Goal: Communication & Community: Answer question/provide support

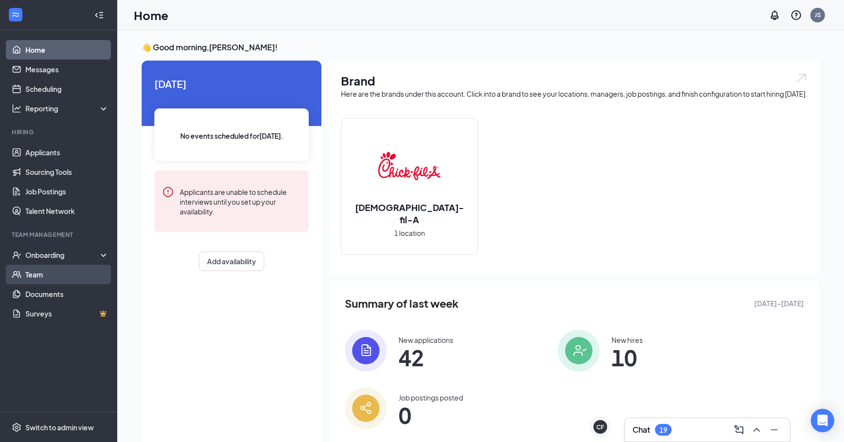
click at [46, 276] on link "Team" at bounding box center [67, 275] width 84 height 20
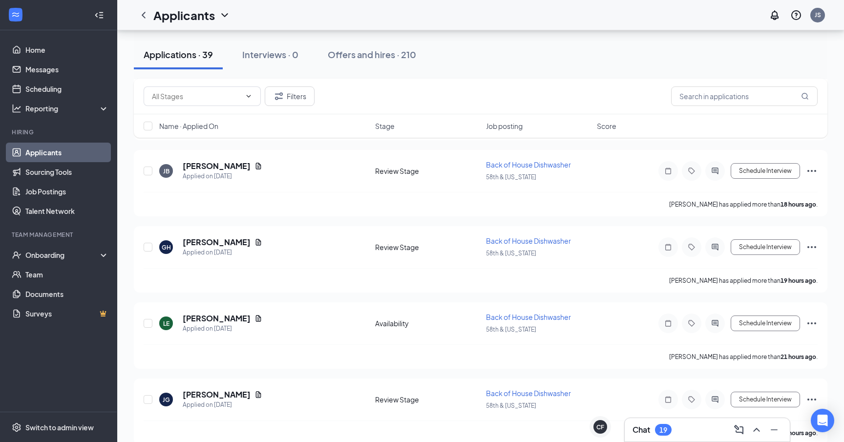
scroll to position [850, 0]
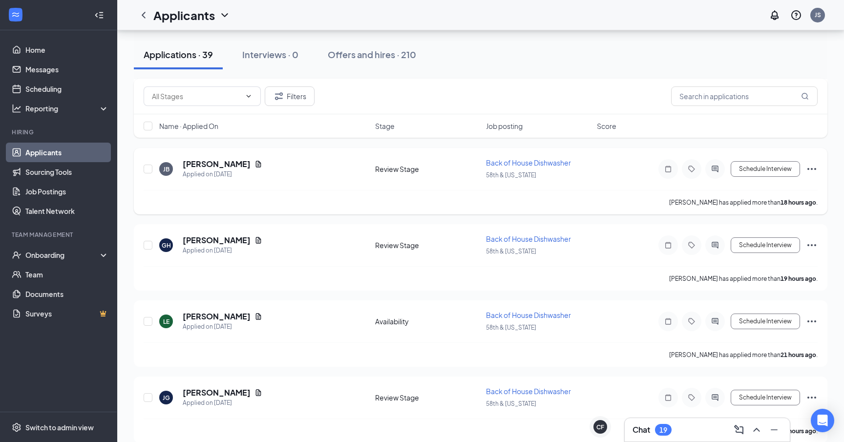
drag, startPoint x: 287, startPoint y: 236, endPoint x: 157, endPoint y: 160, distance: 150.6
click at [152, 145] on div "Filters Name · Applied On Stage Job posting Score" at bounding box center [481, 113] width 694 height 69
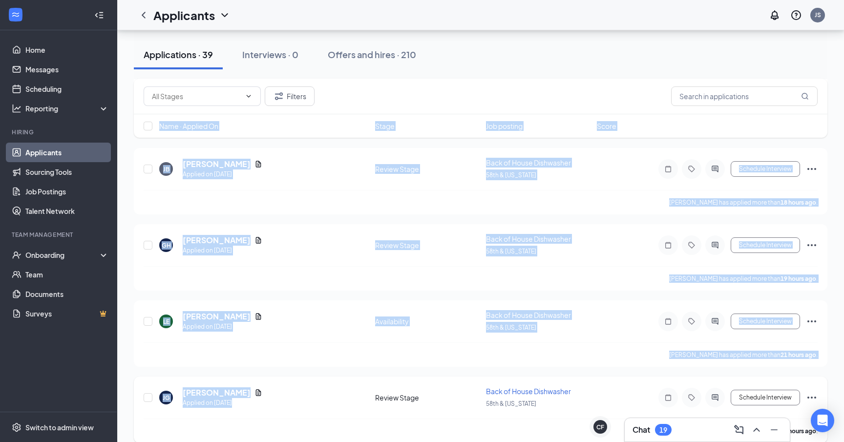
drag, startPoint x: 151, startPoint y: 145, endPoint x: 271, endPoint y: 400, distance: 281.7
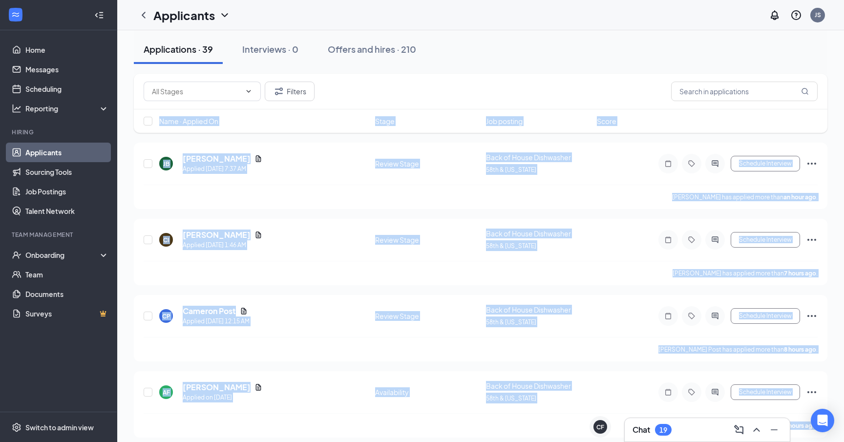
scroll to position [0, 0]
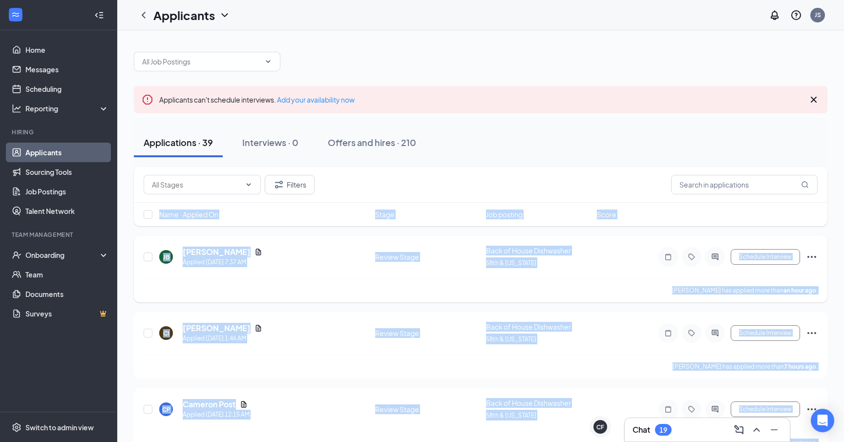
click at [314, 292] on div "Jaden Burks has applied more than an hour ago ." at bounding box center [481, 290] width 674 height 24
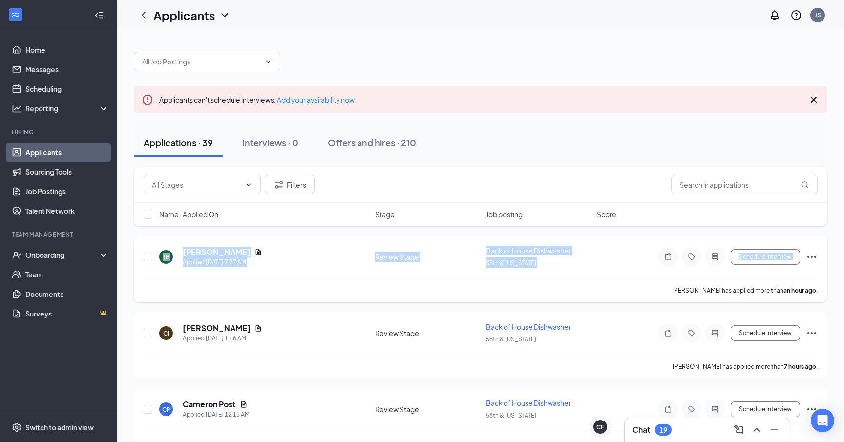
drag, startPoint x: 632, startPoint y: 290, endPoint x: 173, endPoint y: 238, distance: 461.6
click at [173, 238] on div "JB Jaden Burks Applied Today 7:37 AM Review Stage Back of House Dishwasher 58th…" at bounding box center [481, 269] width 694 height 66
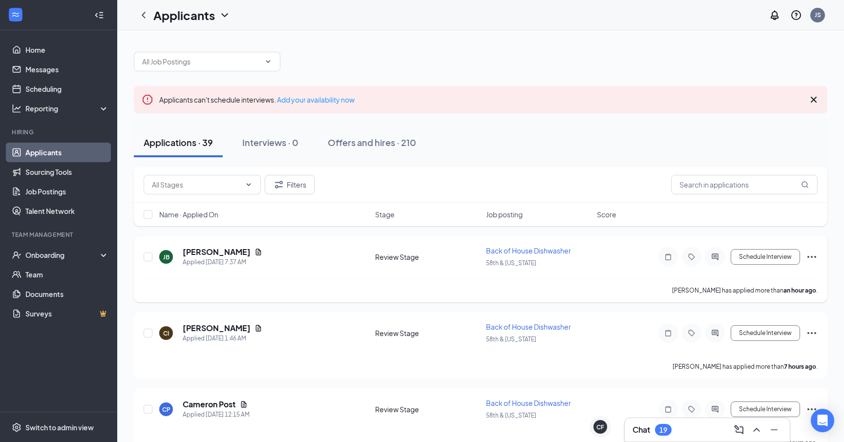
click at [173, 238] on div "JB Jaden Burks Applied Today 7:37 AM Review Stage Back of House Dishwasher 58th…" at bounding box center [481, 269] width 694 height 66
drag, startPoint x: 167, startPoint y: 238, endPoint x: 542, endPoint y: 274, distance: 377.3
click at [542, 274] on div "JB Jaden Burks Applied Today 7:37 AM Review Stage Back of House Dishwasher 58th…" at bounding box center [481, 269] width 694 height 66
click at [542, 274] on div "JB Jaden Burks Applied Today 7:37 AM Review Stage Back of House Dishwasher 58th…" at bounding box center [481, 262] width 674 height 32
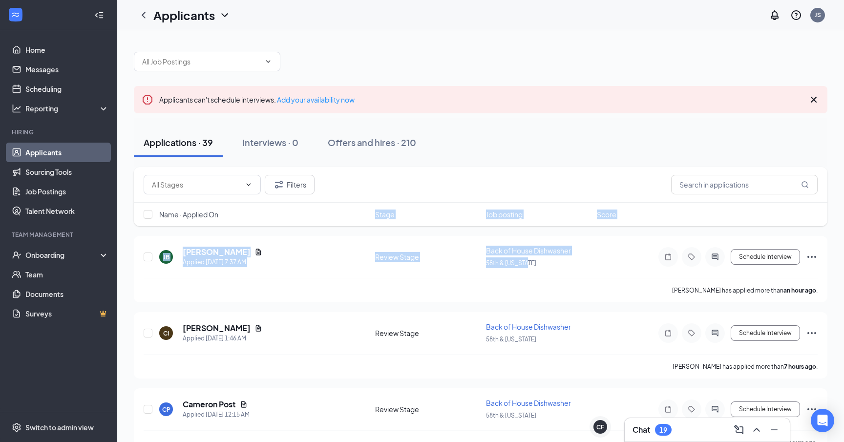
drag, startPoint x: 597, startPoint y: 274, endPoint x: 199, endPoint y: 232, distance: 400.3
click at [199, 232] on div "Filters Name · Applied On Stage Job posting Score" at bounding box center [481, 201] width 694 height 69
drag, startPoint x: 157, startPoint y: 215, endPoint x: 829, endPoint y: 294, distance: 676.6
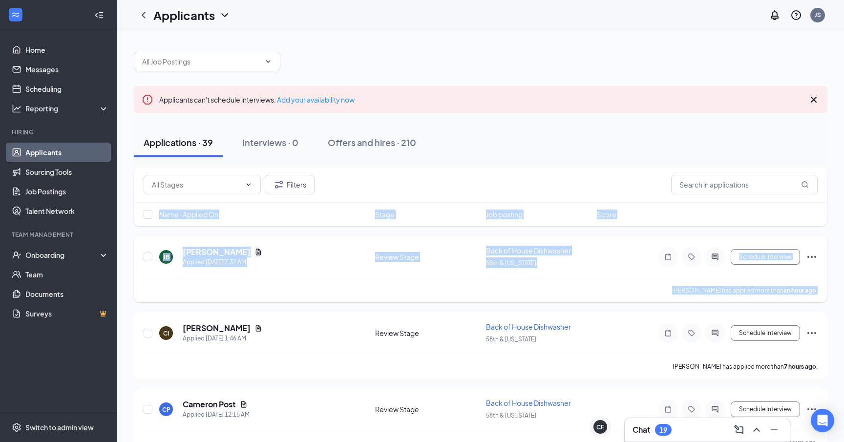
click at [821, 289] on div "JB Jaden Burks Applied Today 7:37 AM Review Stage Back of House Dishwasher 58th…" at bounding box center [481, 269] width 694 height 66
drag, startPoint x: 828, startPoint y: 289, endPoint x: 153, endPoint y: 214, distance: 679.7
click at [136, 230] on div "Filters Name · Applied On Stage Job posting Score" at bounding box center [481, 201] width 694 height 69
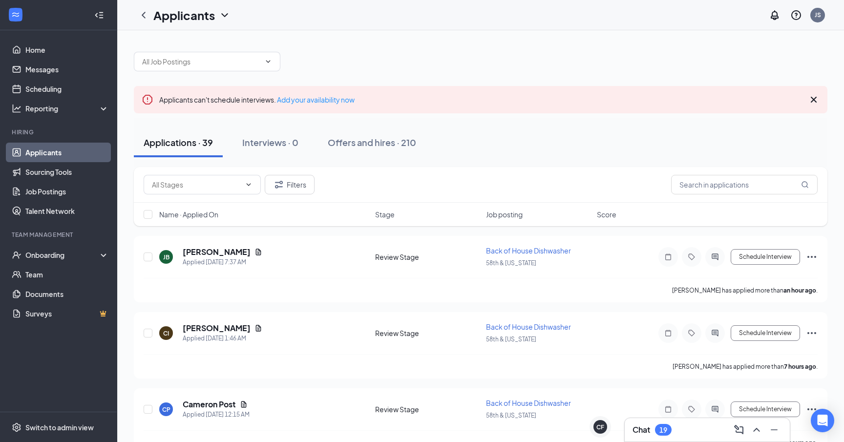
drag, startPoint x: 241, startPoint y: 143, endPoint x: 432, endPoint y: 141, distance: 191.0
click at [432, 141] on div "Applications · 39 Interviews · 0 Offers and hires · 210" at bounding box center [481, 142] width 694 height 29
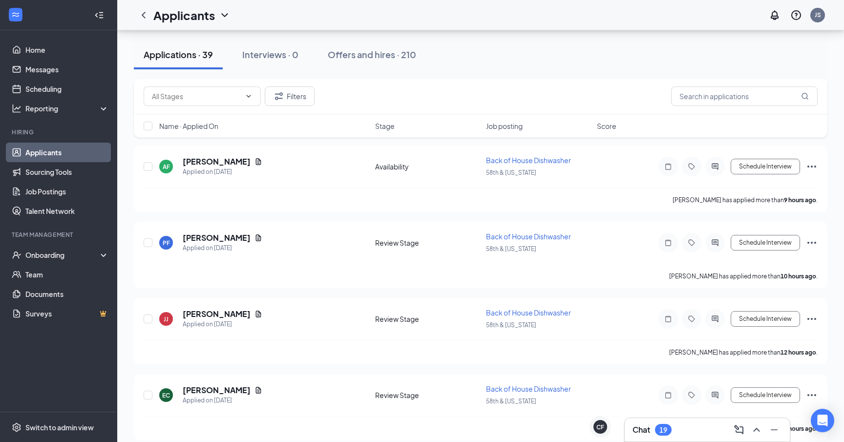
scroll to position [320, 0]
click at [43, 271] on link "Team" at bounding box center [67, 275] width 84 height 20
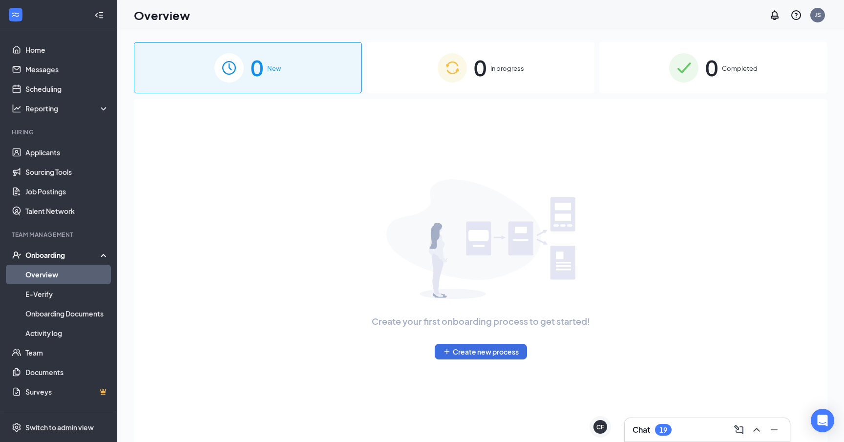
click at [486, 82] on span "0" at bounding box center [480, 68] width 13 height 34
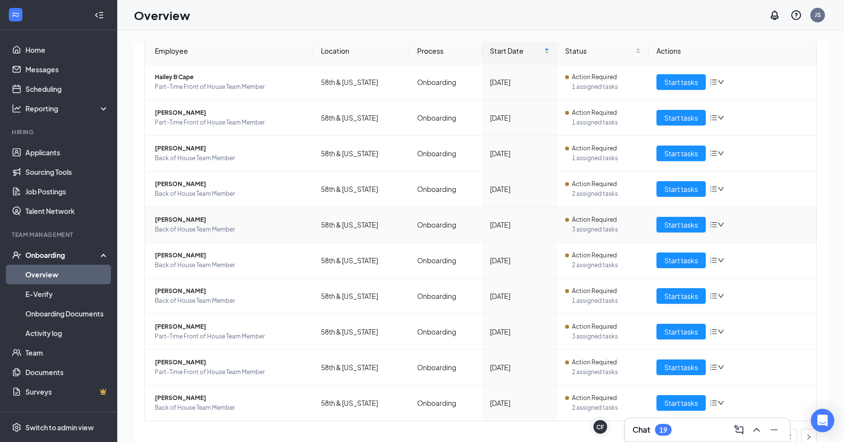
scroll to position [113, 0]
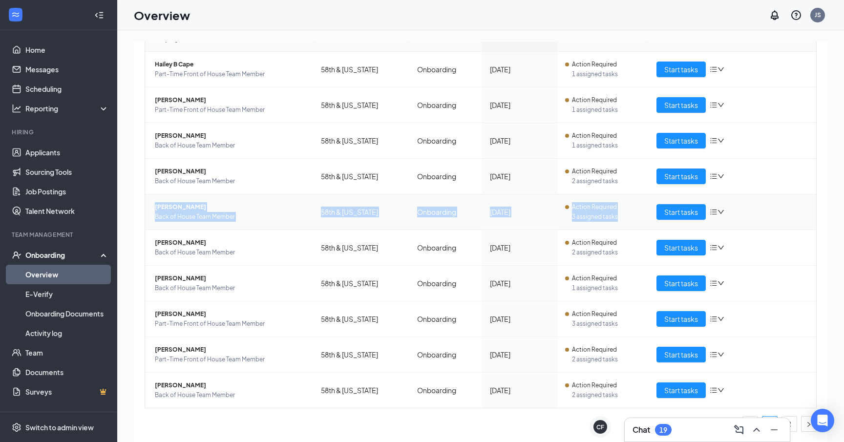
drag, startPoint x: 151, startPoint y: 206, endPoint x: 623, endPoint y: 219, distance: 472.5
click at [623, 219] on tr "Dylan Guzman Back of House Team Member 58th & Georgia Onboarding Jul 29 Action …" at bounding box center [480, 212] width 671 height 36
click at [623, 219] on span "3 assigned tasks" at bounding box center [606, 217] width 68 height 10
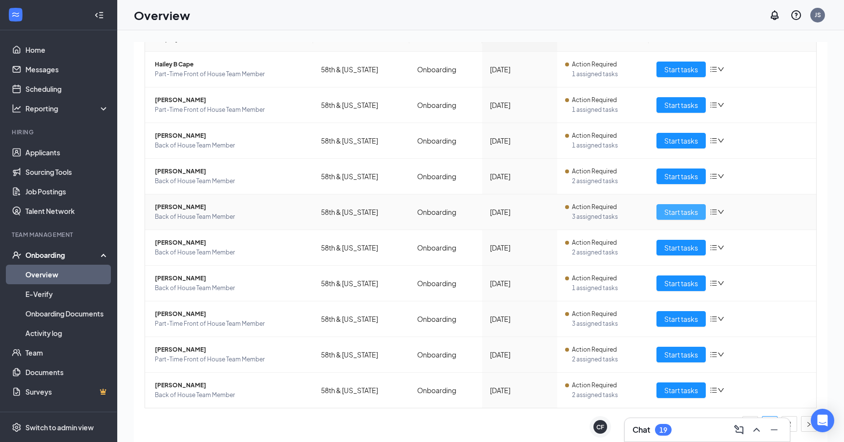
click at [685, 212] on span "Start tasks" at bounding box center [681, 212] width 34 height 11
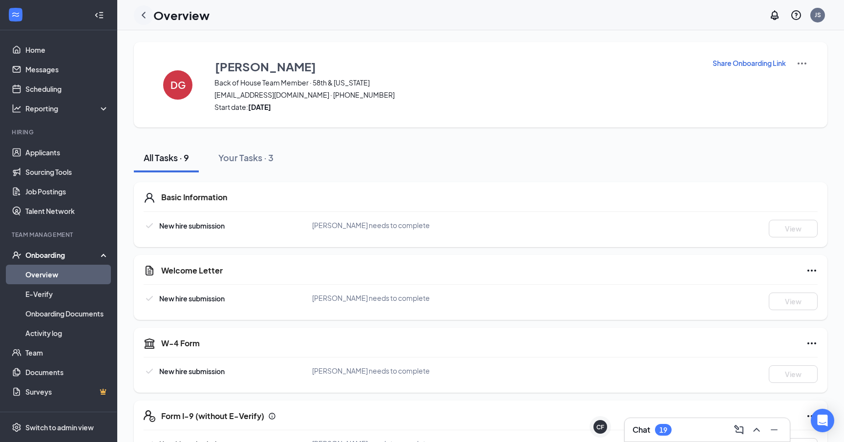
click at [144, 14] on icon "ChevronLeft" at bounding box center [144, 15] width 12 height 12
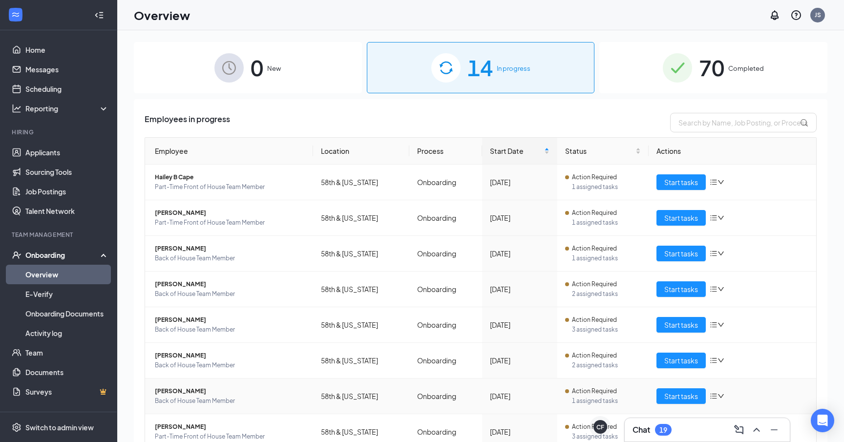
scroll to position [113, 0]
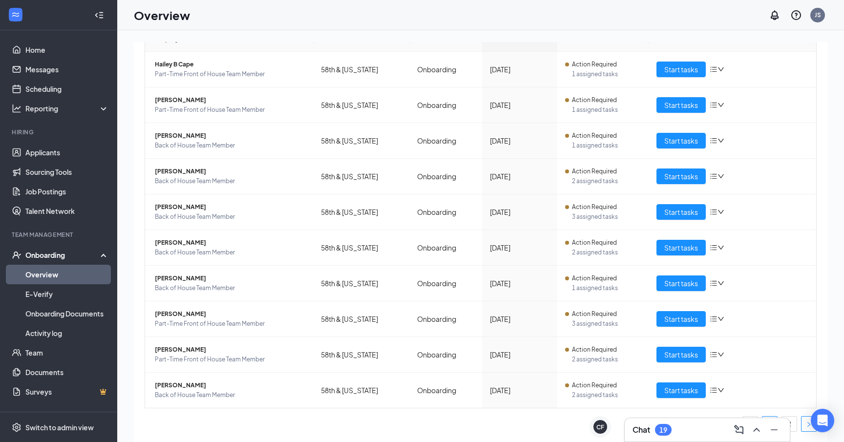
click at [803, 422] on button "button" at bounding box center [809, 424] width 16 height 16
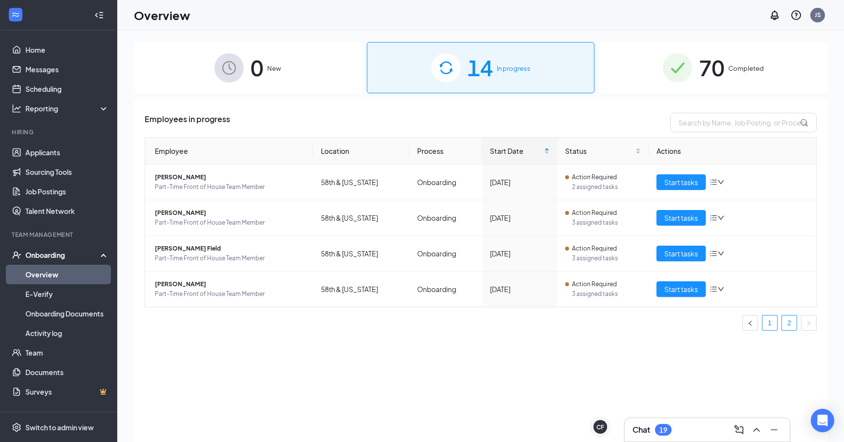
click at [772, 320] on link "1" at bounding box center [769, 323] width 15 height 15
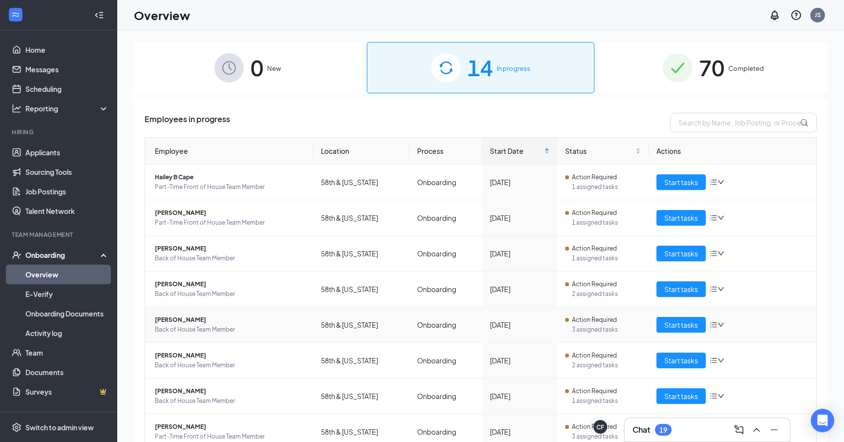
scroll to position [113, 0]
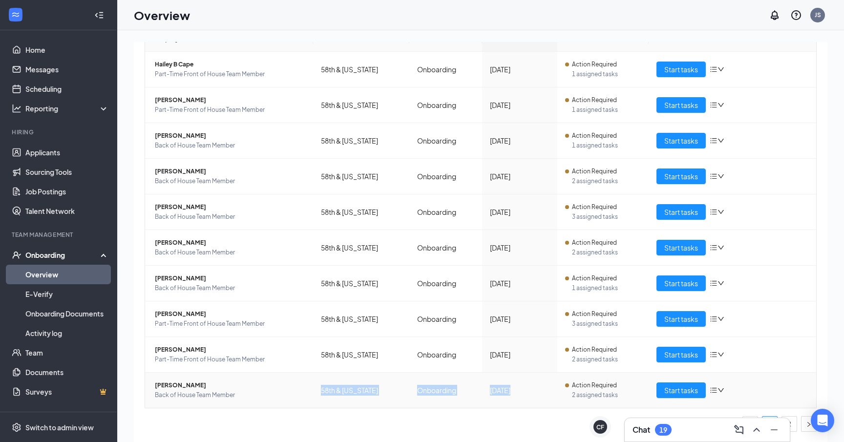
drag, startPoint x: 317, startPoint y: 392, endPoint x: 507, endPoint y: 399, distance: 191.1
click at [507, 399] on tr "Jahir A Elias Back of House Team Member 58th & Georgia Onboarding Aug 22 Action…" at bounding box center [480, 390] width 671 height 35
click at [517, 395] on div "[DATE]" at bounding box center [520, 390] width 60 height 11
drag, startPoint x: 525, startPoint y: 392, endPoint x: 152, endPoint y: 382, distance: 373.3
click at [152, 382] on tr "Jahir A Elias Back of House Team Member 58th & Georgia Onboarding Aug 22 Action…" at bounding box center [480, 390] width 671 height 35
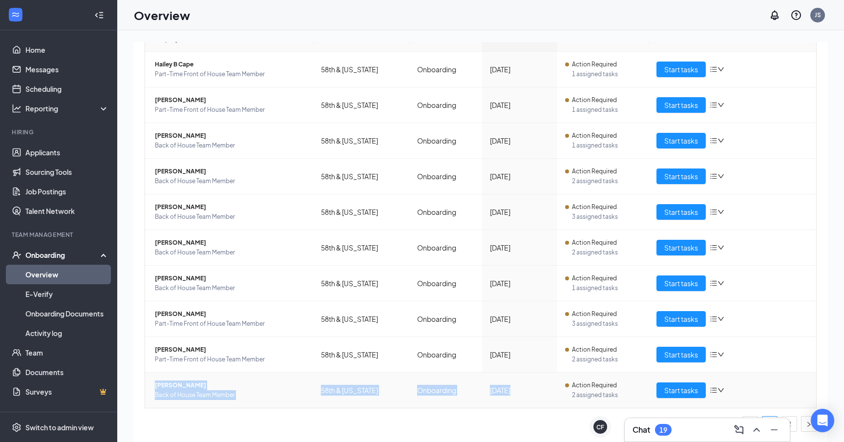
click at [152, 382] on td "Jahir A Elias Back of House Team Member" at bounding box center [229, 390] width 168 height 35
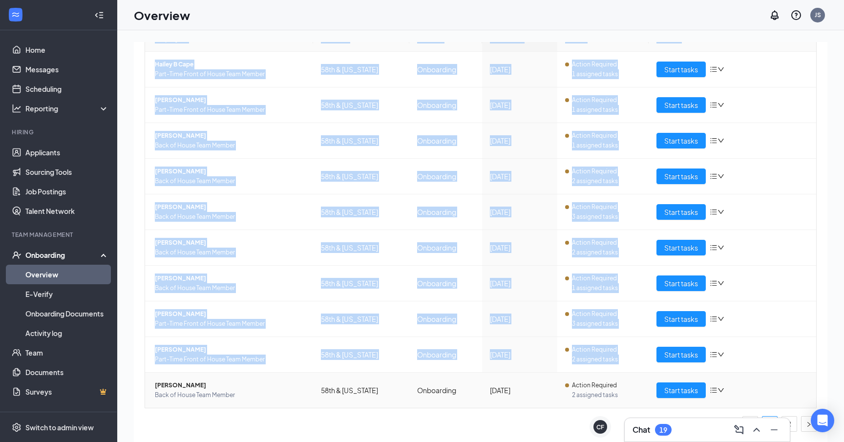
drag, startPoint x: 150, startPoint y: 382, endPoint x: 734, endPoint y: 395, distance: 584.3
click at [734, 395] on tr "Jahir A Elias Back of House Team Member 58th & Georgia Onboarding Aug 22 Action…" at bounding box center [480, 390] width 671 height 35
click at [749, 396] on div "Start tasks" at bounding box center [732, 390] width 152 height 16
drag, startPoint x: 763, startPoint y: 396, endPoint x: 151, endPoint y: 384, distance: 612.1
click at [151, 384] on tr "Jahir A Elias Back of House Team Member 58th & Georgia Onboarding Aug 22 Action…" at bounding box center [480, 390] width 671 height 35
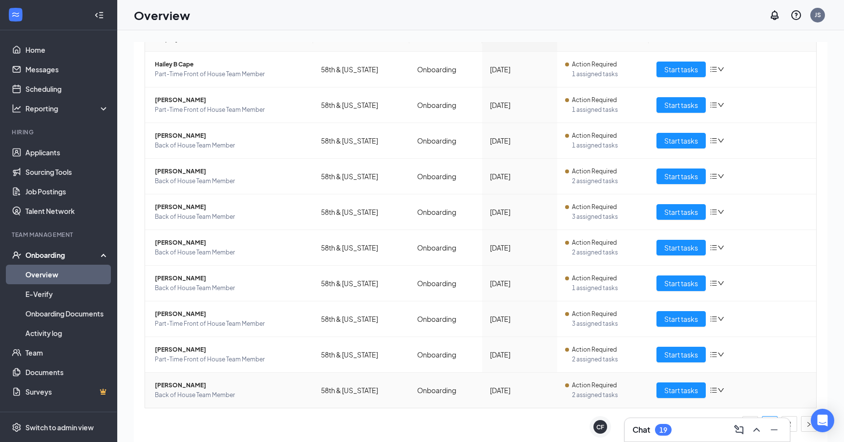
click at [148, 382] on td "Jahir A Elias Back of House Team Member" at bounding box center [229, 390] width 168 height 35
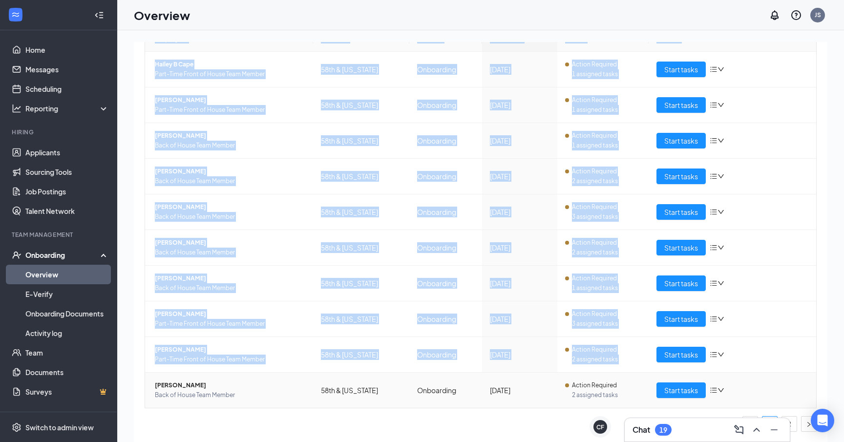
drag, startPoint x: 148, startPoint y: 381, endPoint x: 762, endPoint y: 382, distance: 613.5
click at [762, 382] on tr "Jahir A Elias Back of House Team Member 58th & Georgia Onboarding Aug 22 Action…" at bounding box center [480, 390] width 671 height 35
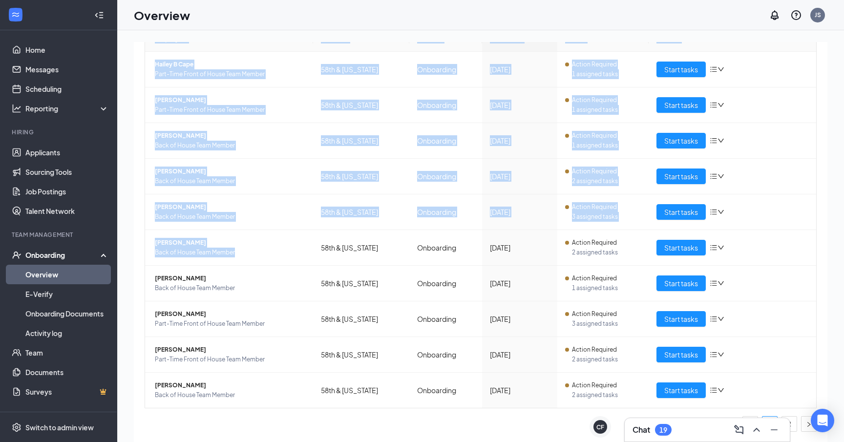
drag, startPoint x: 271, startPoint y: 252, endPoint x: 140, endPoint y: 244, distance: 131.2
click at [140, 244] on div "Employees in progress Employee Location Process Start Date Status Actions Haile…" at bounding box center [481, 226] width 694 height 480
click at [769, 190] on td "Start tasks" at bounding box center [733, 177] width 168 height 36
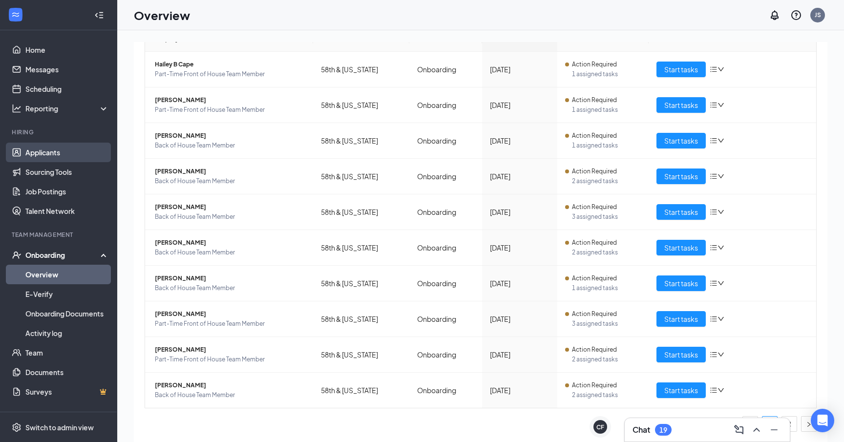
click at [53, 153] on link "Applicants" at bounding box center [67, 153] width 84 height 20
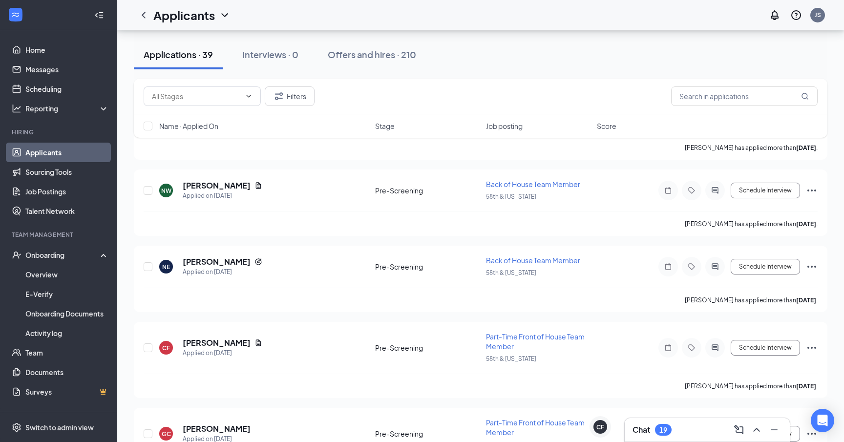
scroll to position [2882, 0]
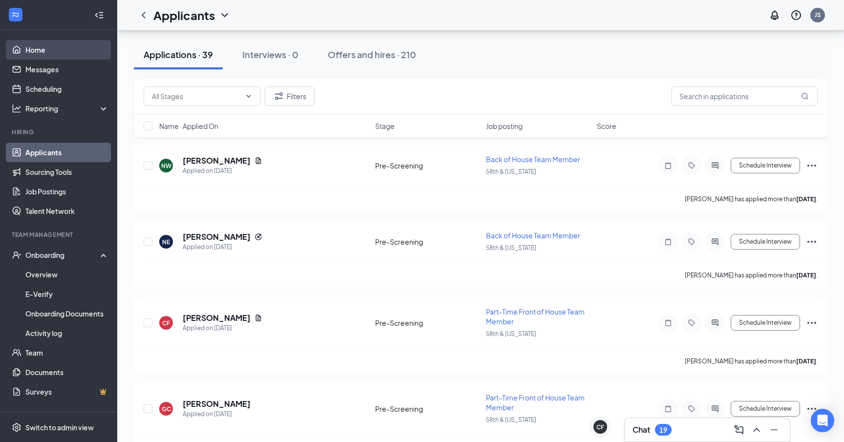
click at [45, 50] on link "Home" at bounding box center [67, 50] width 84 height 20
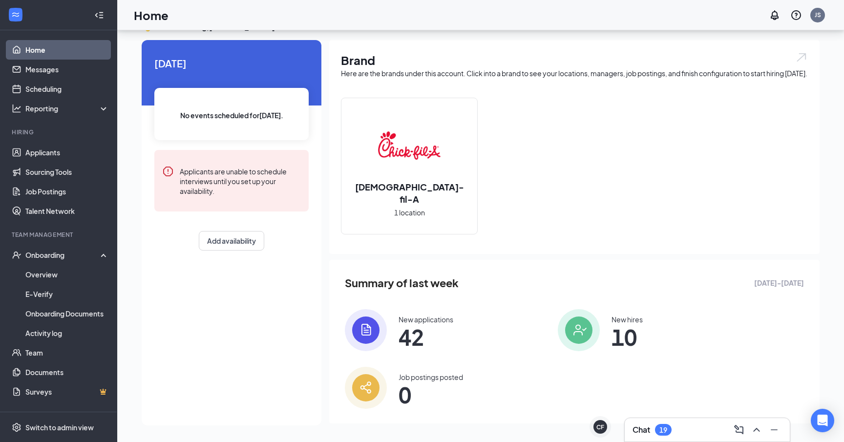
scroll to position [35, 0]
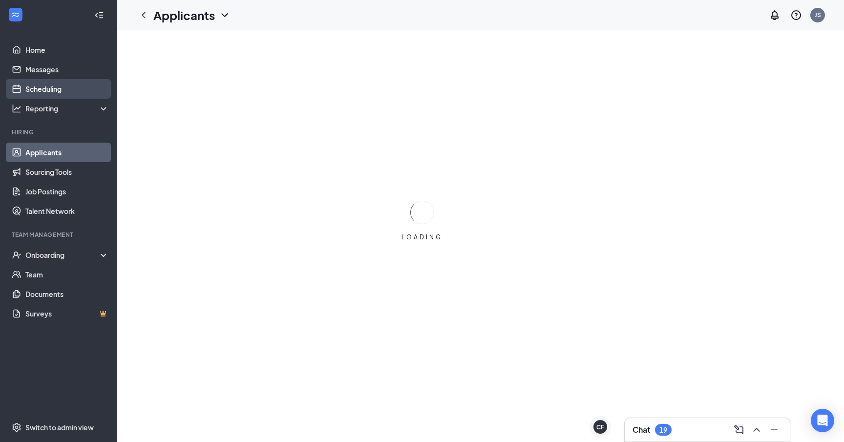
click at [46, 88] on link "Scheduling" at bounding box center [67, 89] width 84 height 20
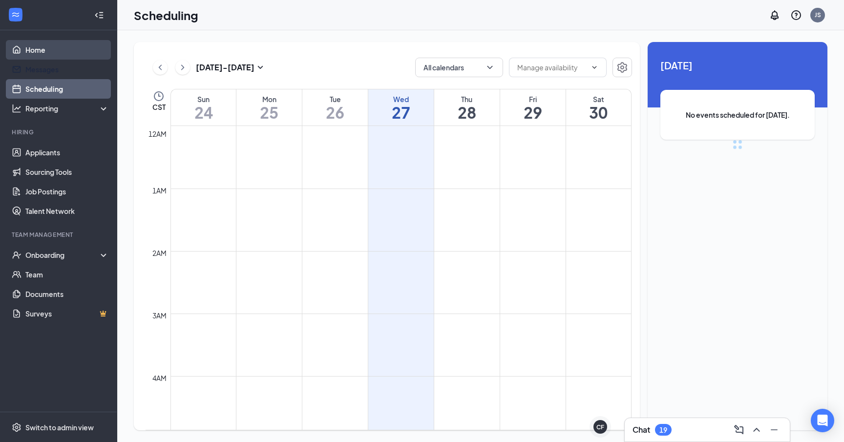
scroll to position [480, 0]
click at [25, 45] on link "Home" at bounding box center [67, 50] width 84 height 20
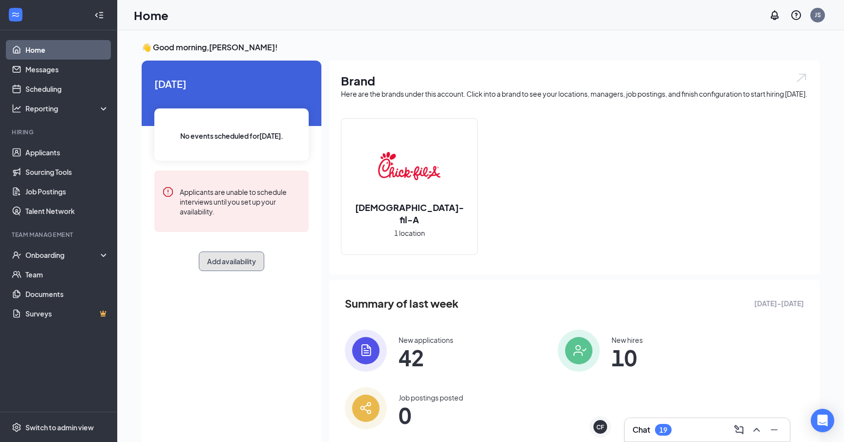
click at [249, 257] on button "Add availability" at bounding box center [231, 262] width 65 height 20
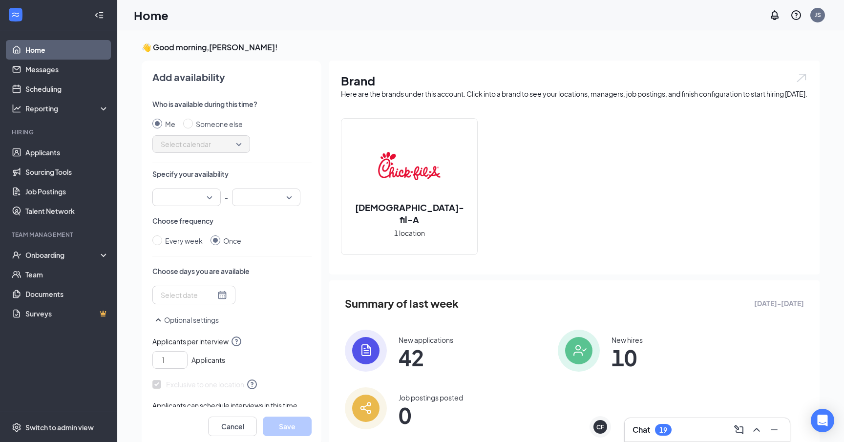
scroll to position [4, 0]
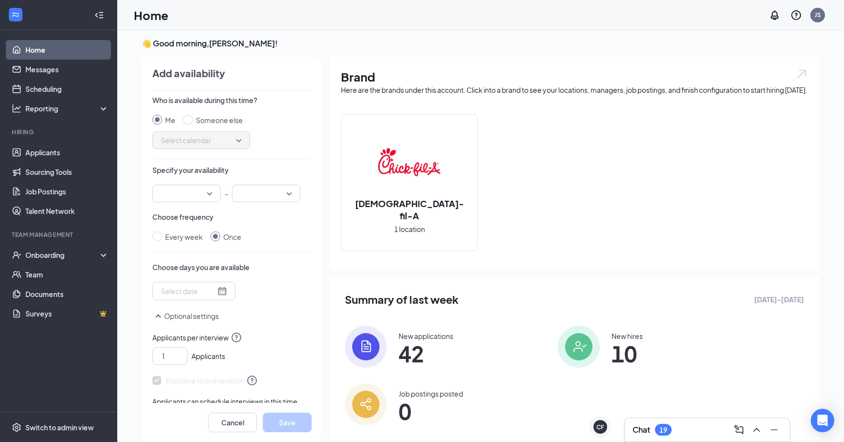
click at [211, 290] on div at bounding box center [194, 291] width 66 height 11
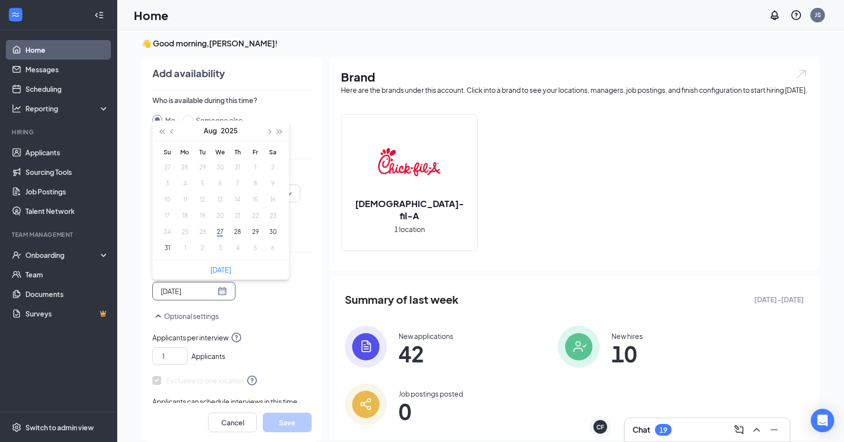
type input "2025-08-30"
click at [257, 231] on button "29" at bounding box center [255, 232] width 18 height 10
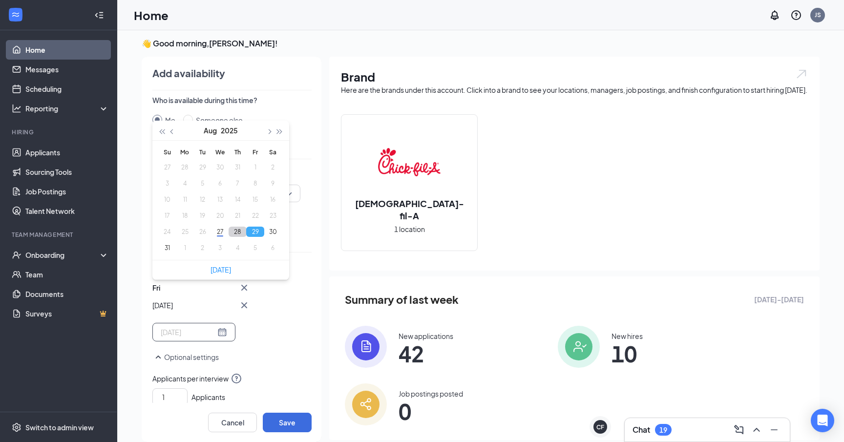
click at [240, 231] on button "28" at bounding box center [238, 232] width 18 height 10
click at [252, 232] on button "29" at bounding box center [255, 232] width 18 height 10
type input "2025-08-29"
click at [285, 320] on div "Thu Aug 28 Aug 2025 Su Mo Tu We Th Fr Sa 27 28 29 30 31 1 2 3 4 5 6 7 8 9 10 11…" at bounding box center [231, 312] width 159 height 60
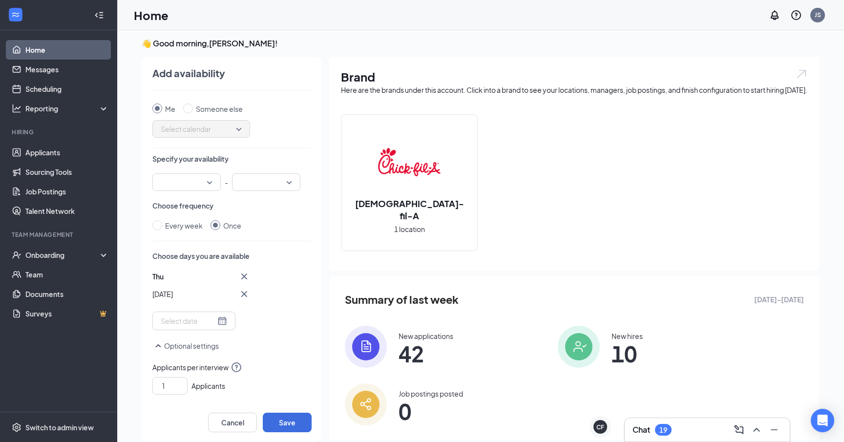
scroll to position [0, 0]
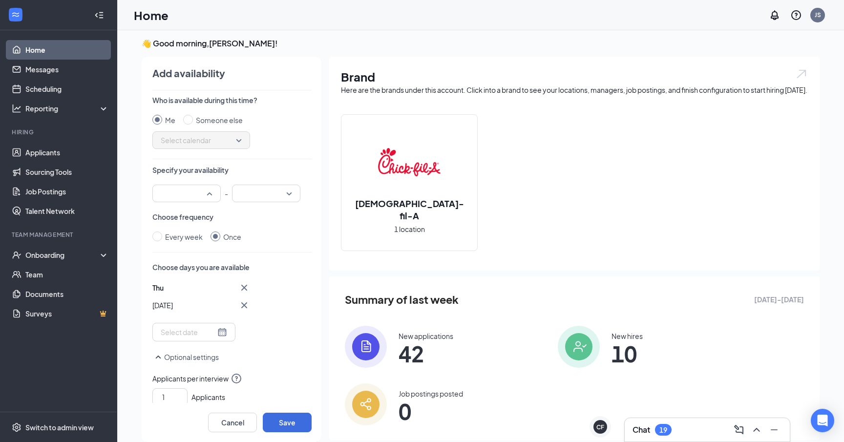
click at [209, 197] on div at bounding box center [186, 194] width 68 height 18
click at [184, 223] on span "08:30 AM" at bounding box center [174, 225] width 29 height 11
click at [290, 189] on div at bounding box center [266, 194] width 68 height 18
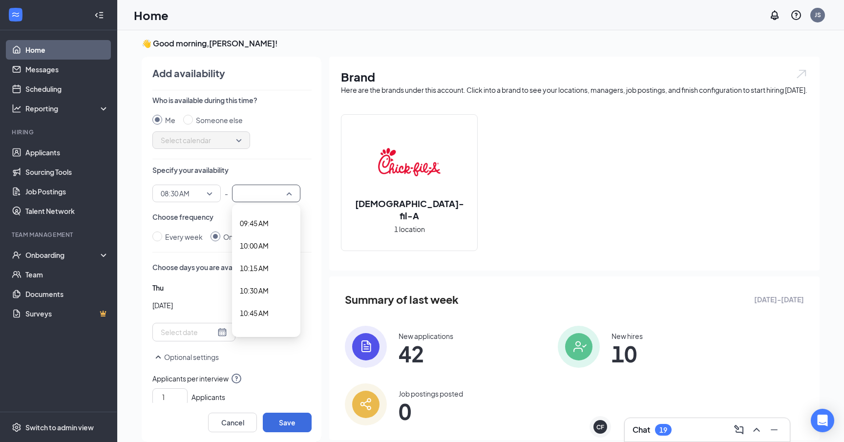
click at [283, 291] on span "10:30 AM" at bounding box center [266, 290] width 53 height 11
click at [284, 419] on button "Save" at bounding box center [287, 423] width 49 height 20
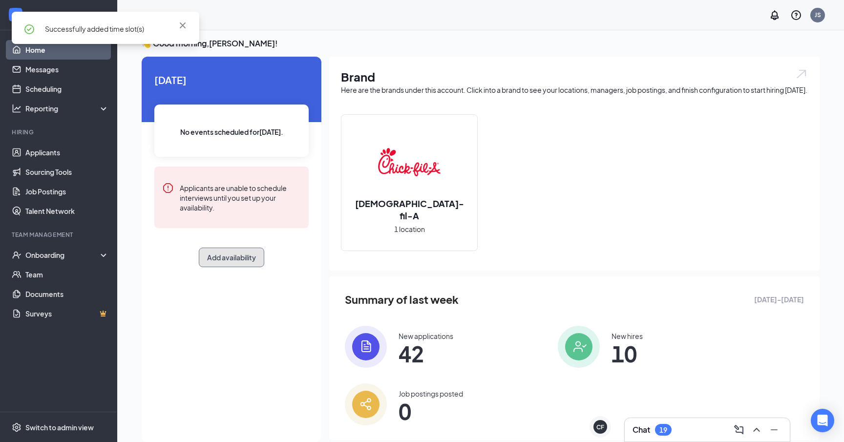
click at [221, 256] on button "Add availability" at bounding box center [231, 258] width 65 height 20
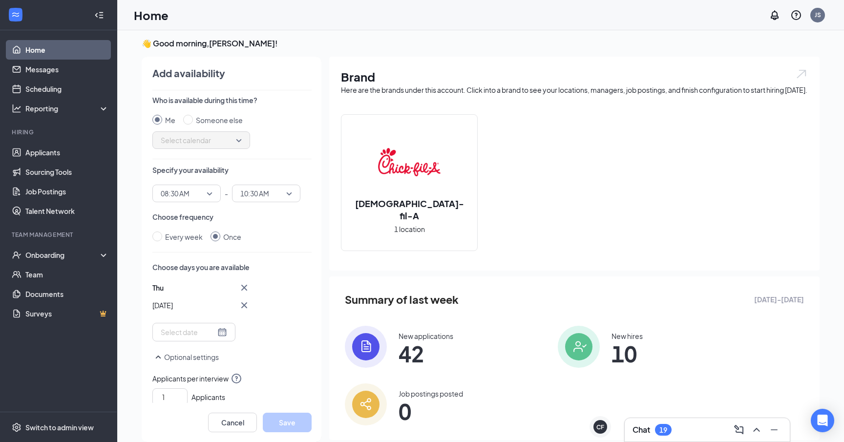
scroll to position [0, 0]
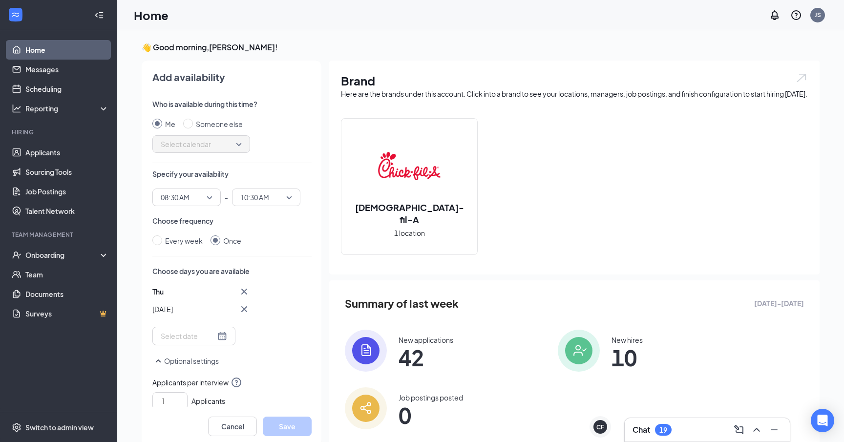
click at [214, 336] on div at bounding box center [194, 336] width 66 height 11
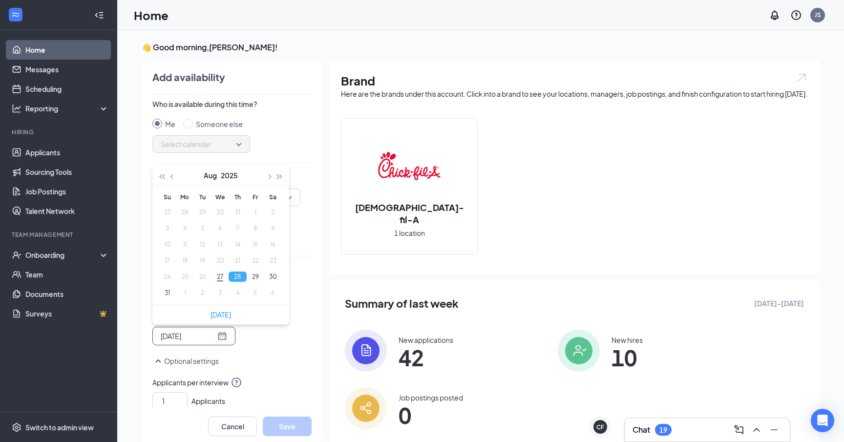
type input "2025-08-29"
click at [271, 175] on button "button" at bounding box center [268, 176] width 11 height 20
click at [191, 227] on button "8" at bounding box center [185, 228] width 18 height 10
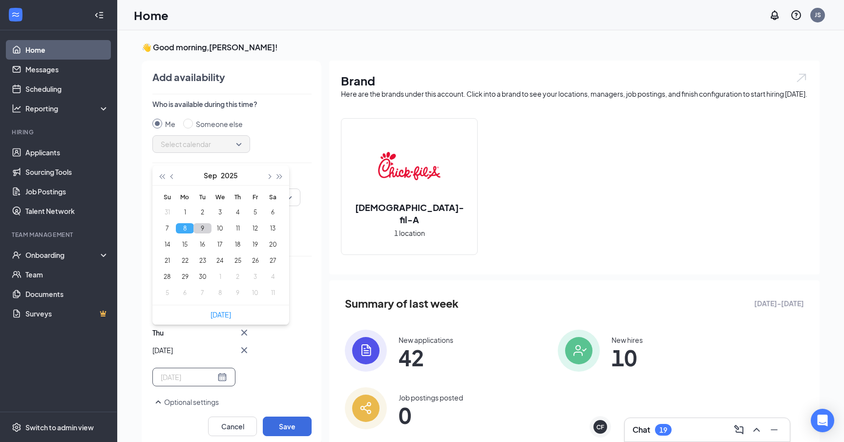
click at [198, 227] on button "9" at bounding box center [202, 228] width 18 height 10
click at [212, 227] on button "10" at bounding box center [220, 228] width 18 height 10
type input "[DATE]"
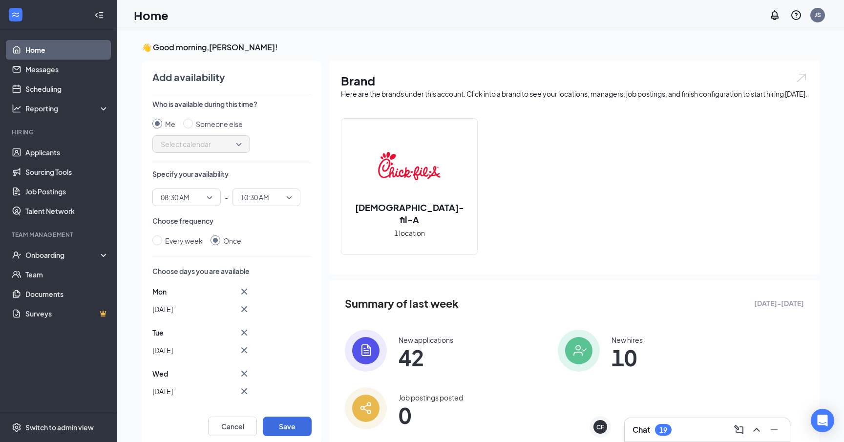
click at [295, 361] on div "Mon Sep 08 Tue Sep 09 Wed Sep 10 Thu Aug 28 Sep 2025 Su Mo Tu We Th Fr Sa 31 1 …" at bounding box center [231, 377] width 159 height 183
click at [284, 417] on button "Save" at bounding box center [287, 427] width 49 height 20
click at [48, 88] on link "Scheduling" at bounding box center [67, 89] width 84 height 20
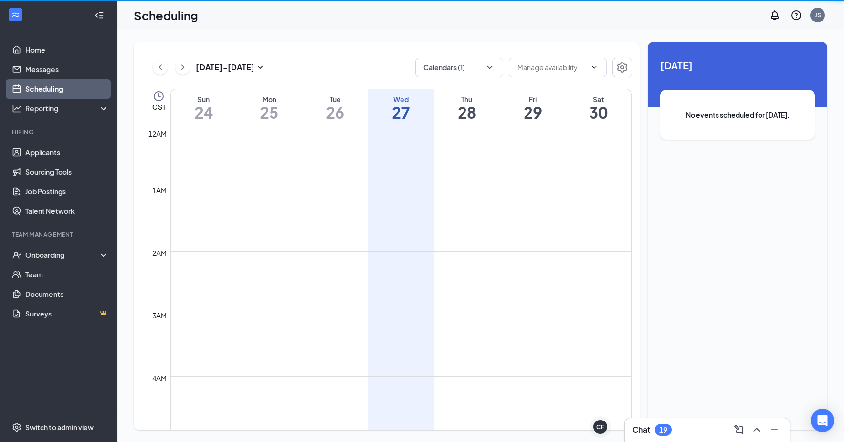
scroll to position [480, 0]
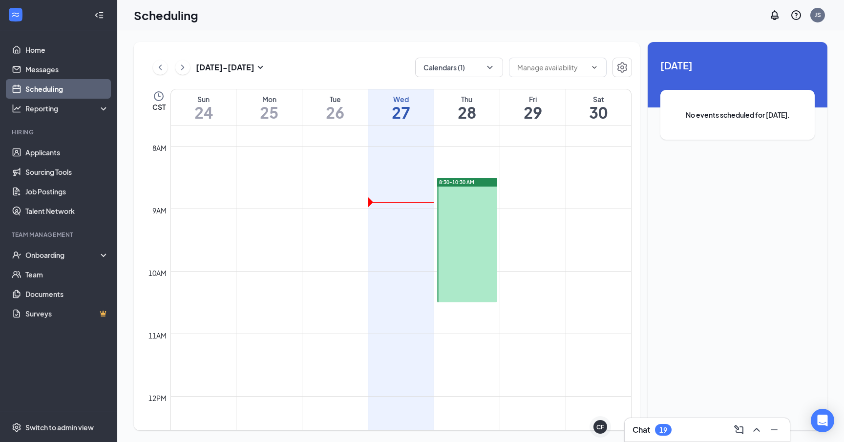
click at [186, 74] on div "Aug 24 - Aug 30" at bounding box center [209, 68] width 113 height 20
click at [185, 71] on icon "ChevronRight" at bounding box center [183, 68] width 10 height 12
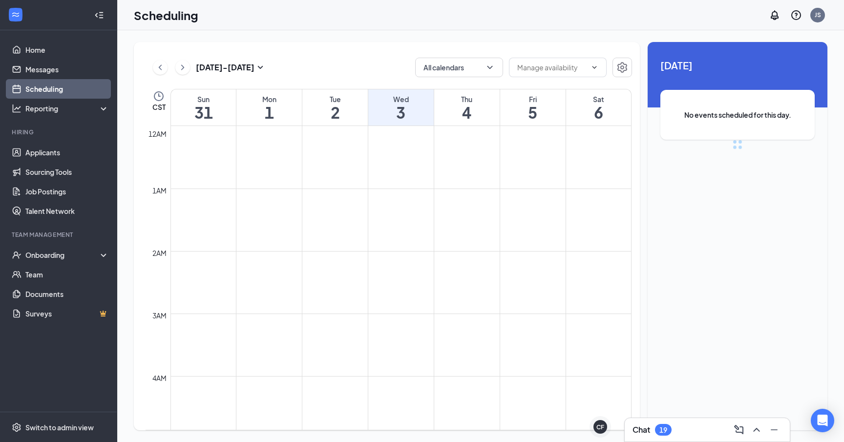
scroll to position [480, 0]
click at [54, 91] on link "Scheduling" at bounding box center [67, 89] width 84 height 20
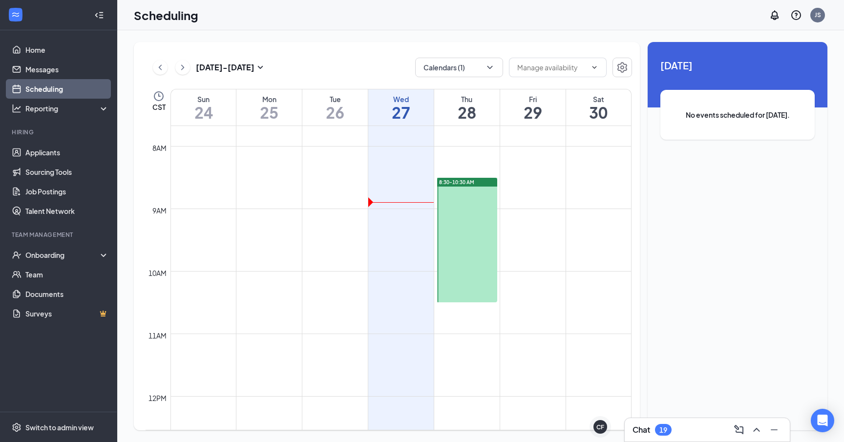
click at [54, 91] on link "Scheduling" at bounding box center [67, 89] width 84 height 20
click at [175, 66] on button at bounding box center [182, 67] width 15 height 15
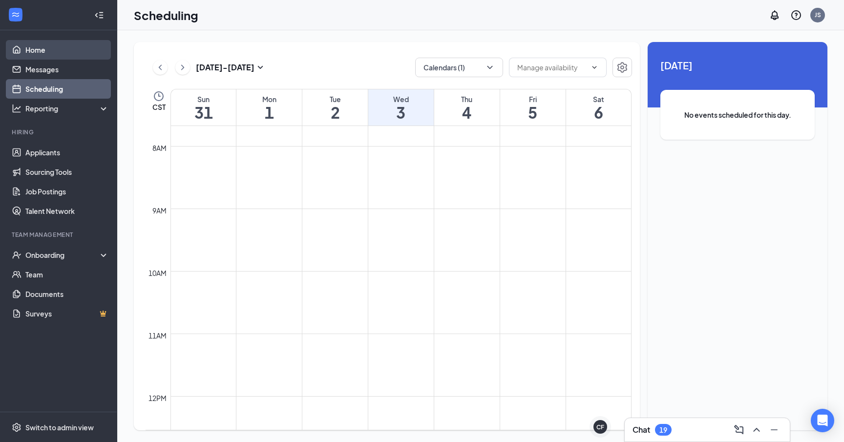
click at [56, 57] on link "Home" at bounding box center [67, 50] width 84 height 20
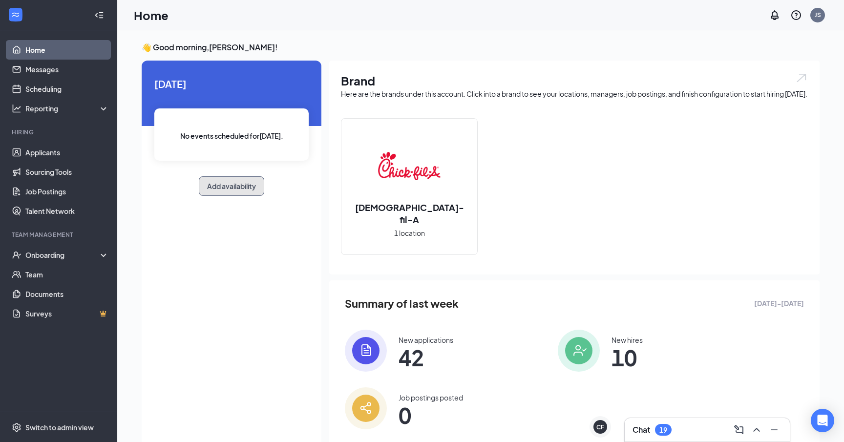
click at [233, 185] on button "Add availability" at bounding box center [231, 186] width 65 height 20
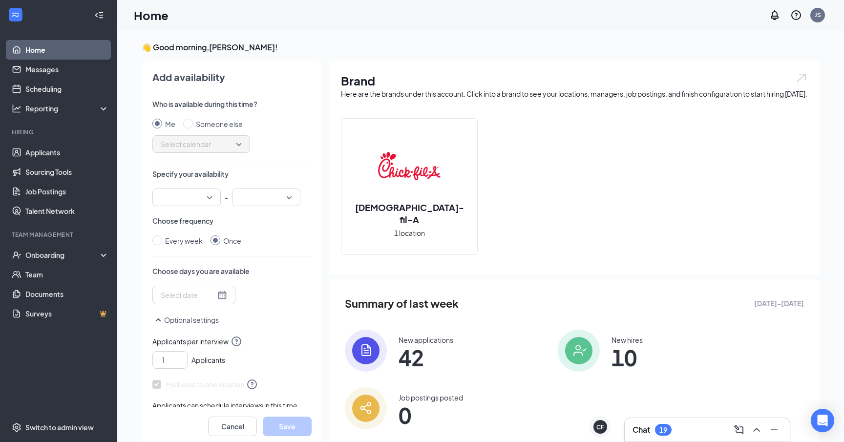
scroll to position [4, 0]
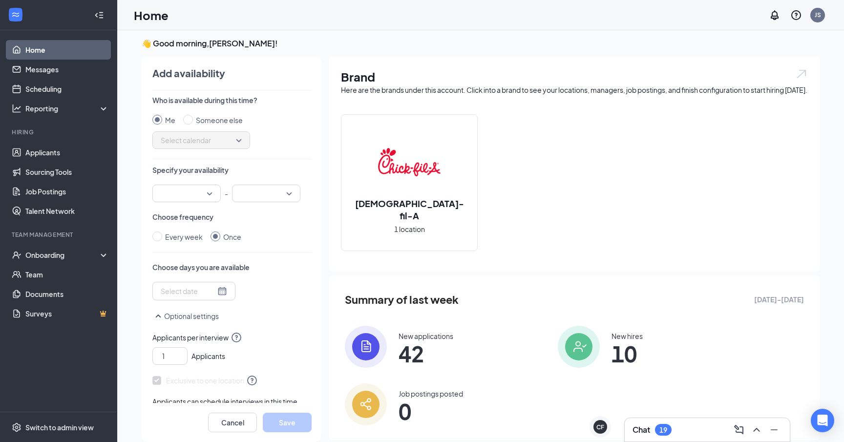
click at [215, 193] on div at bounding box center [186, 194] width 68 height 18
click at [275, 261] on div "Who is available during this time? Me Someone else Select calendar Specify your…" at bounding box center [231, 249] width 159 height 308
click at [210, 291] on div at bounding box center [194, 291] width 66 height 11
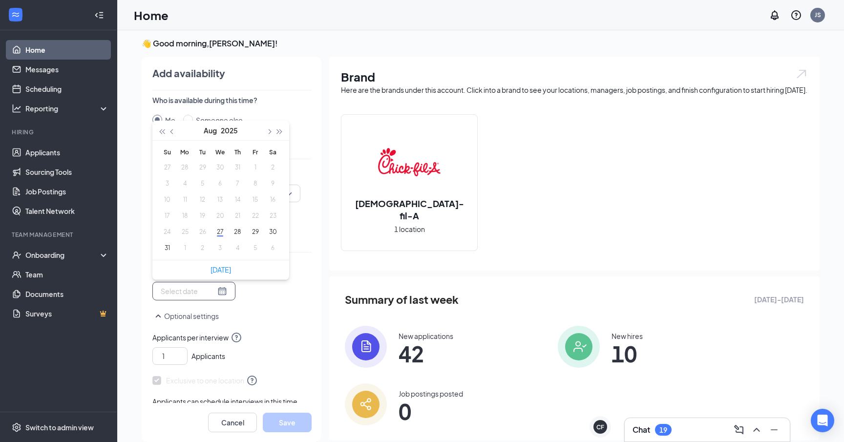
type input "[DATE]"
click at [271, 132] on button "button" at bounding box center [268, 131] width 11 height 20
click at [207, 170] on button "2" at bounding box center [202, 167] width 18 height 10
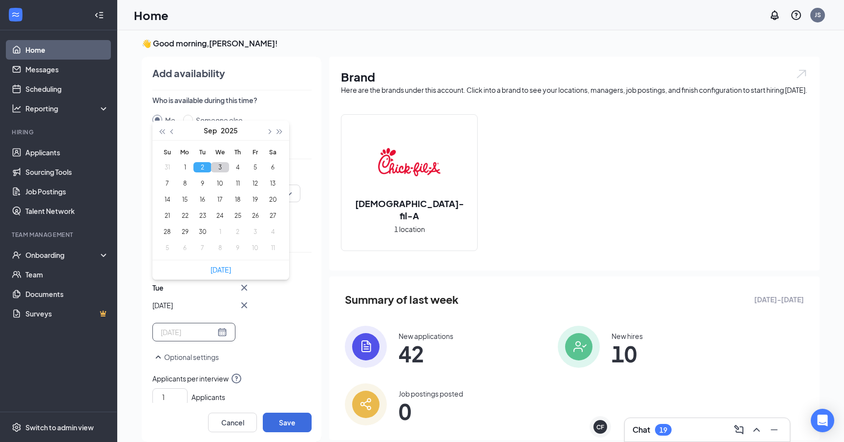
click at [221, 170] on button "3" at bounding box center [220, 167] width 18 height 10
type input "[DATE]"
click at [293, 320] on div "[DATE] Wed Sep [DATE] Mo Tu We Th Fr Sa 31 1 2 3 4 5 6 7 8 9 10 11 12 13 14 15 …" at bounding box center [231, 332] width 159 height 101
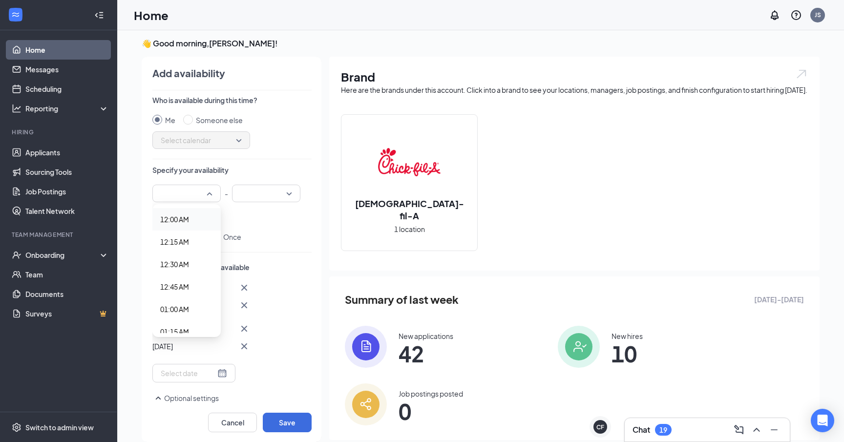
click at [209, 193] on div at bounding box center [186, 194] width 68 height 18
click at [189, 295] on span "08:30 AM" at bounding box center [174, 300] width 29 height 11
click at [290, 193] on div at bounding box center [266, 194] width 68 height 18
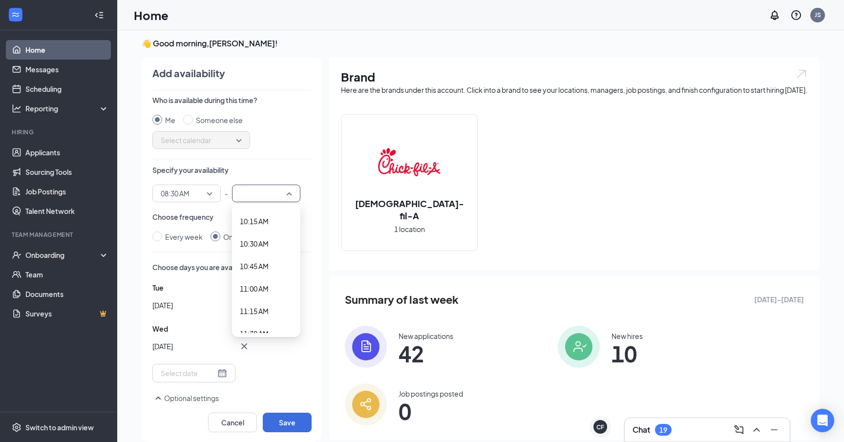
scroll to position [911, 0]
click at [264, 249] on span "10:30 AM" at bounding box center [254, 251] width 29 height 11
click at [287, 420] on button "Save" at bounding box center [287, 423] width 49 height 20
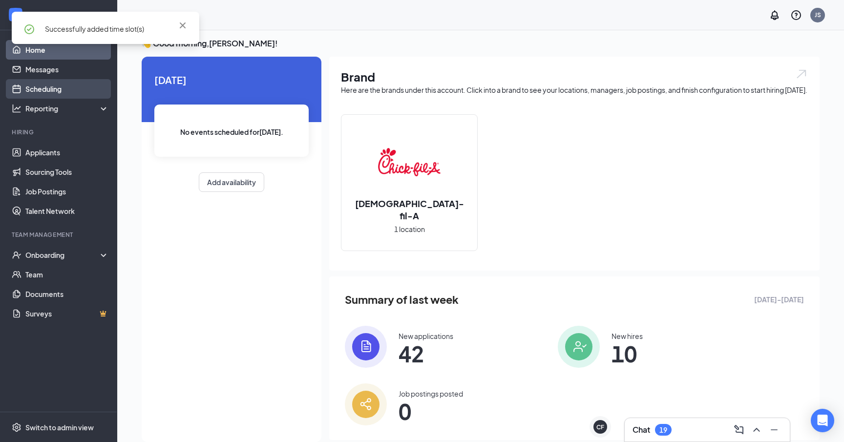
click at [31, 87] on link "Scheduling" at bounding box center [67, 89] width 84 height 20
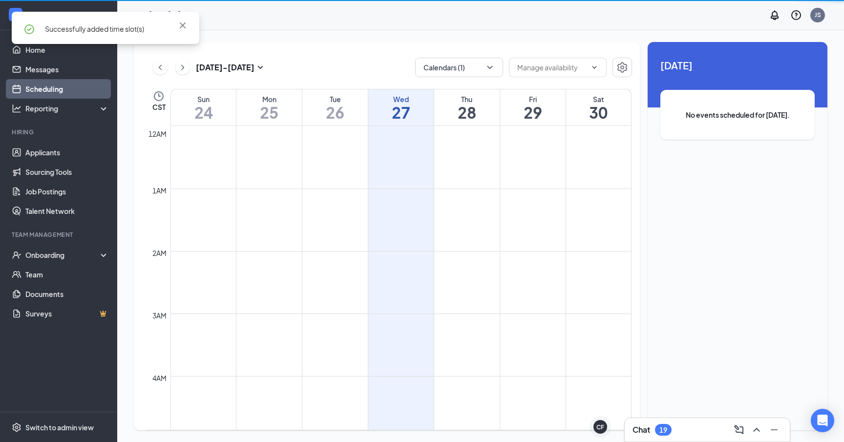
scroll to position [480, 0]
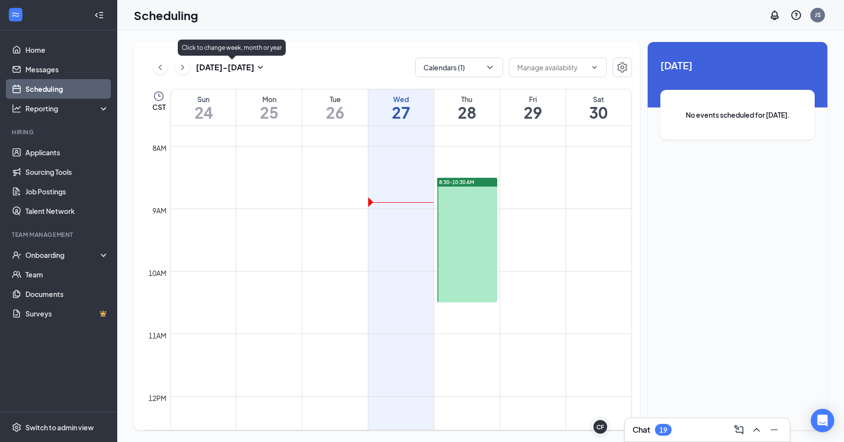
click at [187, 70] on button at bounding box center [182, 67] width 15 height 15
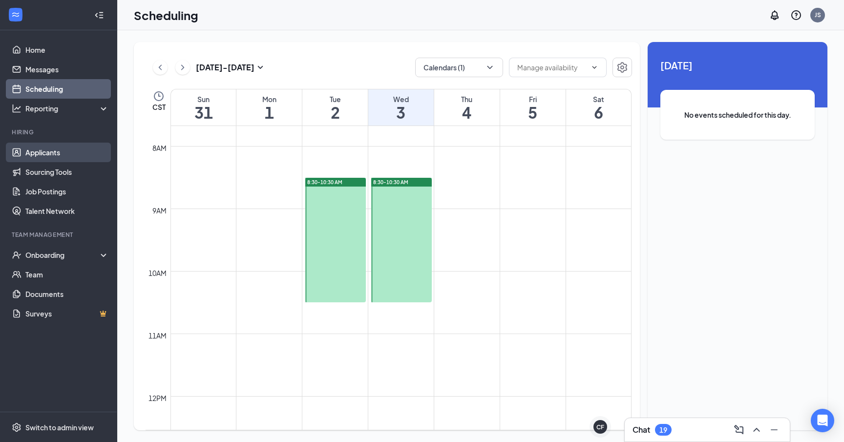
click at [53, 152] on link "Applicants" at bounding box center [67, 153] width 84 height 20
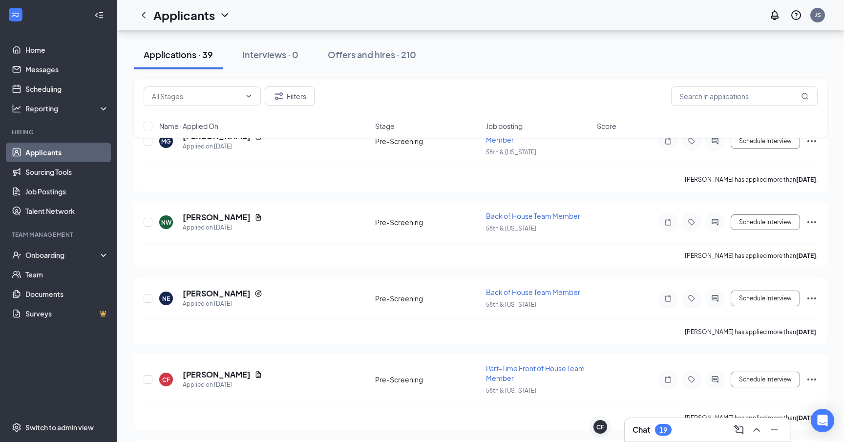
scroll to position [2835, 0]
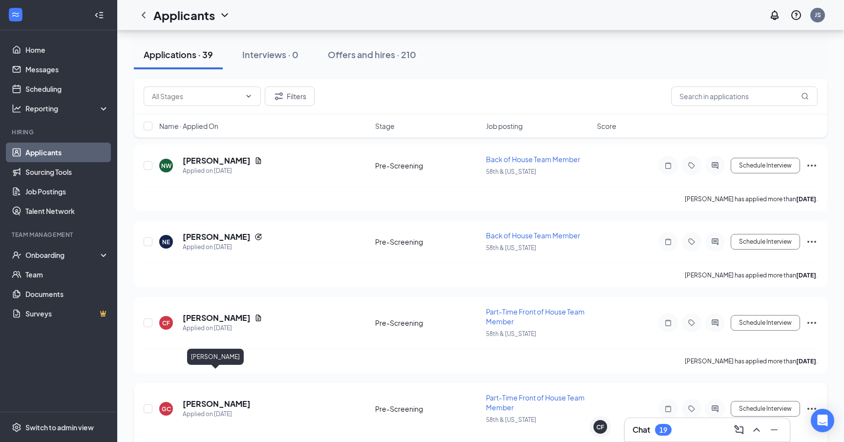
click at [224, 399] on h5 "Gisell Chavarria" at bounding box center [217, 404] width 68 height 11
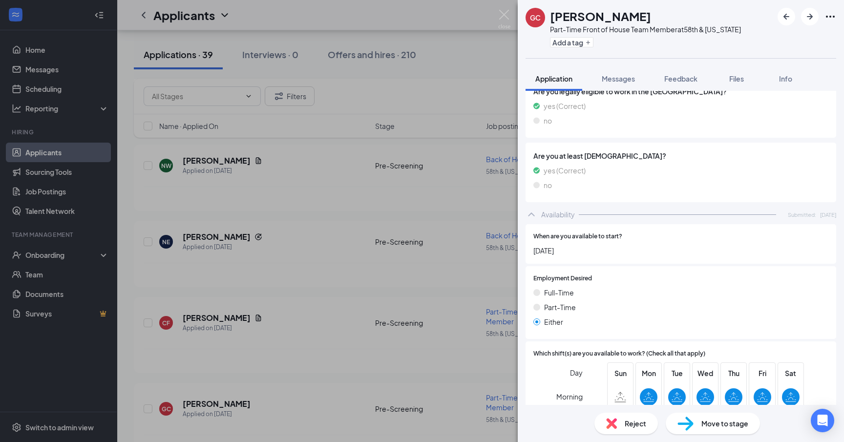
scroll to position [600, 0]
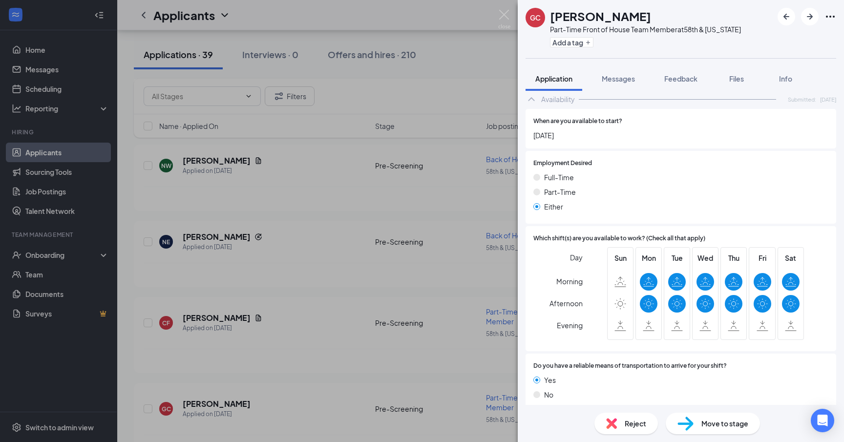
click at [704, 415] on div "Move to stage" at bounding box center [713, 423] width 94 height 21
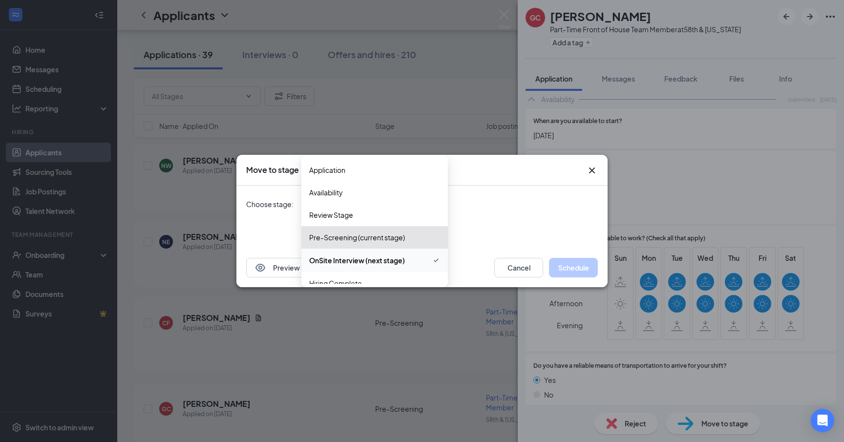
click at [439, 208] on div "OnSite Interview (next stage) 4022524 3976034 3966395 Application Availability …" at bounding box center [374, 204] width 147 height 18
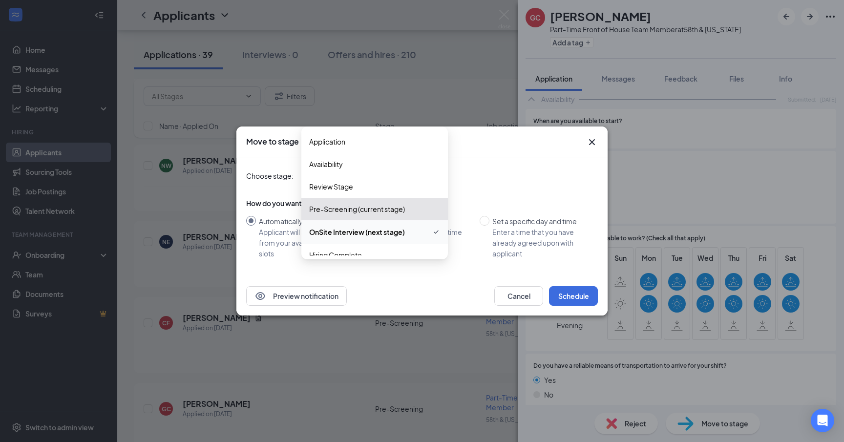
click at [421, 233] on span "OnSite Interview (next stage)" at bounding box center [374, 232] width 131 height 12
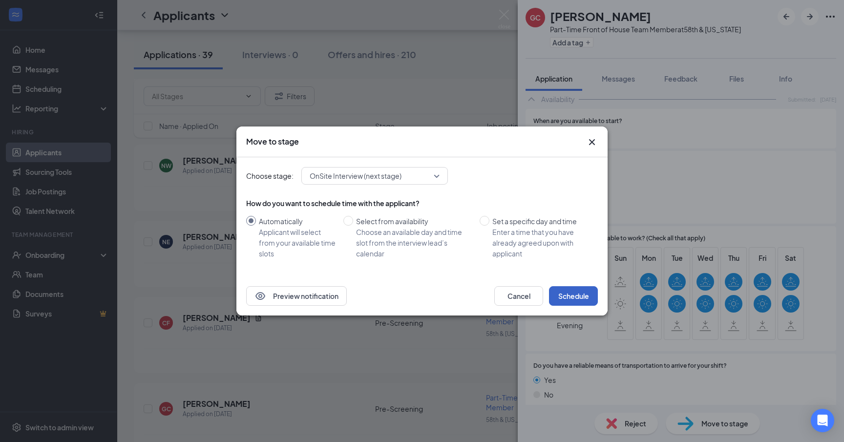
click at [568, 294] on button "Schedule" at bounding box center [573, 296] width 49 height 20
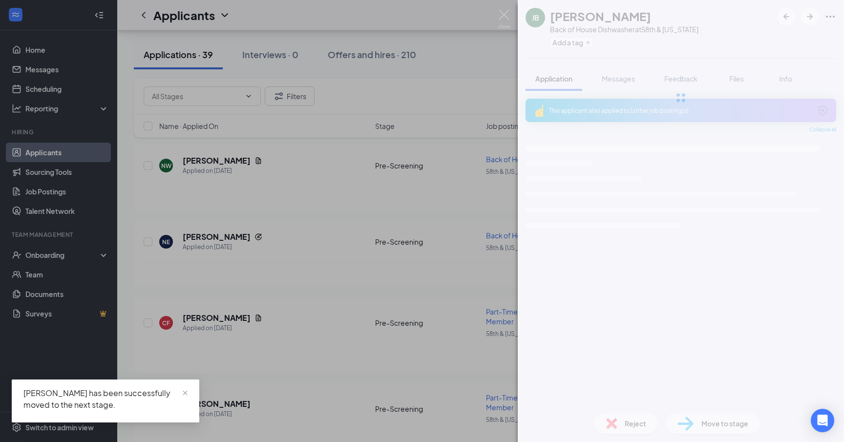
click at [268, 352] on div "JB Jaden Burks Back of House Dishwasher at 58th & Georgia Add a tag Application…" at bounding box center [422, 221] width 844 height 442
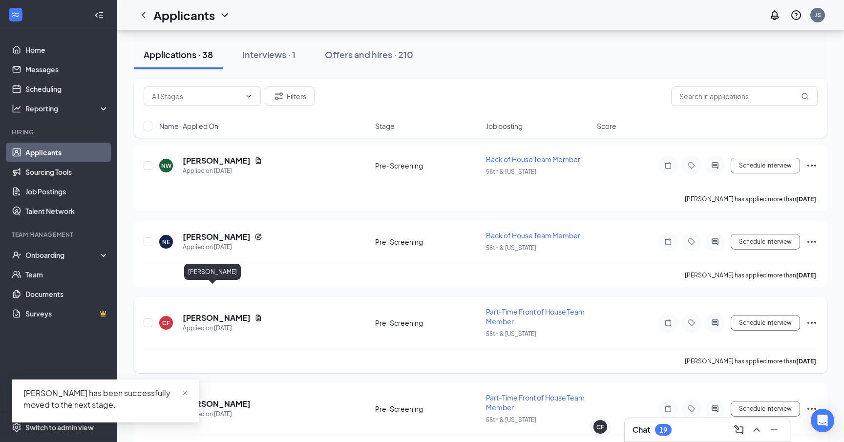
click at [203, 313] on h5 "Callie Ford" at bounding box center [217, 318] width 68 height 11
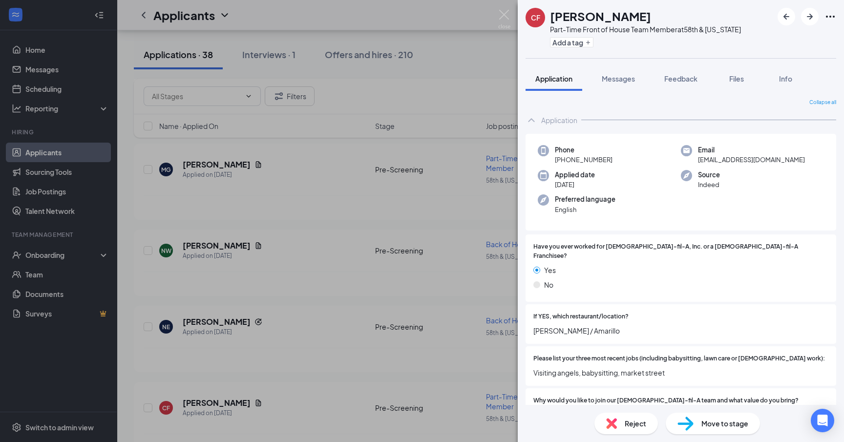
click at [716, 422] on span "Move to stage" at bounding box center [724, 423] width 47 height 11
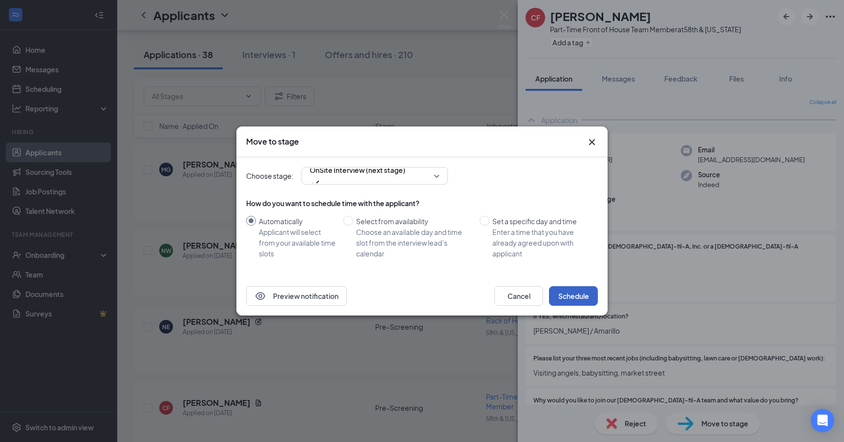
click at [586, 297] on button "Schedule" at bounding box center [573, 296] width 49 height 20
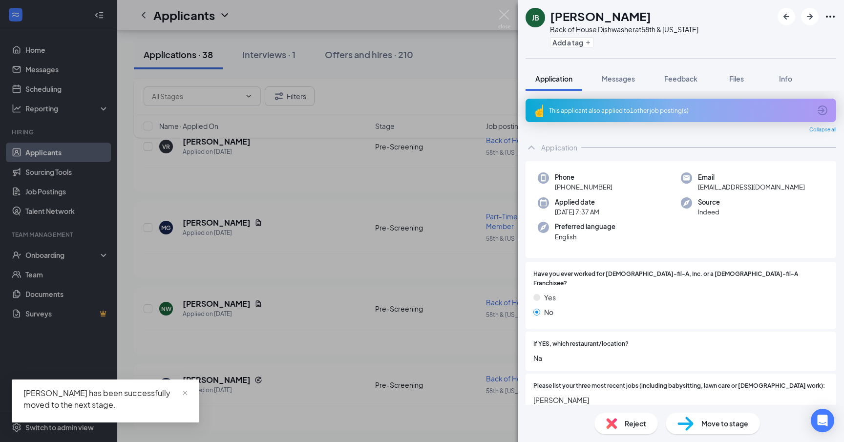
scroll to position [2664, 0]
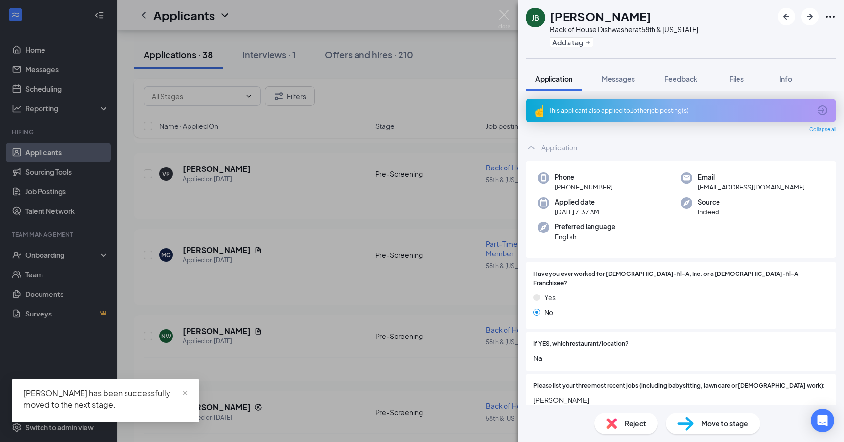
click at [206, 380] on div "JB Jaden Burks Back of House Dishwasher at 58th & Georgia Add a tag Application…" at bounding box center [422, 221] width 844 height 442
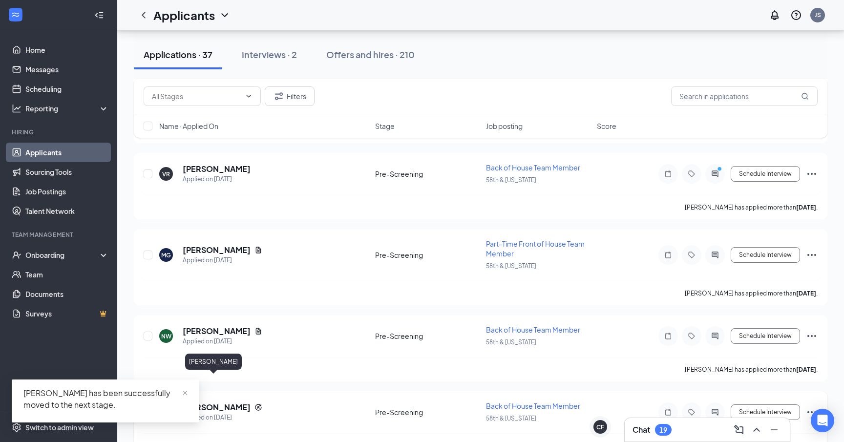
click at [207, 402] on h5 "[PERSON_NAME]" at bounding box center [217, 407] width 68 height 11
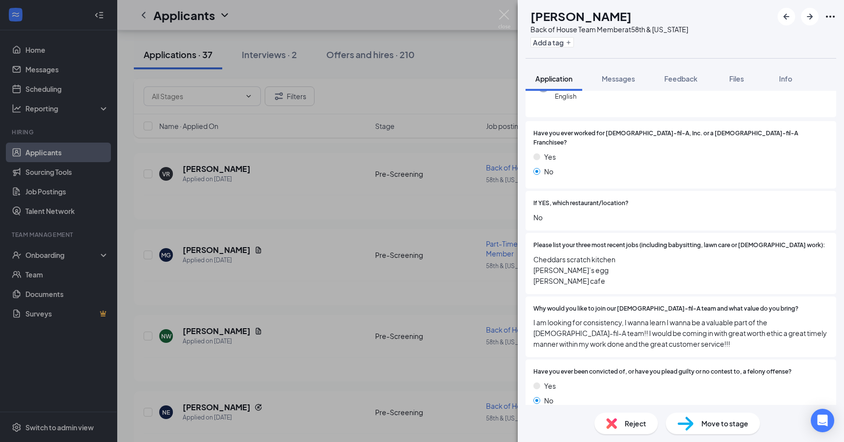
scroll to position [145, 0]
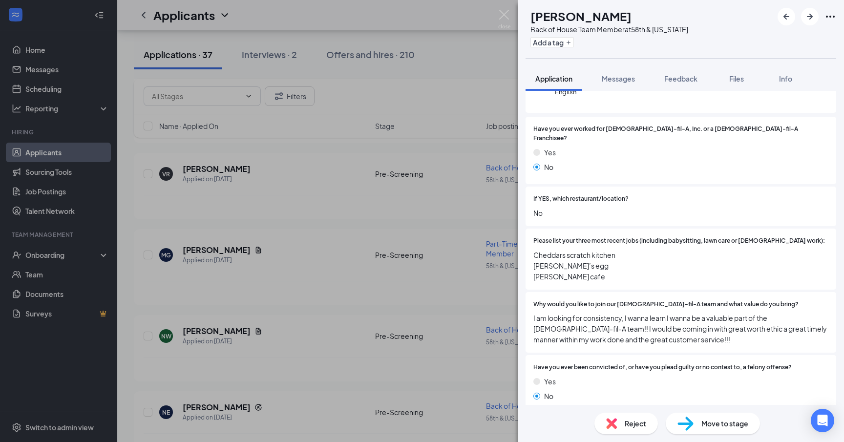
click at [723, 422] on span "Move to stage" at bounding box center [724, 423] width 47 height 11
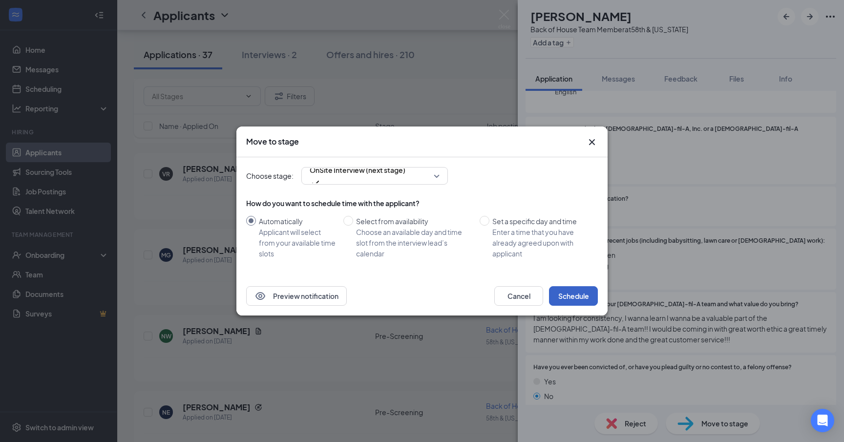
click at [570, 303] on button "Schedule" at bounding box center [573, 296] width 49 height 20
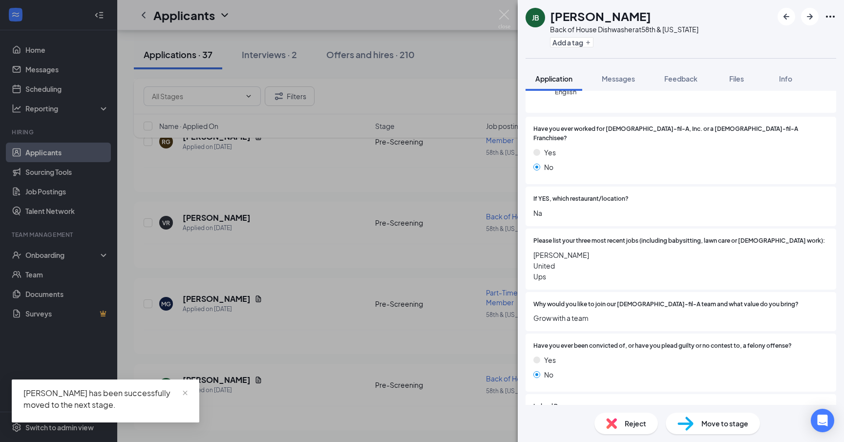
scroll to position [2589, 0]
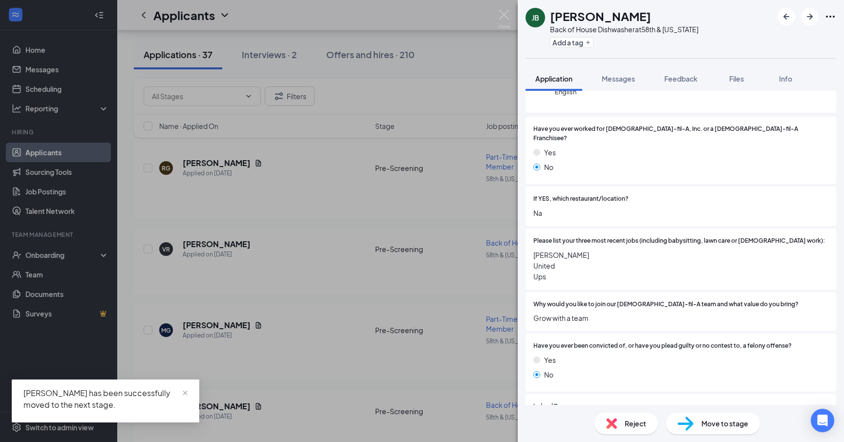
click at [231, 376] on div "JB Jaden Burks Back of House Dishwasher at 58th & Georgia Add a tag Application…" at bounding box center [422, 221] width 844 height 442
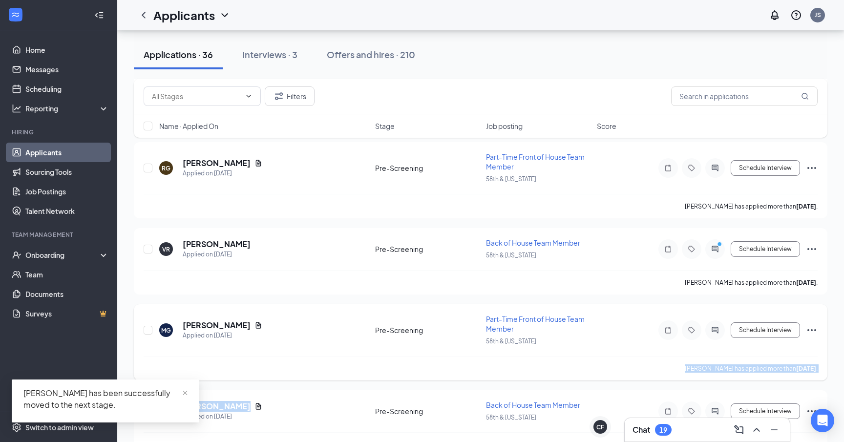
drag, startPoint x: 236, startPoint y: 380, endPoint x: 230, endPoint y: 349, distance: 30.9
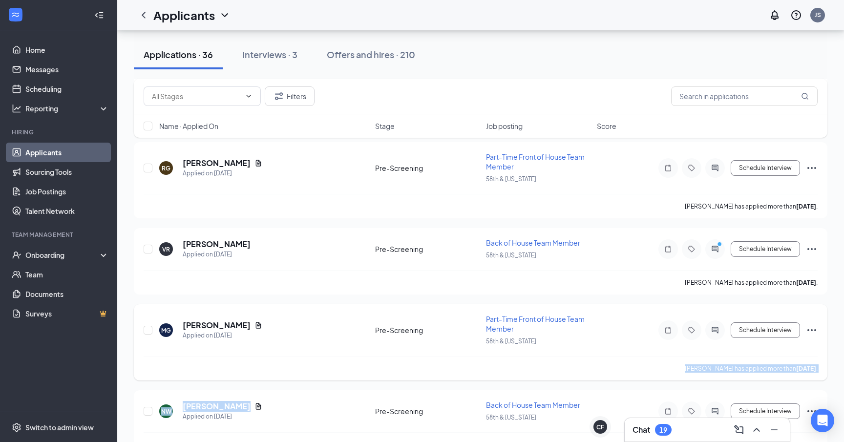
click at [230, 356] on div "Maricela Garza has applied more than 13 days ago ." at bounding box center [481, 368] width 674 height 24
click at [278, 58] on div "Interviews · 3" at bounding box center [269, 54] width 55 height 12
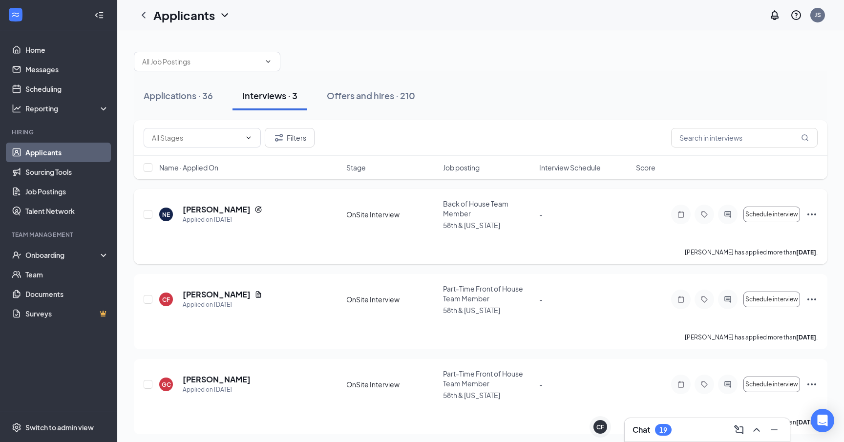
click at [810, 215] on icon "Ellipses" at bounding box center [812, 215] width 12 height 12
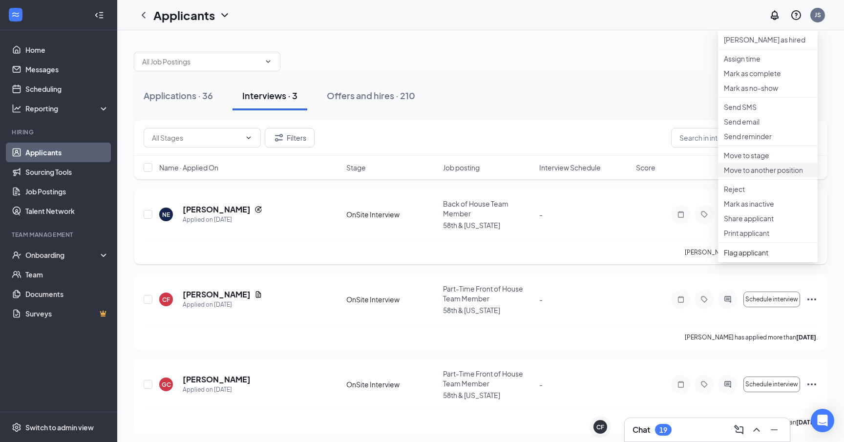
click at [773, 175] on p "Move to another position" at bounding box center [768, 170] width 88 height 10
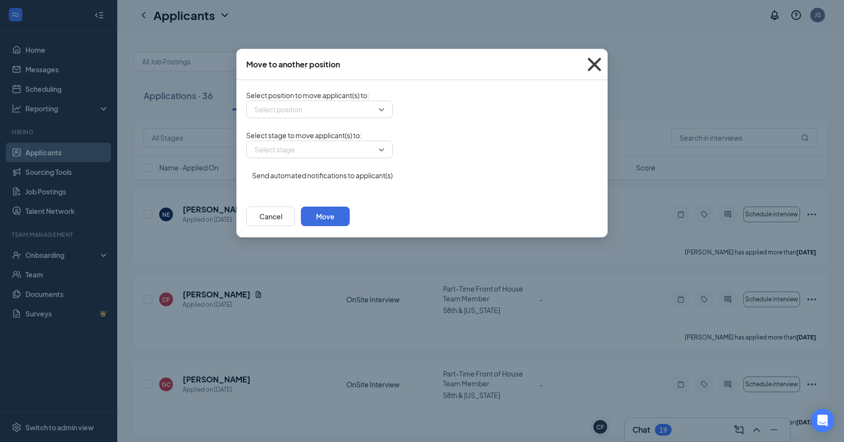
click at [592, 64] on icon "Cross" at bounding box center [594, 64] width 26 height 26
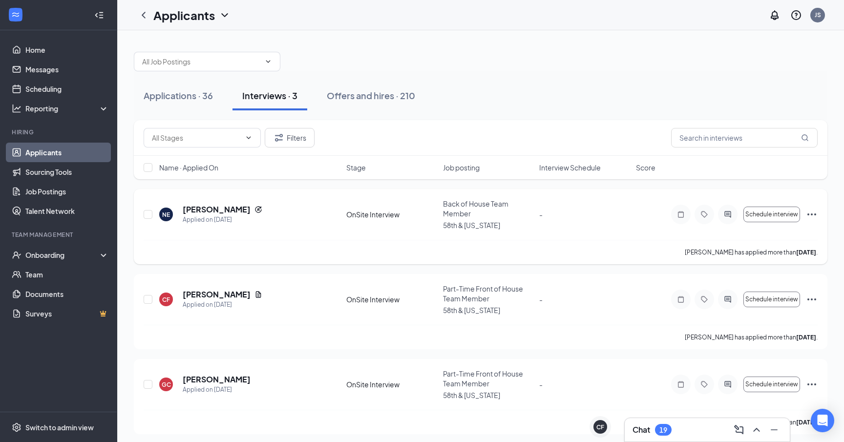
click at [810, 215] on icon "Ellipses" at bounding box center [812, 215] width 12 height 12
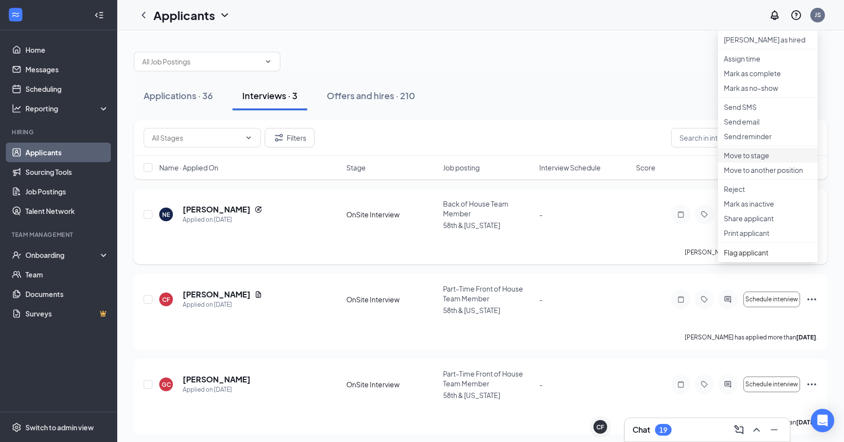
click at [753, 163] on li "Move to stage" at bounding box center [768, 155] width 100 height 15
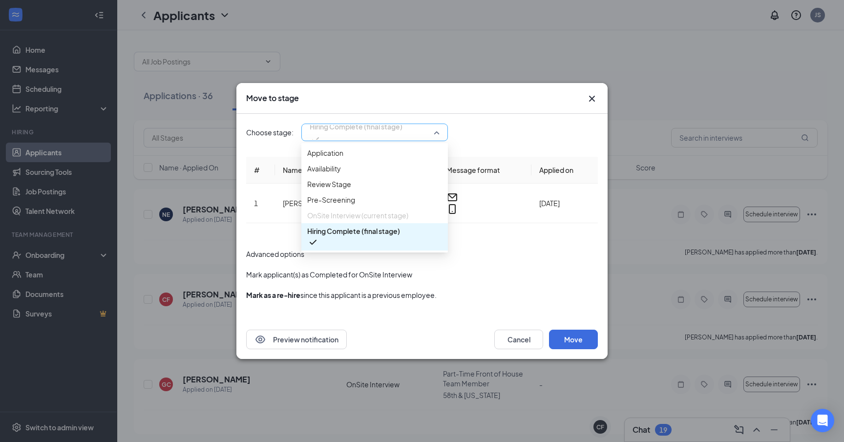
click at [371, 134] on span "Hiring Complete (final stage)" at bounding box center [356, 126] width 93 height 15
click at [368, 208] on div "Pre-Screening" at bounding box center [374, 200] width 147 height 16
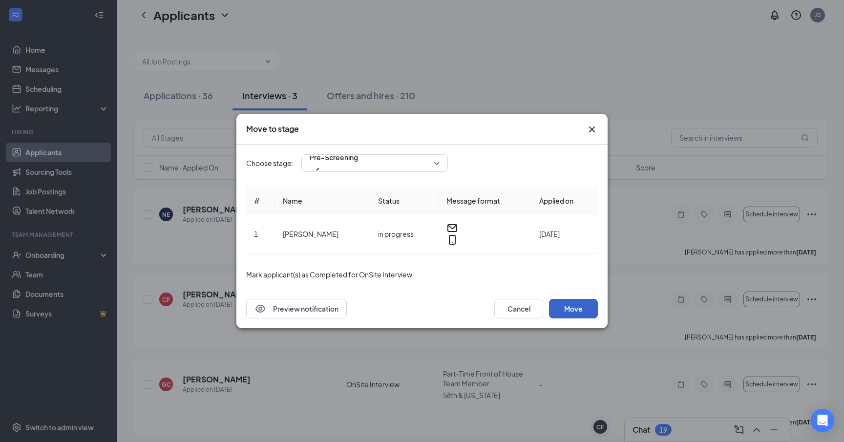
click at [567, 302] on button "Move" at bounding box center [573, 309] width 49 height 20
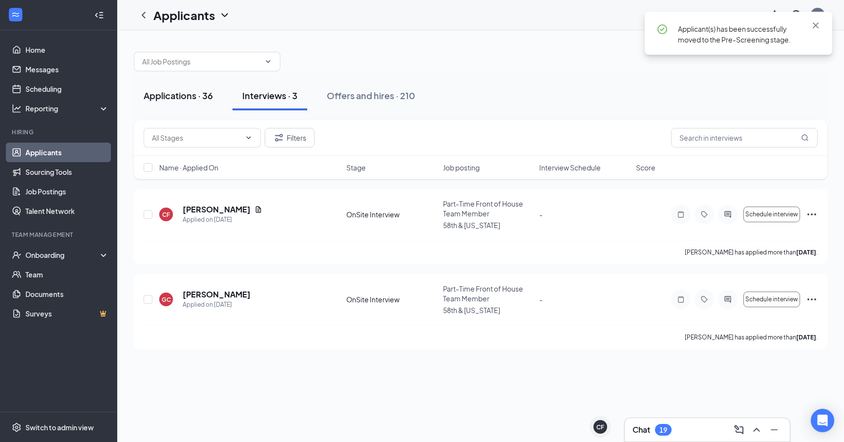
click at [157, 88] on button "Applications · 36" at bounding box center [178, 95] width 89 height 29
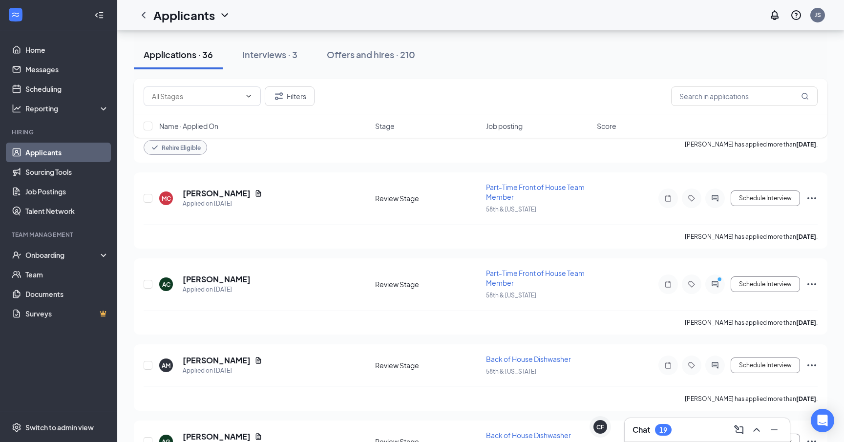
scroll to position [1409, 0]
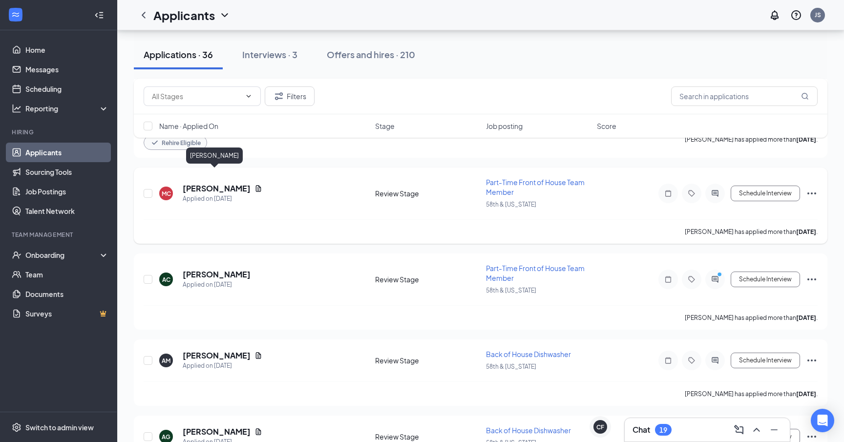
click at [229, 183] on h5 "Miguel Cuellar" at bounding box center [217, 188] width 68 height 11
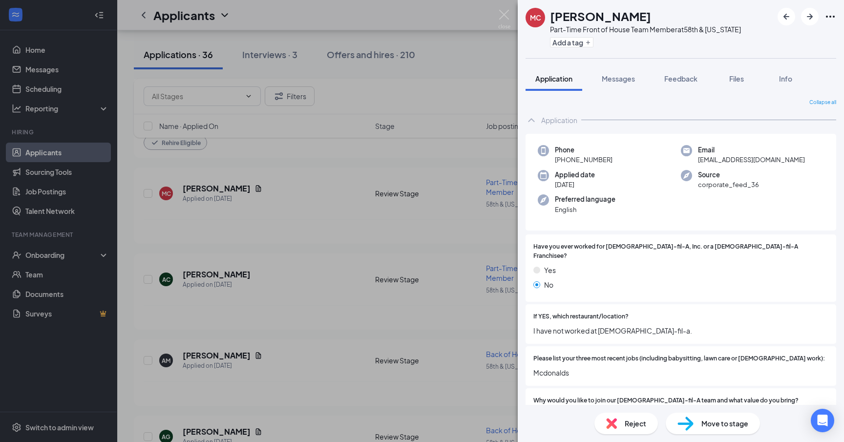
click at [352, 241] on div "MC Miguel Cuellar Part-Time Front of House Team Member at 58th & Georgia Add a …" at bounding box center [422, 221] width 844 height 442
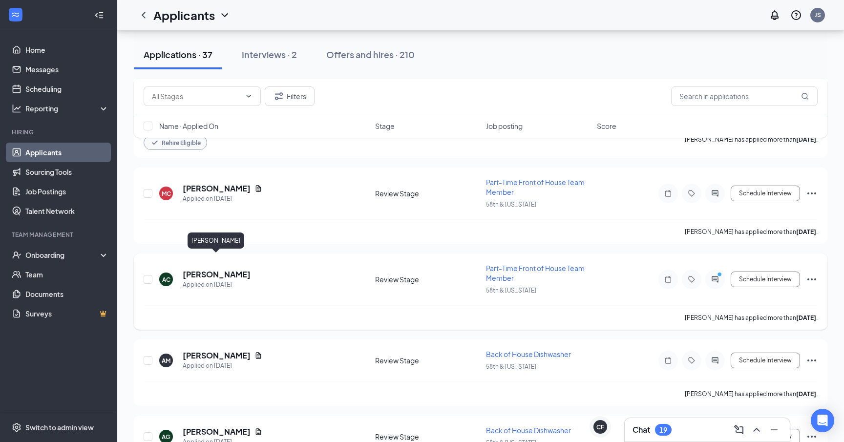
click at [225, 269] on h5 "Alexis Chavarria" at bounding box center [217, 274] width 68 height 11
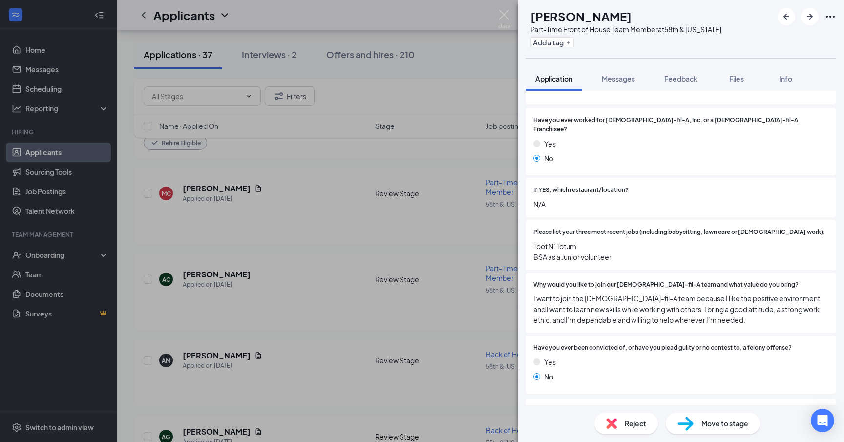
scroll to position [122, 0]
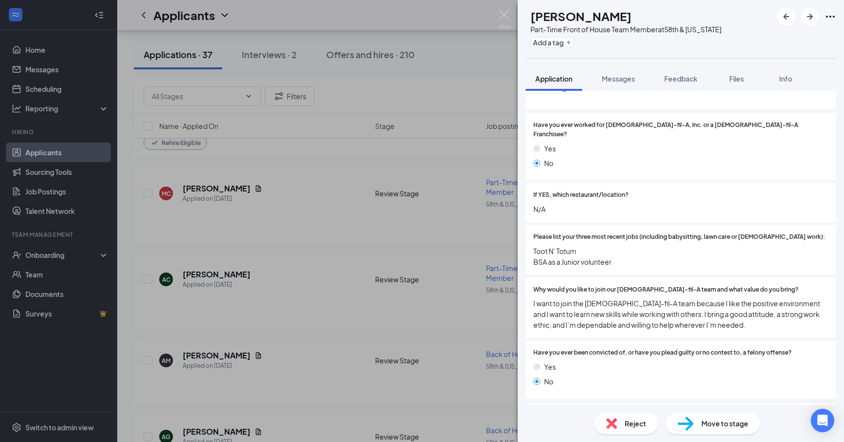
click at [703, 430] on div "Move to stage" at bounding box center [713, 423] width 94 height 21
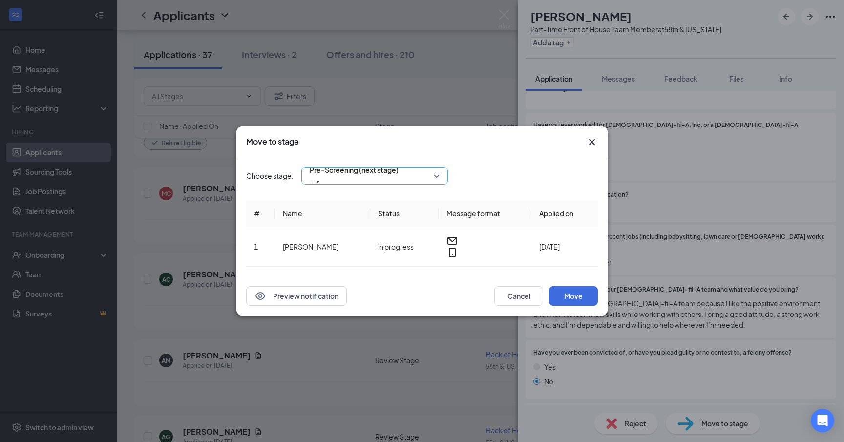
click at [350, 185] on div "Pre-Screening (next stage)" at bounding box center [374, 176] width 147 height 18
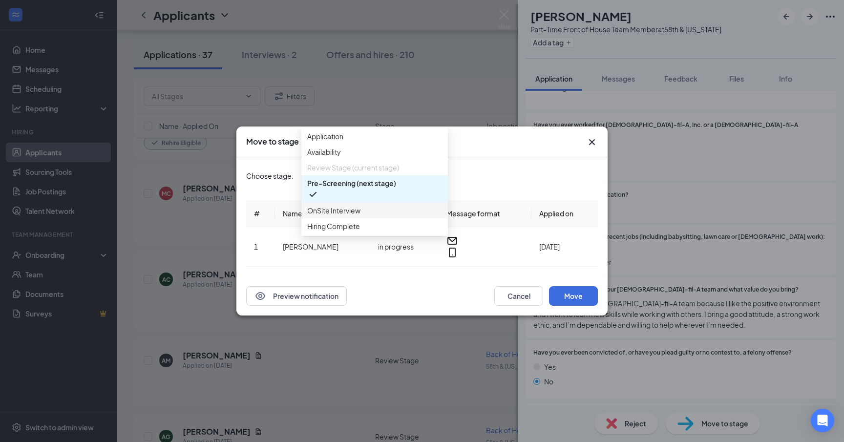
click at [349, 216] on span "OnSite Interview" at bounding box center [333, 210] width 53 height 11
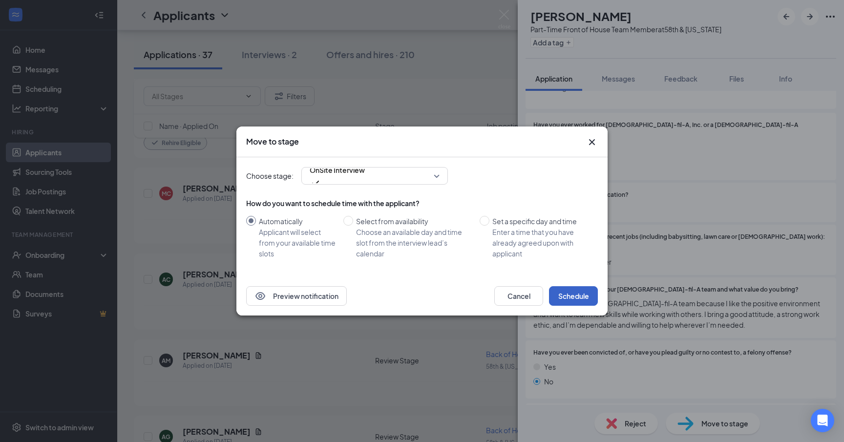
click at [578, 297] on button "Schedule" at bounding box center [573, 296] width 49 height 20
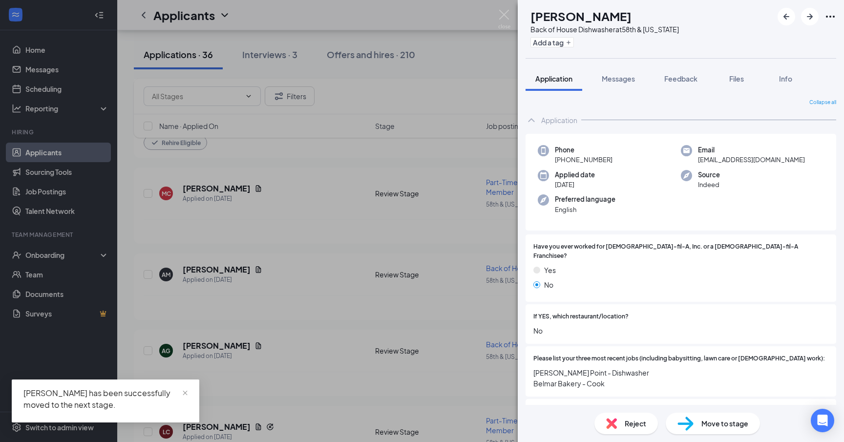
click at [231, 239] on div "AM Andres Mares Back of House Dishwasher at 58th & Georgia Add a tag Applicatio…" at bounding box center [422, 221] width 844 height 442
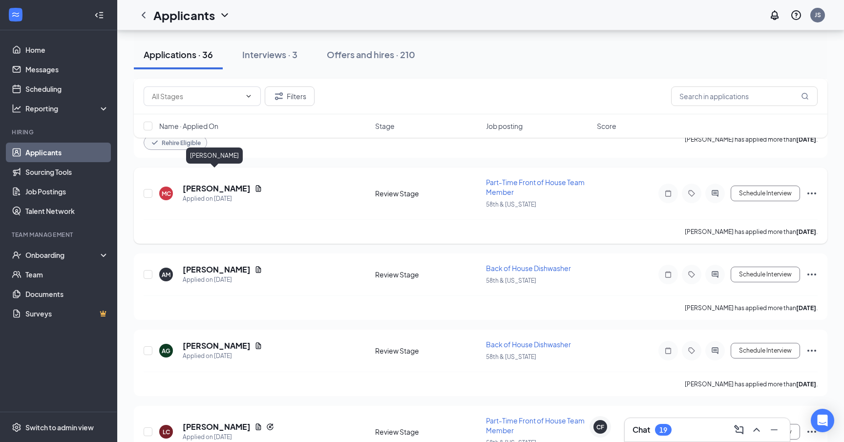
click at [213, 183] on h5 "Miguel Cuellar" at bounding box center [217, 188] width 68 height 11
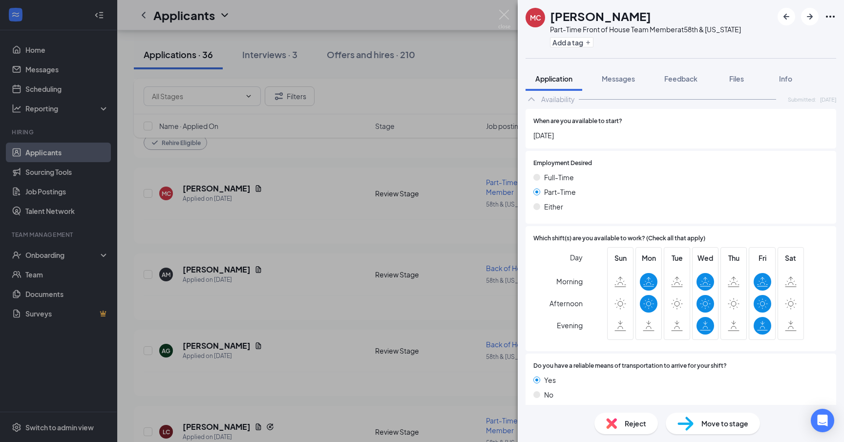
scroll to position [625, 0]
click at [634, 430] on div "Reject" at bounding box center [625, 423] width 63 height 21
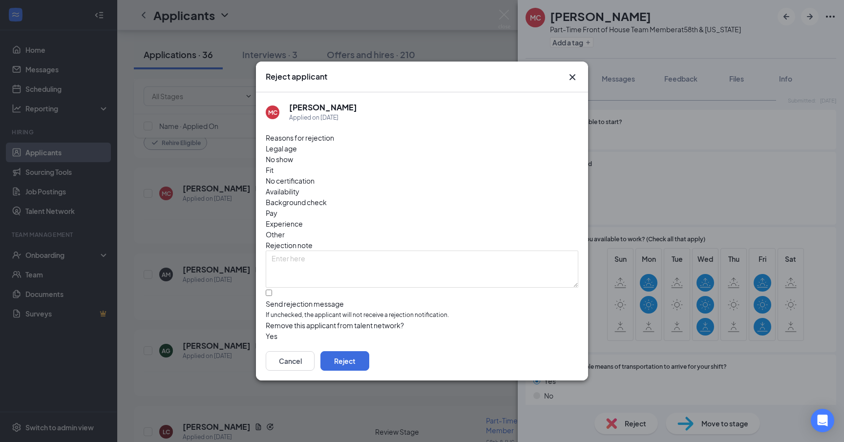
click at [299, 186] on span "Availability" at bounding box center [283, 191] width 34 height 11
click at [266, 331] on button "button" at bounding box center [266, 336] width 0 height 11
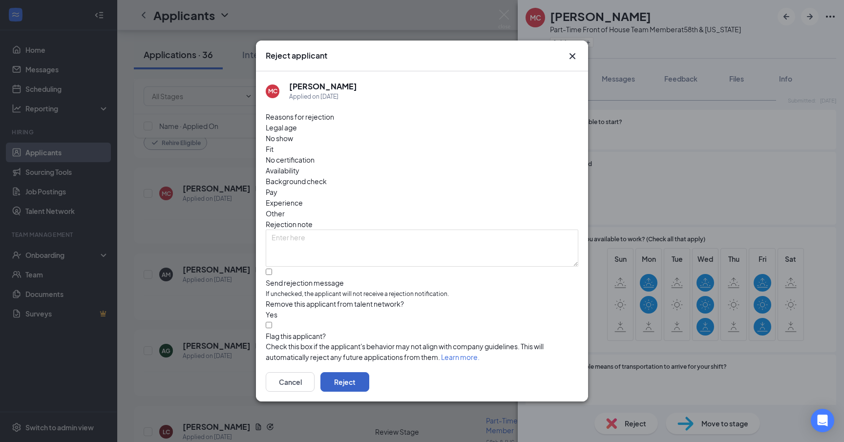
click at [369, 375] on button "Reject" at bounding box center [344, 382] width 49 height 20
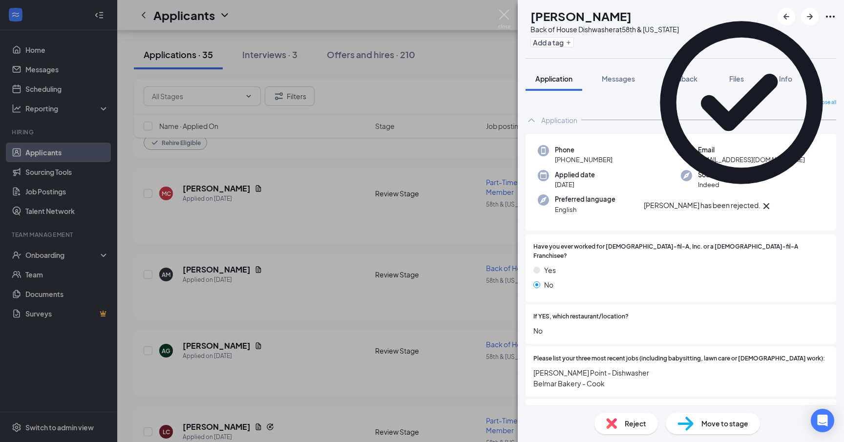
click at [329, 232] on div "AM Andres Mares Back of House Dishwasher at 58th & Georgia Add a tag Applicatio…" at bounding box center [422, 221] width 844 height 442
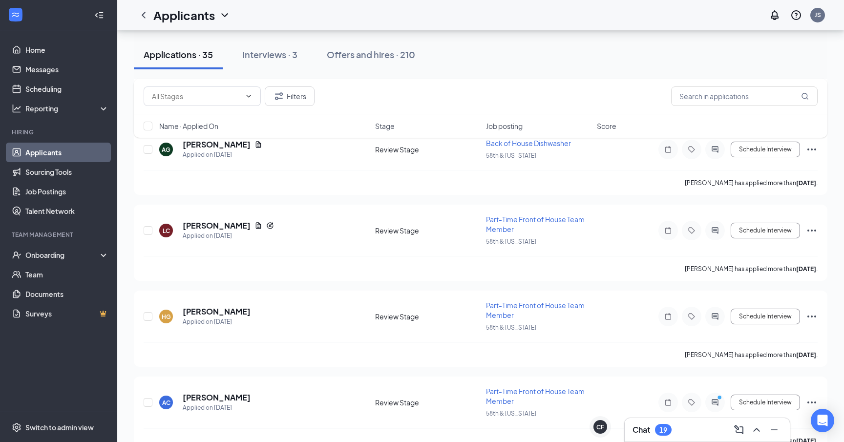
scroll to position [1524, 0]
click at [212, 232] on div "Applied on Aug 23" at bounding box center [228, 237] width 91 height 10
click at [212, 221] on h5 "Luisa Carrillo" at bounding box center [217, 226] width 68 height 11
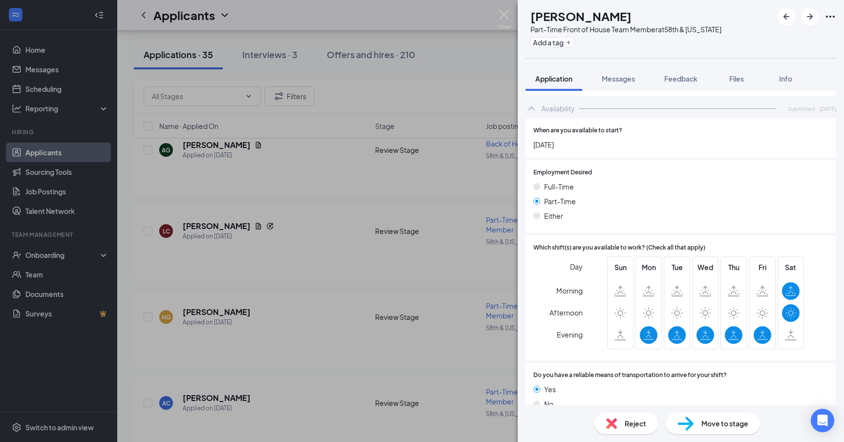
scroll to position [612, 0]
click at [693, 426] on img at bounding box center [685, 424] width 16 height 14
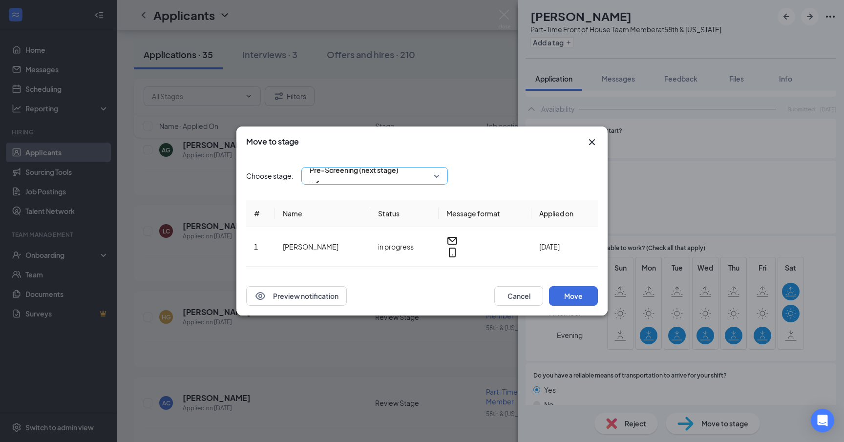
click at [347, 185] on div "Pre-Screening (next stage)" at bounding box center [374, 176] width 147 height 18
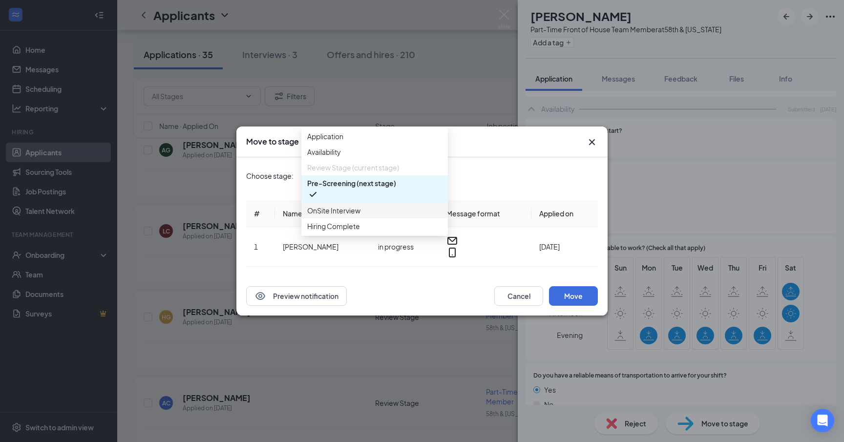
click at [354, 216] on span "OnSite Interview" at bounding box center [333, 210] width 53 height 11
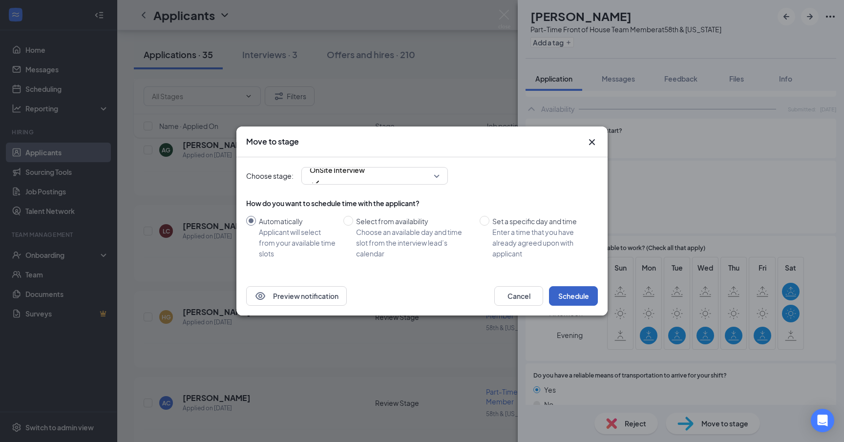
click at [563, 296] on button "Schedule" at bounding box center [573, 296] width 49 height 20
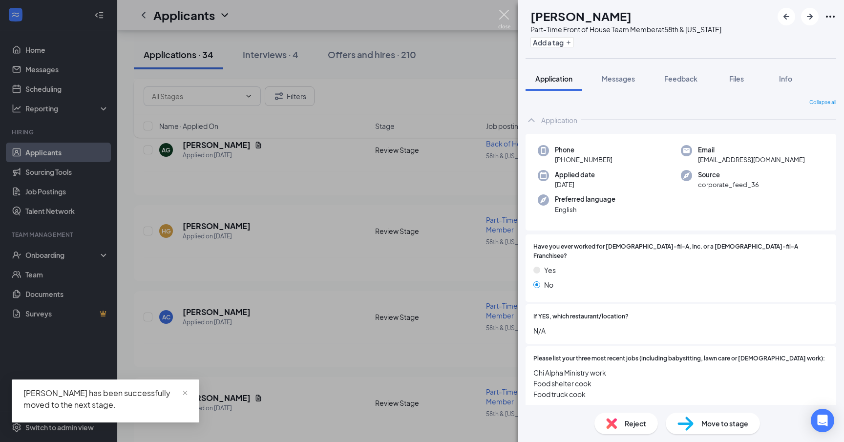
click at [500, 18] on img at bounding box center [504, 19] width 12 height 19
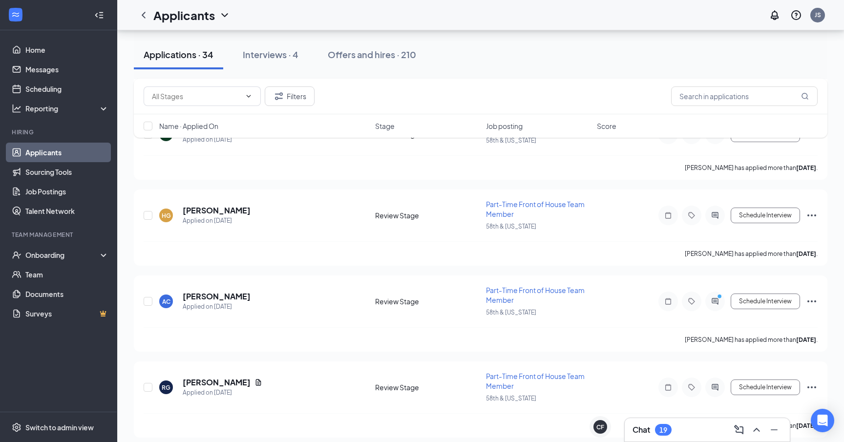
scroll to position [1572, 0]
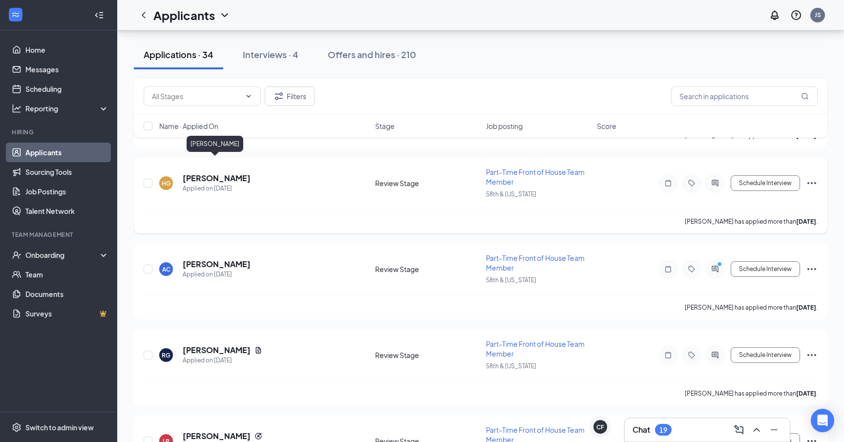
click at [196, 173] on h5 "Hayden Glover" at bounding box center [217, 178] width 68 height 11
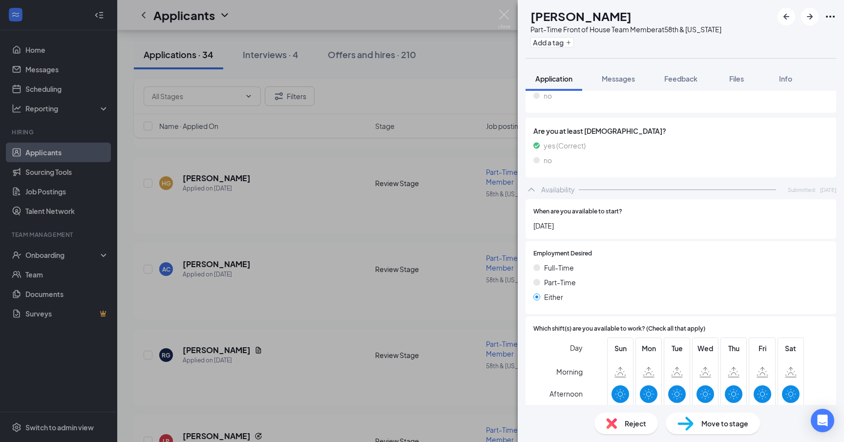
scroll to position [551, 0]
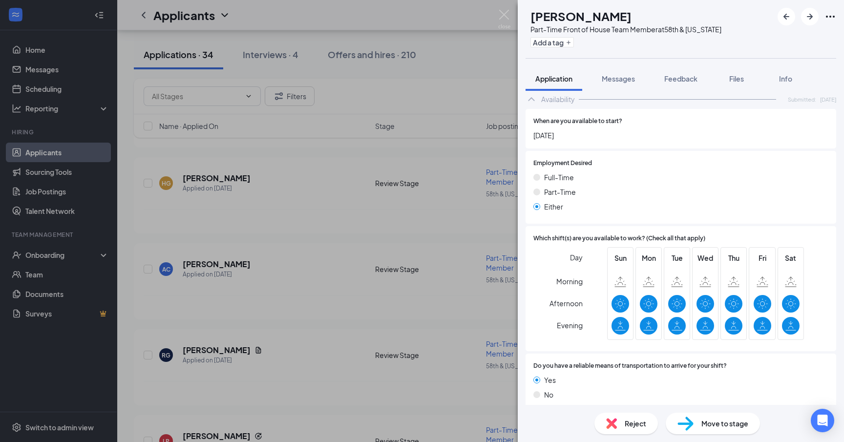
click at [327, 227] on div "HG Hayden Glover Part-Time Front of House Team Member at 58th & Georgia Add a t…" at bounding box center [422, 221] width 844 height 442
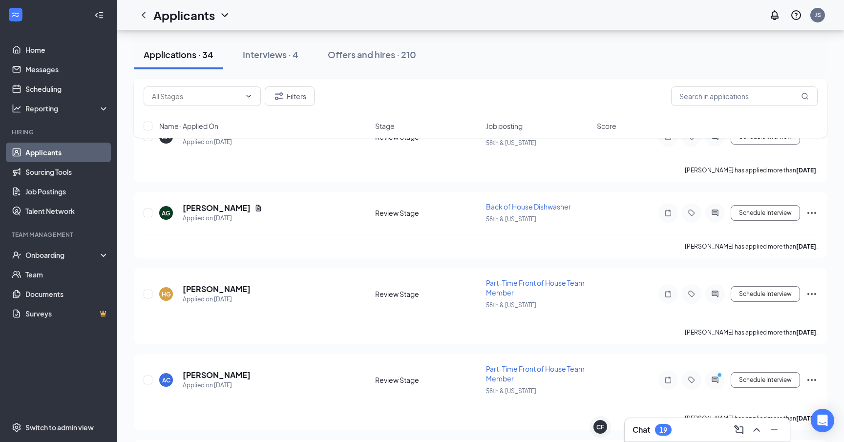
scroll to position [1456, 0]
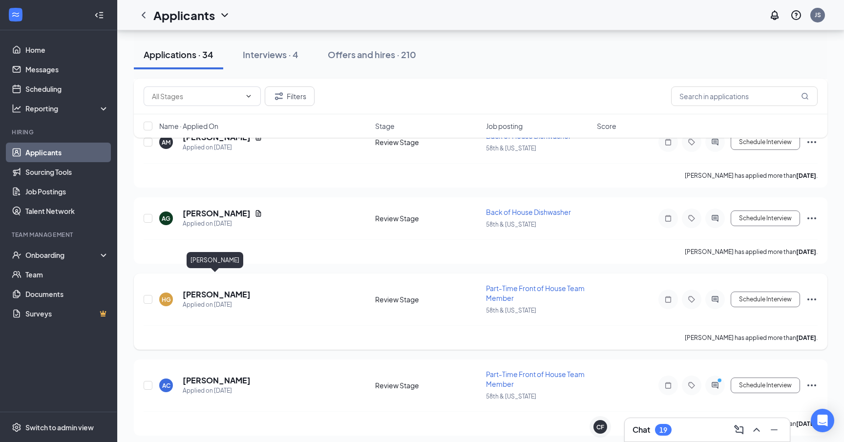
click at [188, 289] on h5 "Hayden Glover" at bounding box center [217, 294] width 68 height 11
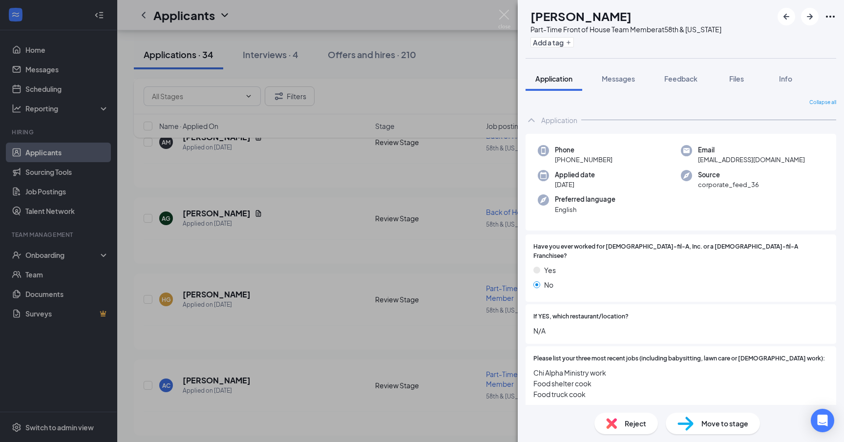
click at [725, 424] on span "Move to stage" at bounding box center [724, 423] width 47 height 11
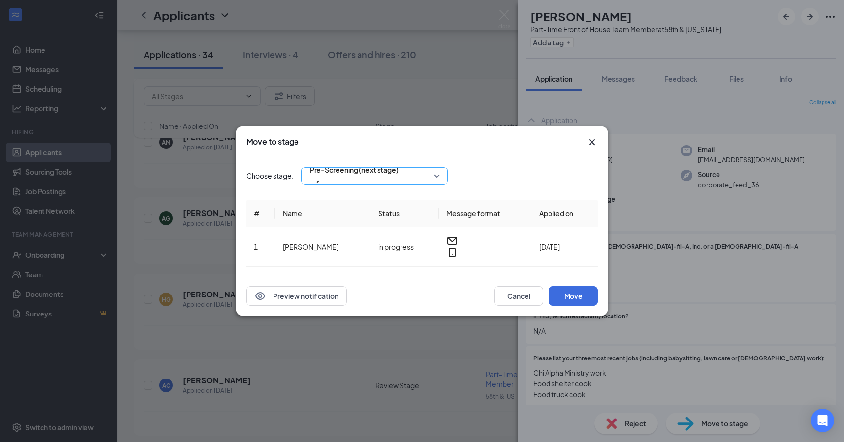
click at [377, 183] on div "Pre-Screening (next stage)" at bounding box center [374, 176] width 147 height 18
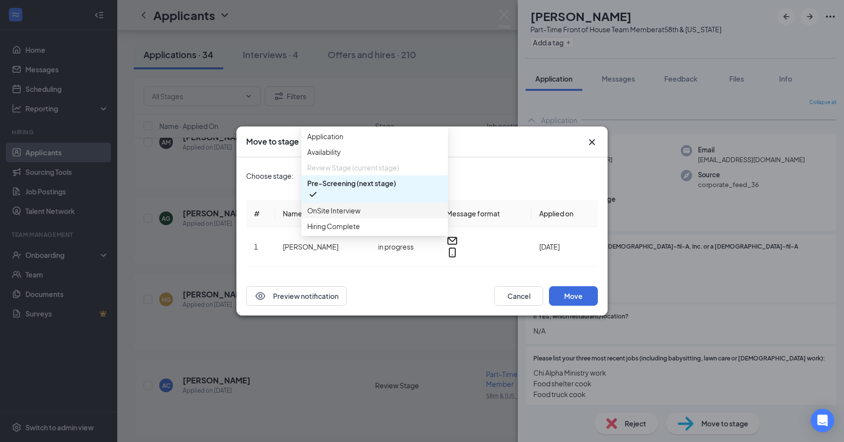
click at [387, 216] on span "OnSite Interview" at bounding box center [374, 210] width 135 height 11
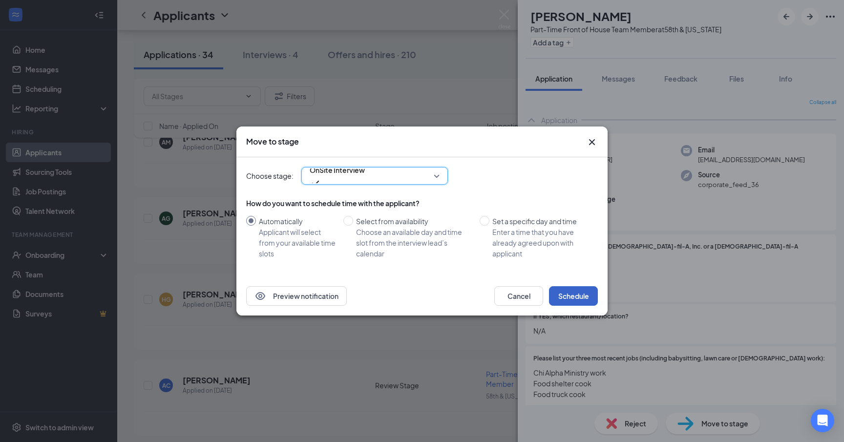
click at [574, 302] on button "Schedule" at bounding box center [573, 296] width 49 height 20
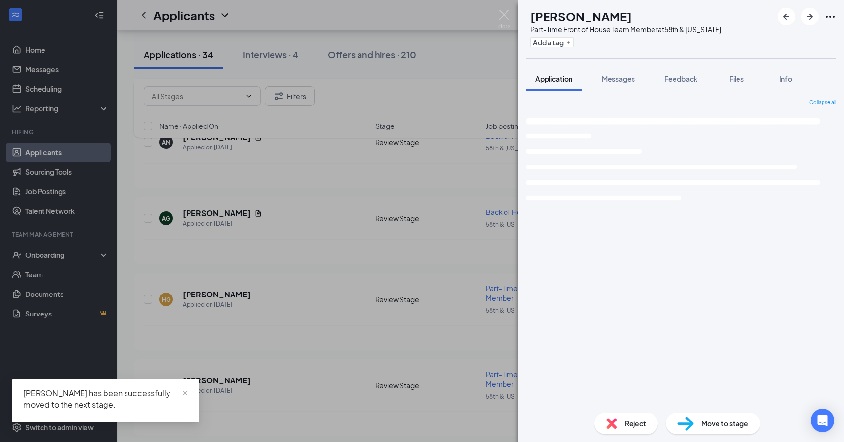
click at [357, 332] on div "AC Anesie Claudine Part-Time Front of House Team Member at 58th & Georgia Add a…" at bounding box center [422, 221] width 844 height 442
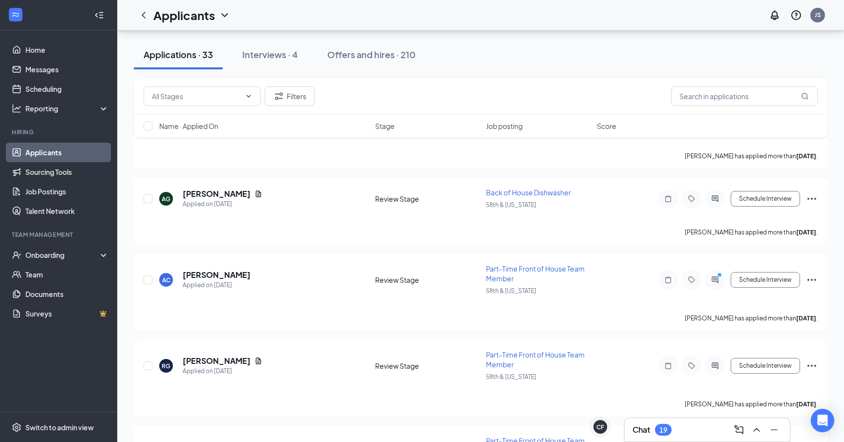
scroll to position [1456, 0]
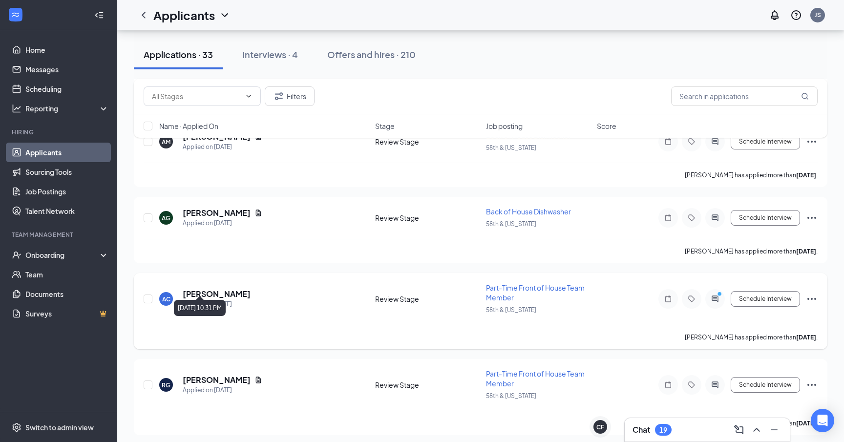
click at [216, 299] on div "Applied on Aug 22" at bounding box center [217, 304] width 68 height 10
click at [216, 289] on h5 "Anesie Claudine" at bounding box center [217, 294] width 68 height 11
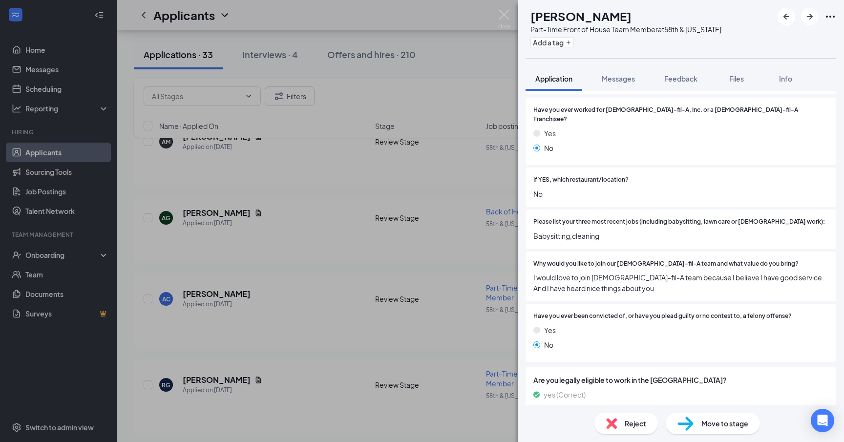
scroll to position [139, 0]
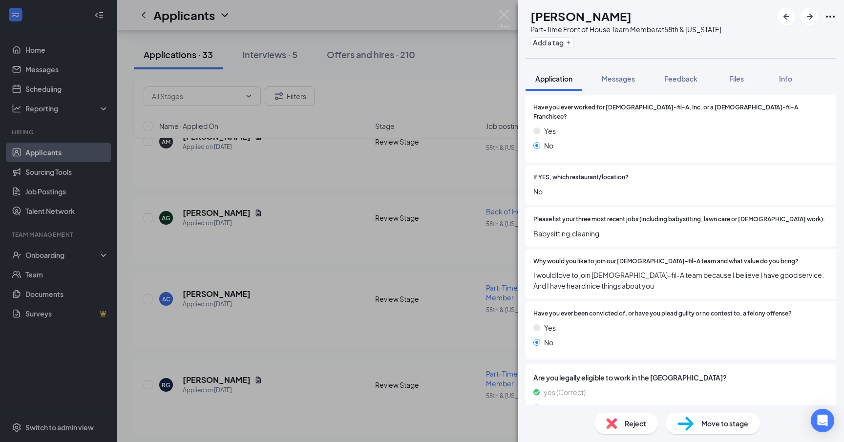
click at [617, 424] on div "Reject" at bounding box center [625, 423] width 63 height 21
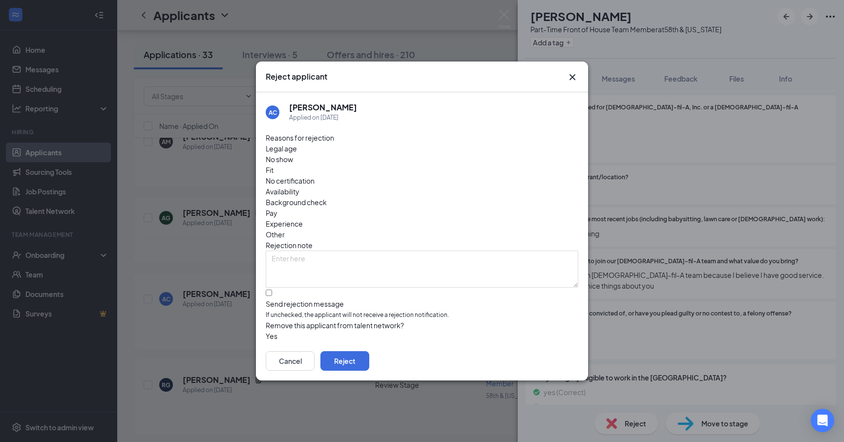
click at [274, 165] on span "Fit" at bounding box center [270, 170] width 8 height 11
click at [266, 331] on button "button" at bounding box center [266, 336] width 0 height 11
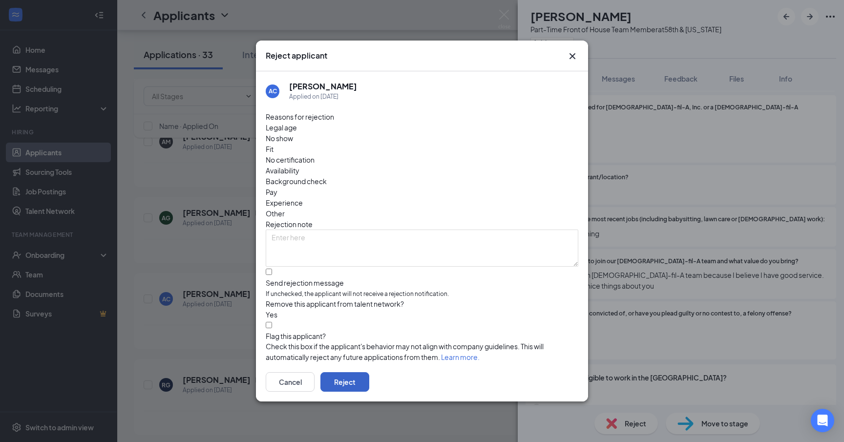
click at [369, 379] on button "Reject" at bounding box center [344, 382] width 49 height 20
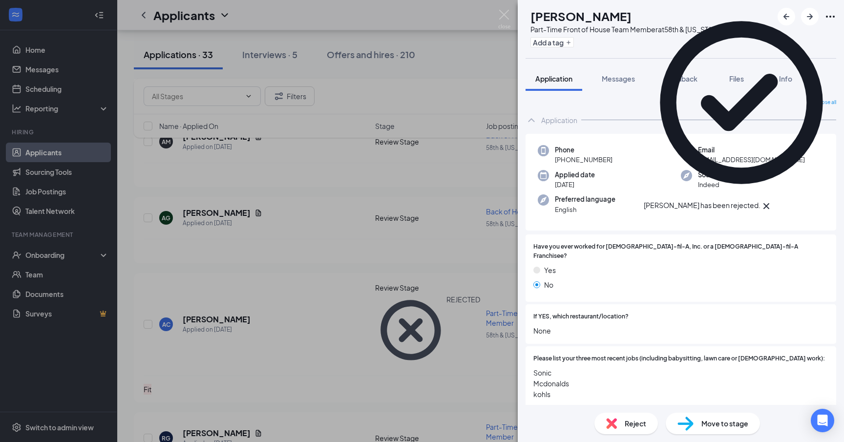
click at [286, 328] on div "RG Ramon Gonzales Part-Time Front of House Team Member at 58th & Georgia Add a …" at bounding box center [422, 221] width 844 height 442
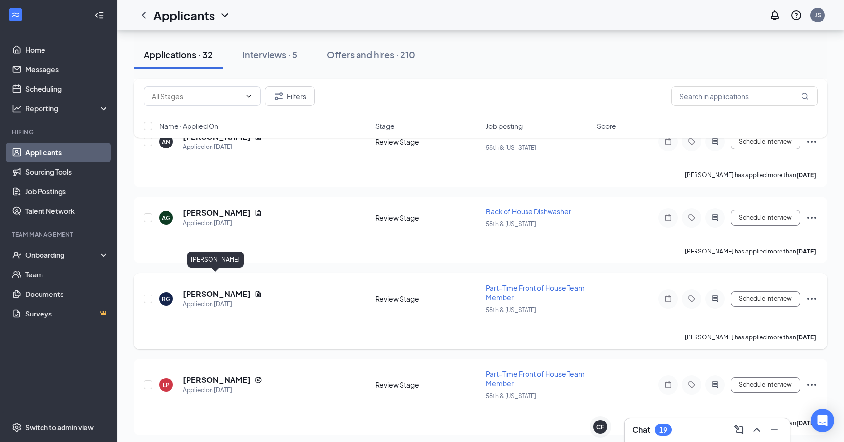
click at [222, 289] on h5 "Ramon Gonzales" at bounding box center [217, 294] width 68 height 11
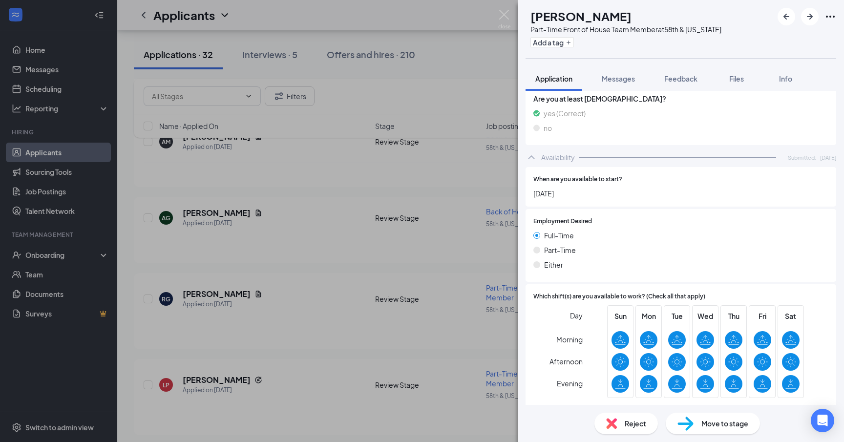
scroll to position [605, 0]
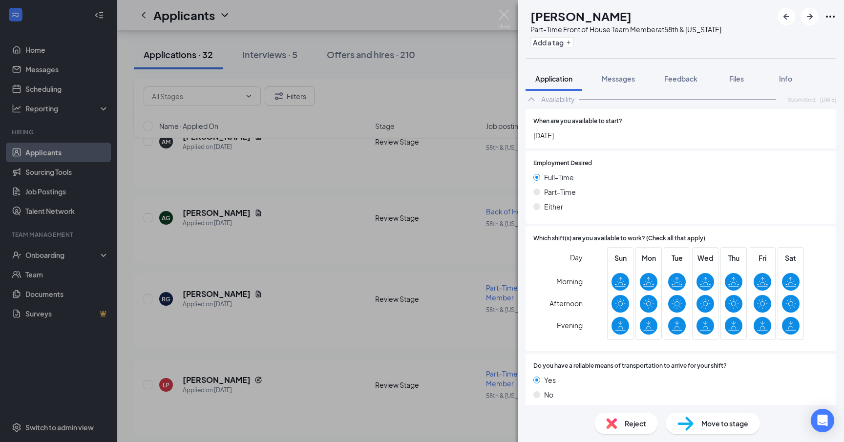
click at [702, 423] on span "Move to stage" at bounding box center [724, 423] width 47 height 11
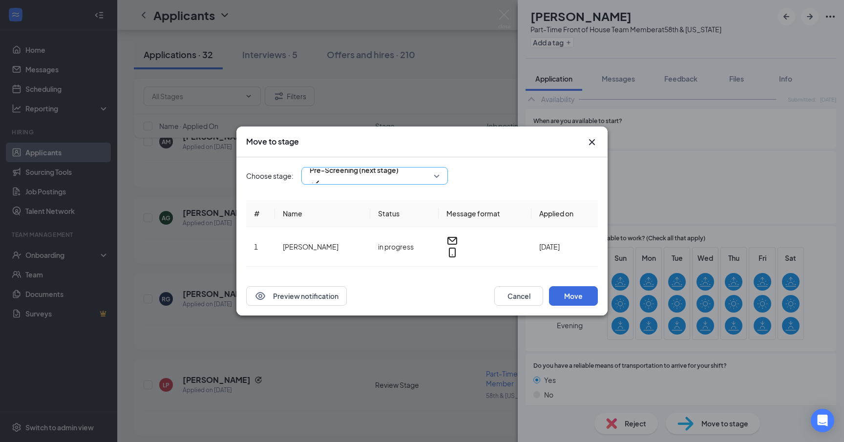
click at [372, 180] on div "Pre-Screening (next stage)" at bounding box center [374, 176] width 147 height 18
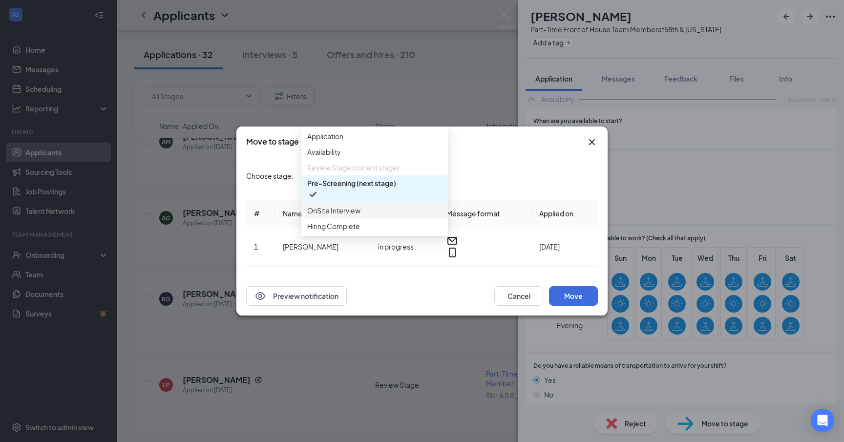
click at [364, 216] on span "OnSite Interview" at bounding box center [374, 210] width 135 height 11
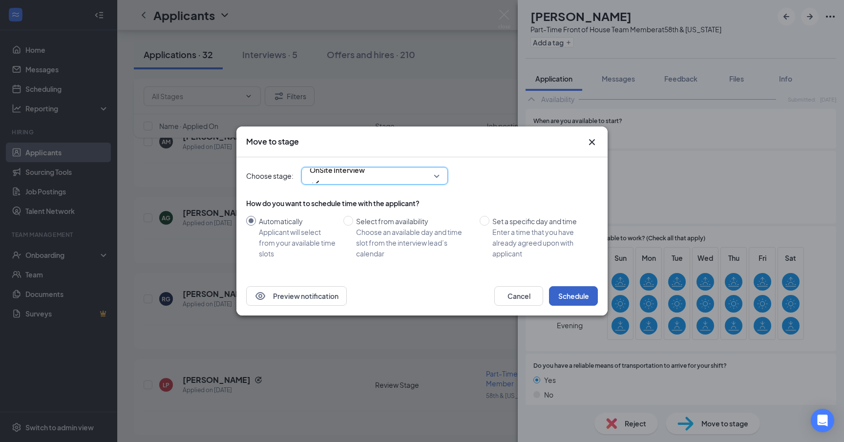
click at [568, 301] on button "Schedule" at bounding box center [573, 296] width 49 height 20
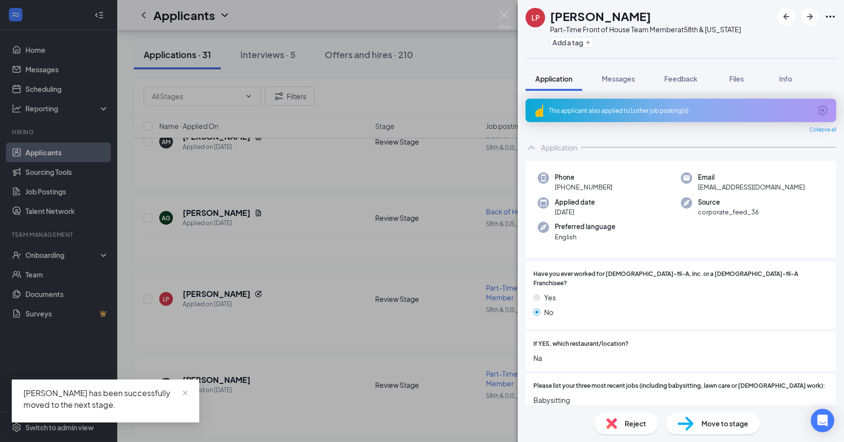
click at [334, 254] on div "LP Lily Phillippi Part-Time Front of House Team Member at 58th & Georgia Add a …" at bounding box center [422, 221] width 844 height 442
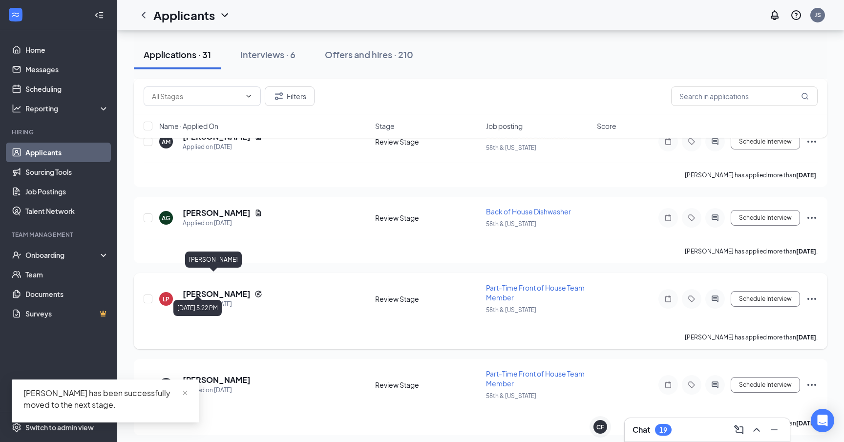
click at [202, 299] on div "Applied on Aug 21" at bounding box center [223, 304] width 80 height 10
click at [201, 289] on h5 "Lily Phillippi" at bounding box center [217, 294] width 68 height 11
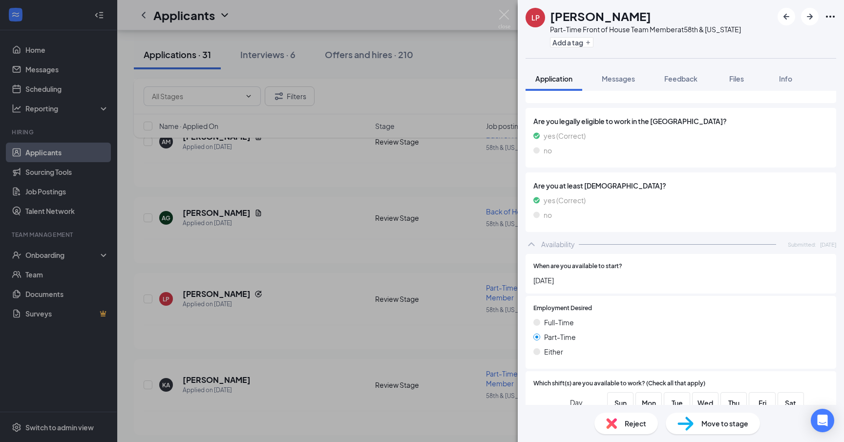
scroll to position [465, 0]
click at [616, 422] on img at bounding box center [611, 423] width 11 height 11
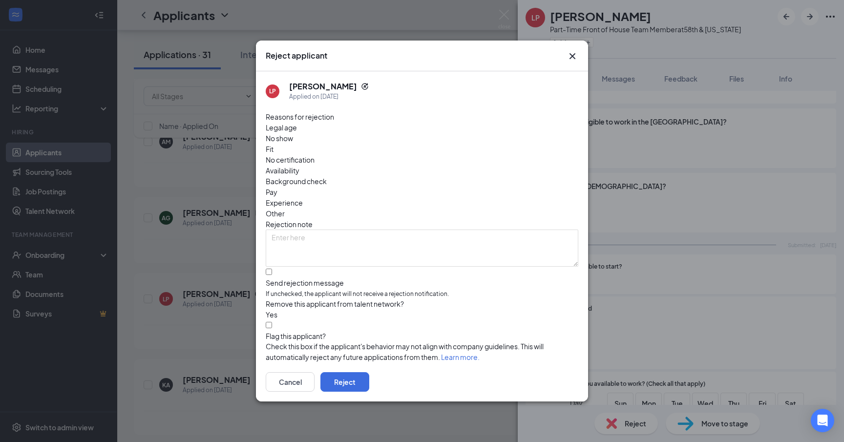
click at [474, 165] on div "Availability" at bounding box center [422, 170] width 313 height 11
click at [369, 380] on button "Reject" at bounding box center [344, 382] width 49 height 20
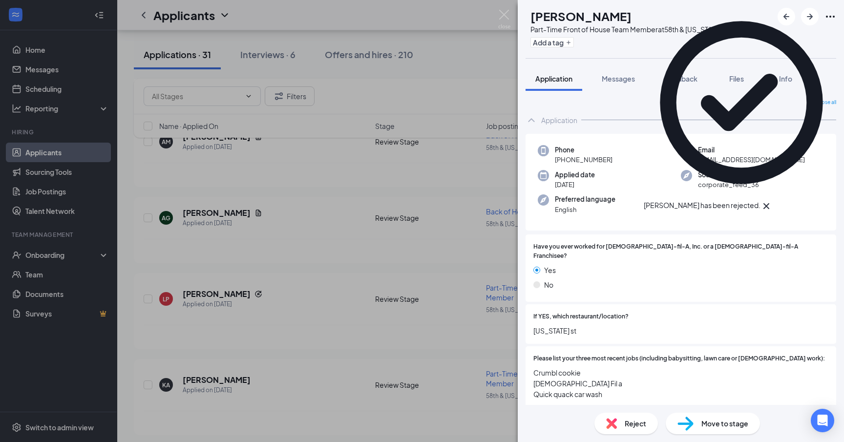
click at [263, 322] on div "KA Kasandra Arredondo Part-Time Front of House Team Member at 58th & Georgia Ad…" at bounding box center [422, 221] width 844 height 442
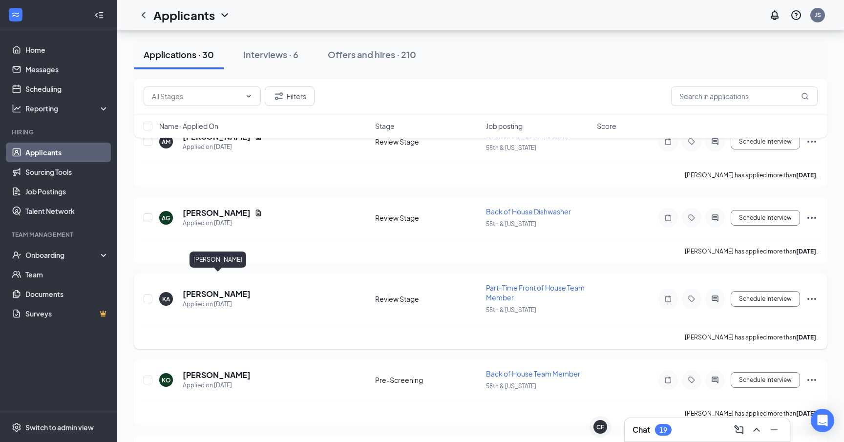
click at [237, 289] on h5 "Kasandra Arredondo" at bounding box center [217, 294] width 68 height 11
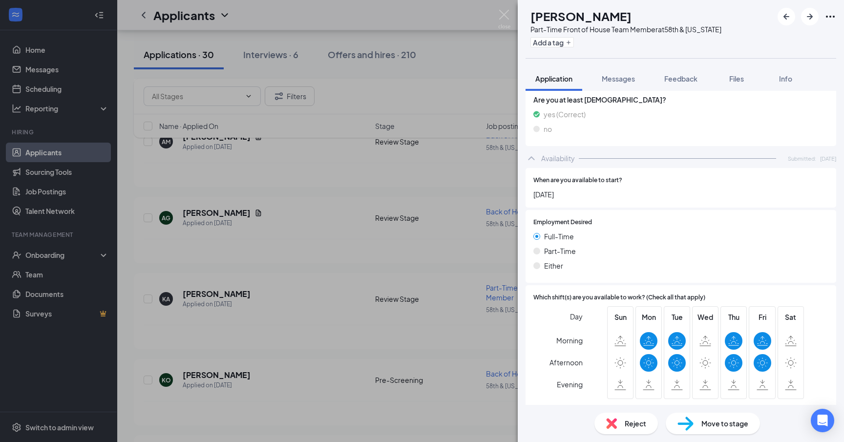
scroll to position [562, 0]
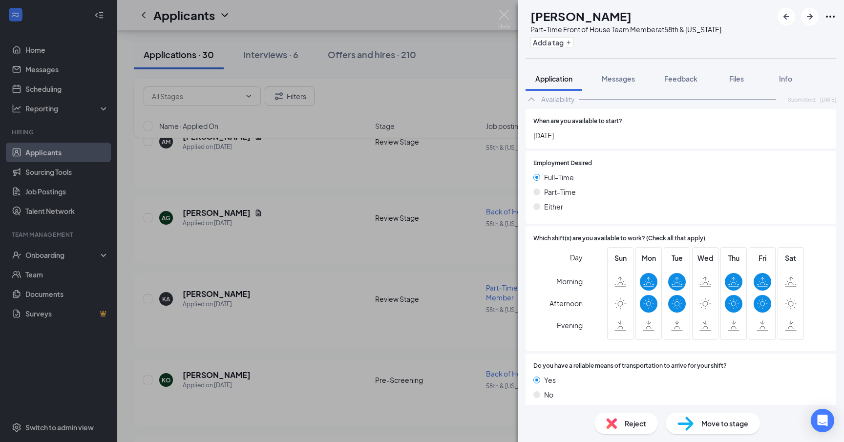
click at [702, 418] on span "Move to stage" at bounding box center [724, 423] width 47 height 11
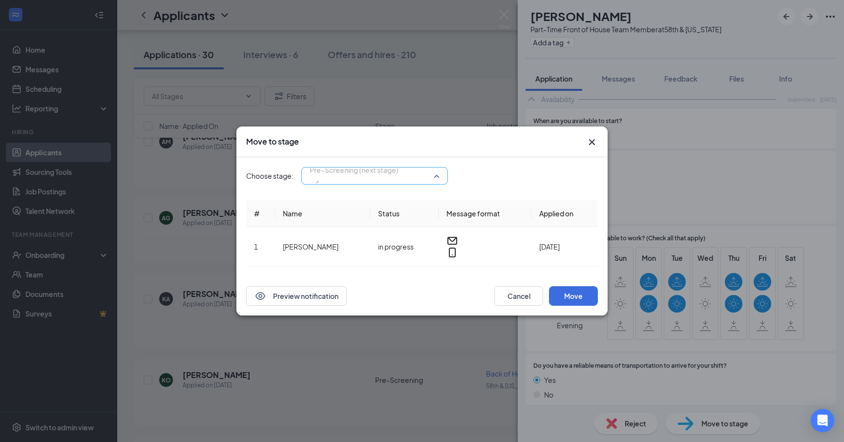
click at [400, 183] on div "Pre-Screening (next stage) 3966391 3966392 Application Availability Review Stag…" at bounding box center [374, 176] width 147 height 18
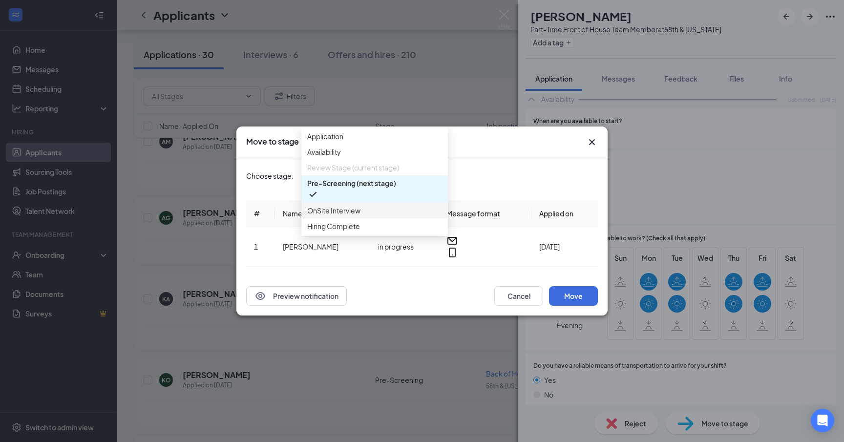
click at [386, 216] on span "OnSite Interview" at bounding box center [374, 210] width 135 height 11
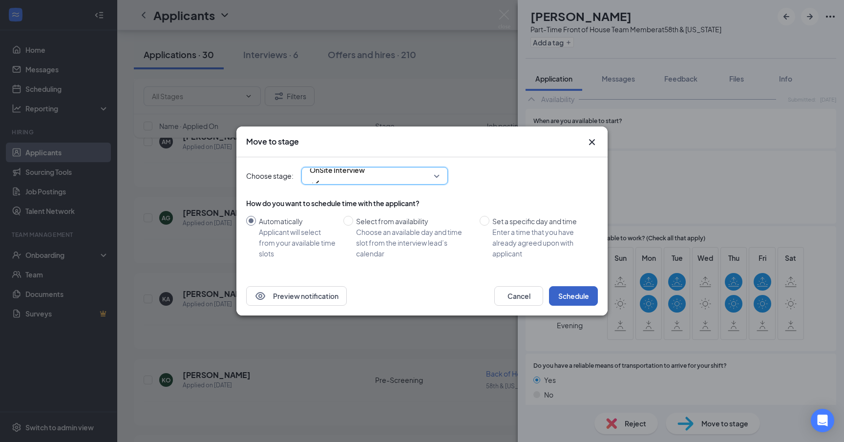
click at [574, 293] on button "Schedule" at bounding box center [573, 296] width 49 height 20
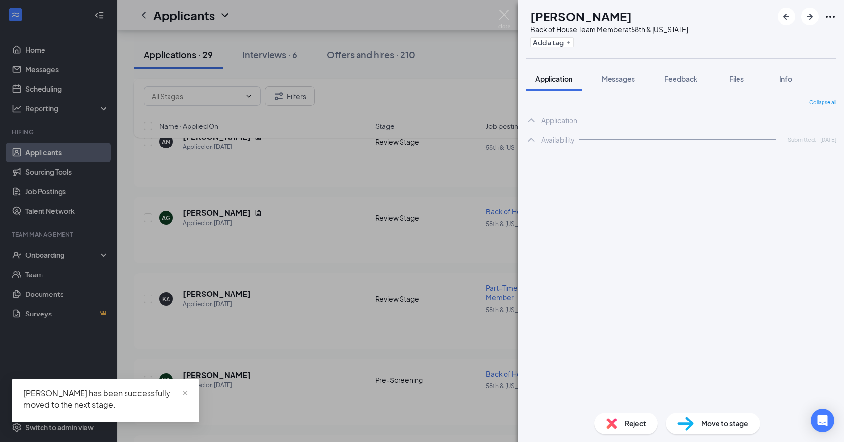
click at [348, 345] on div "KO Korbyn Oakes Back of House Team Member at 58th & Georgia Add a tag Applicati…" at bounding box center [422, 221] width 844 height 442
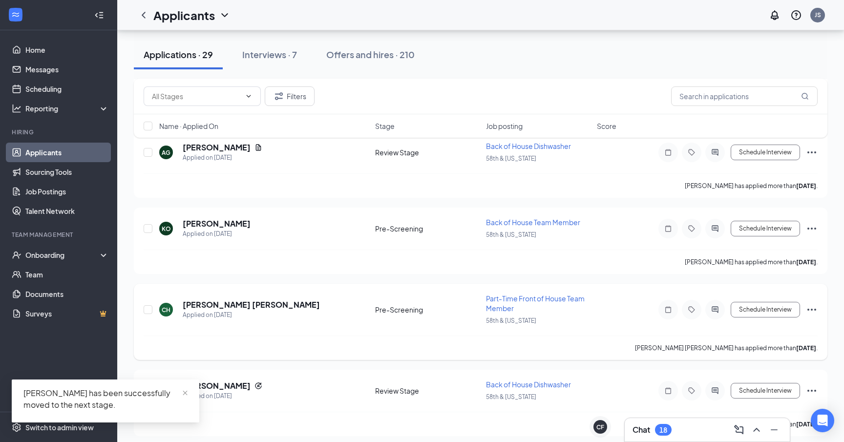
scroll to position [1528, 0]
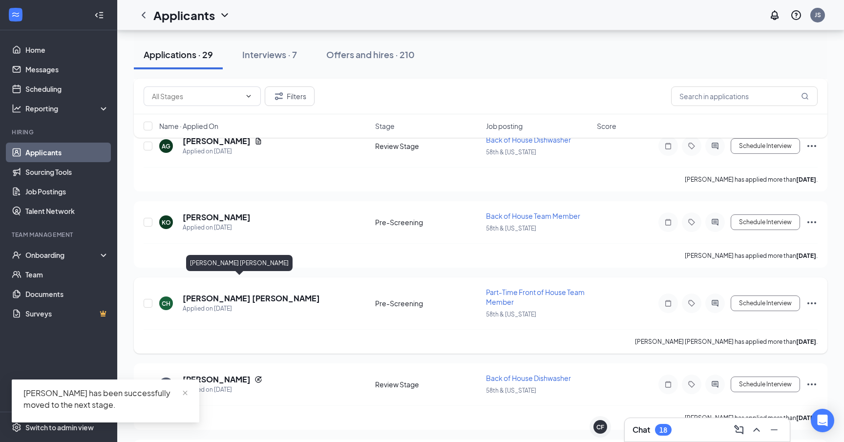
click at [192, 293] on h5 "Connor Haislip" at bounding box center [251, 298] width 137 height 11
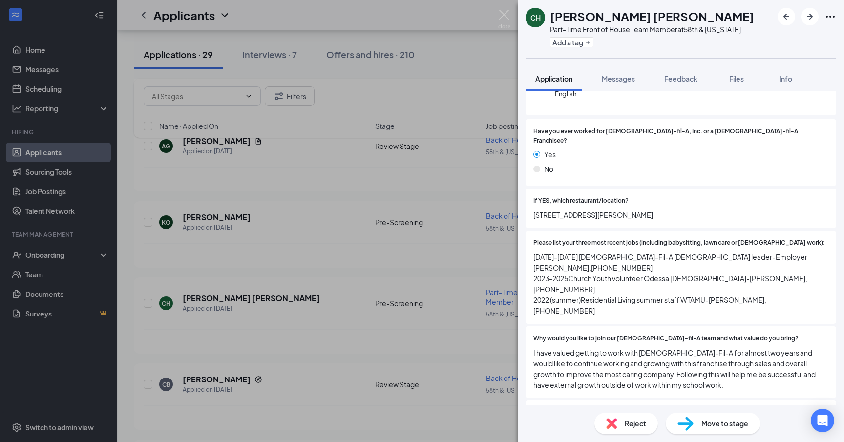
scroll to position [126, 0]
click at [691, 422] on img at bounding box center [685, 424] width 16 height 14
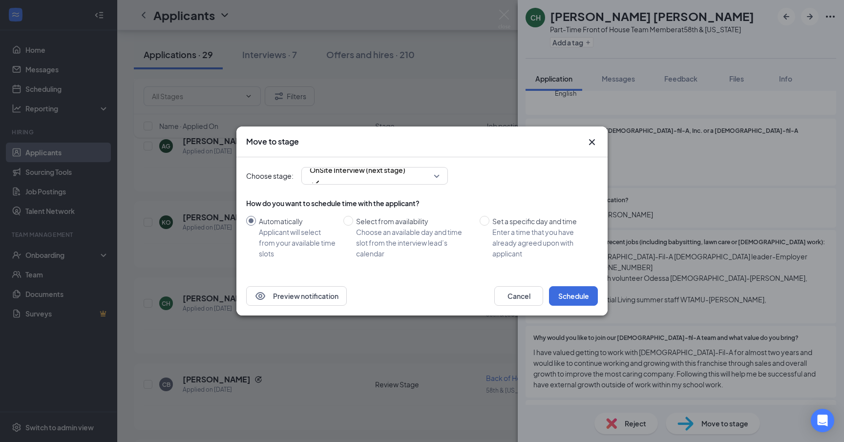
click at [593, 140] on icon "Cross" at bounding box center [592, 142] width 6 height 6
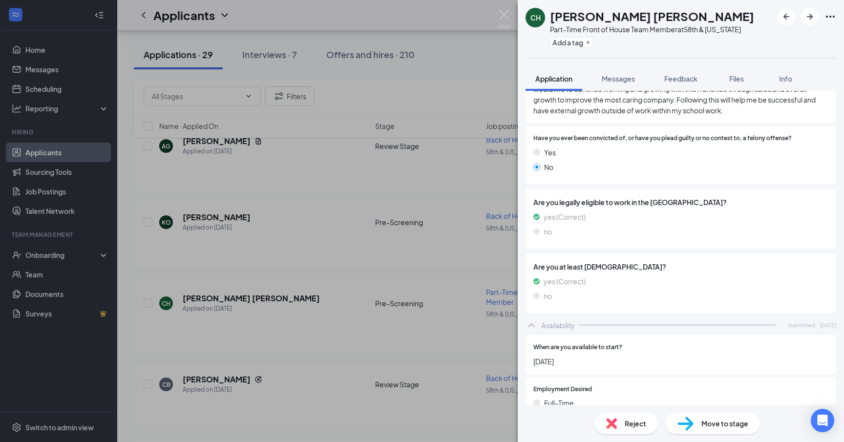
scroll to position [584, 0]
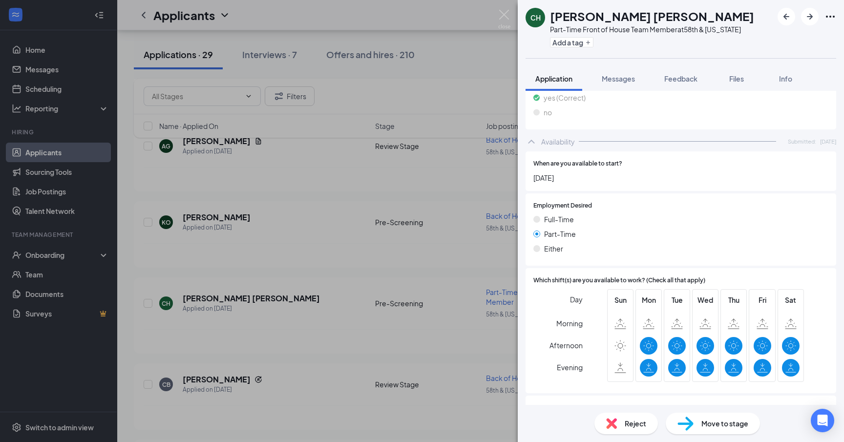
click at [712, 428] on span "Move to stage" at bounding box center [724, 423] width 47 height 11
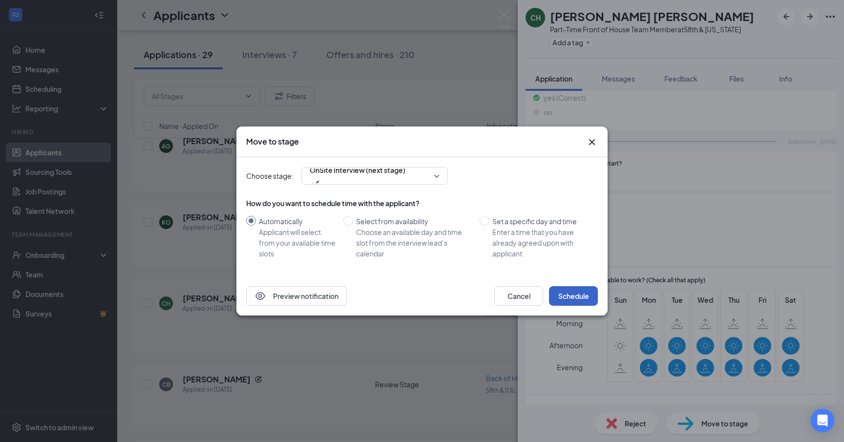
click at [574, 296] on button "Schedule" at bounding box center [573, 296] width 49 height 20
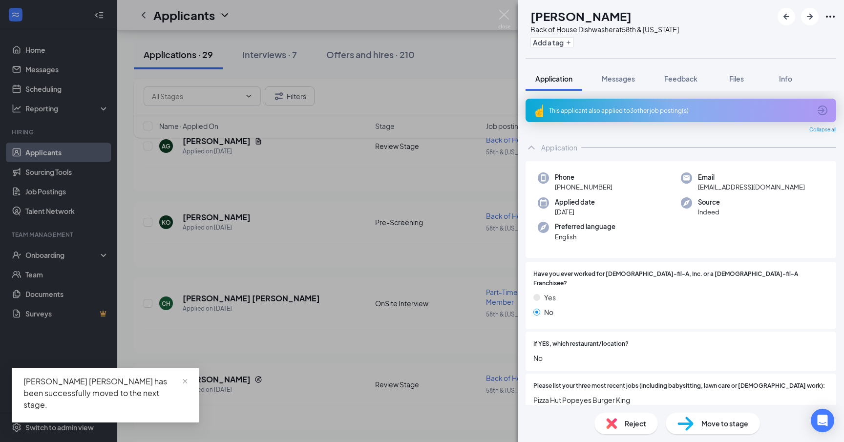
click at [290, 346] on div "CB Cassandra Banes Back of House Dishwasher at 58th & Georgia Add a tag Applica…" at bounding box center [422, 221] width 844 height 442
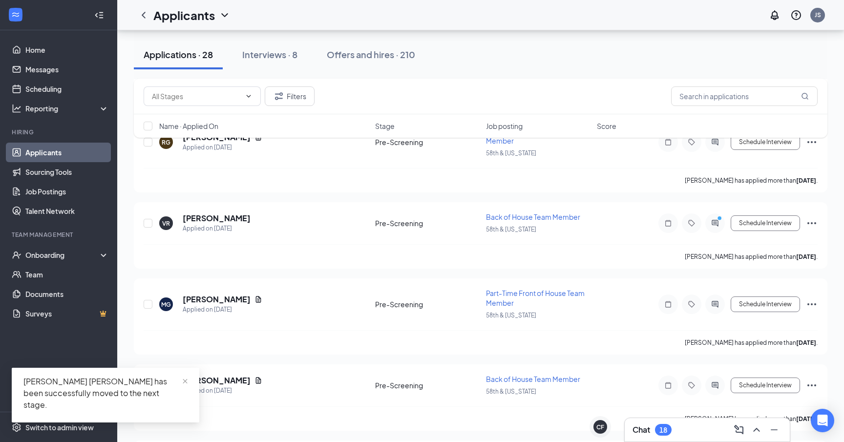
scroll to position [1851, 0]
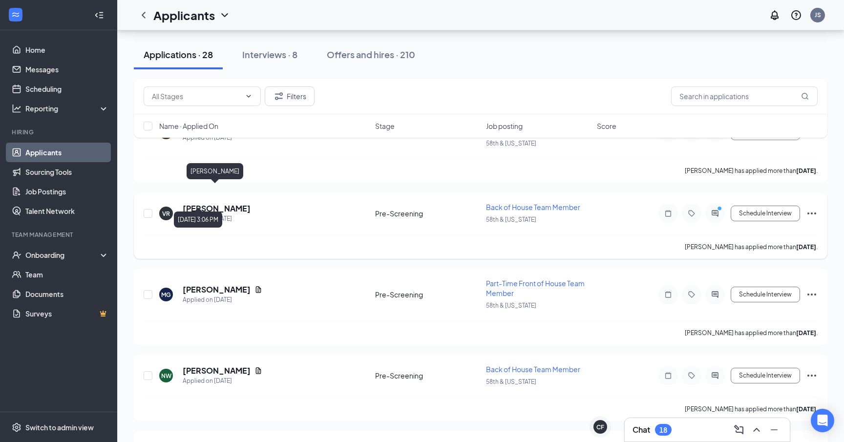
click at [205, 203] on h5 "Victoria Ramos" at bounding box center [217, 208] width 68 height 11
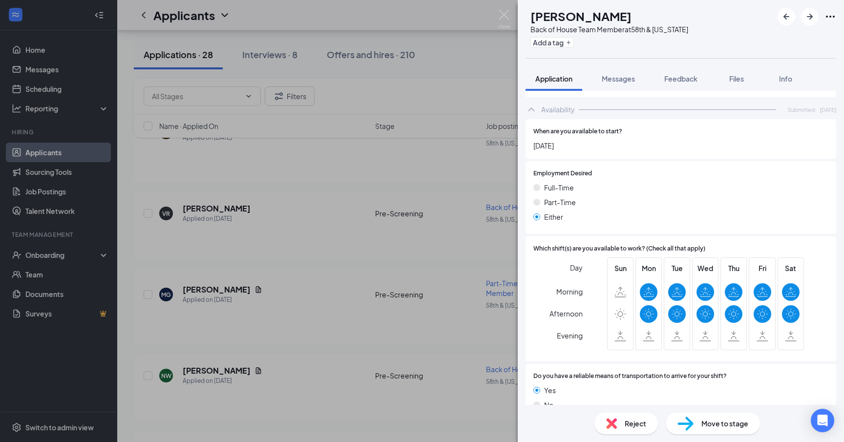
scroll to position [562, 0]
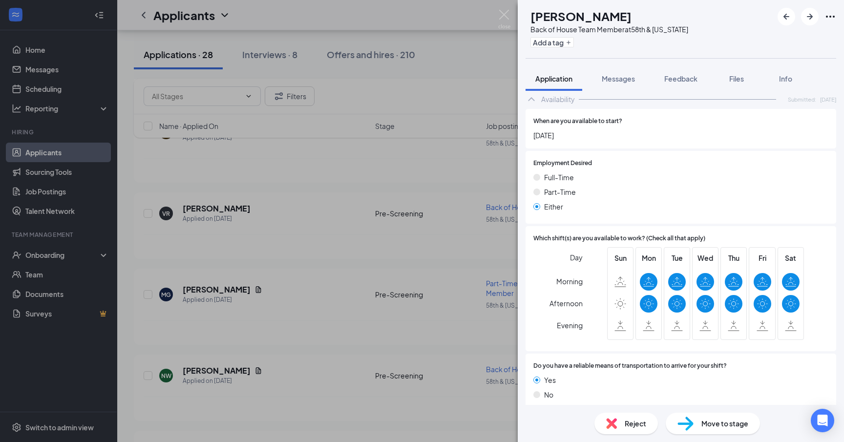
click at [711, 424] on span "Move to stage" at bounding box center [724, 423] width 47 height 11
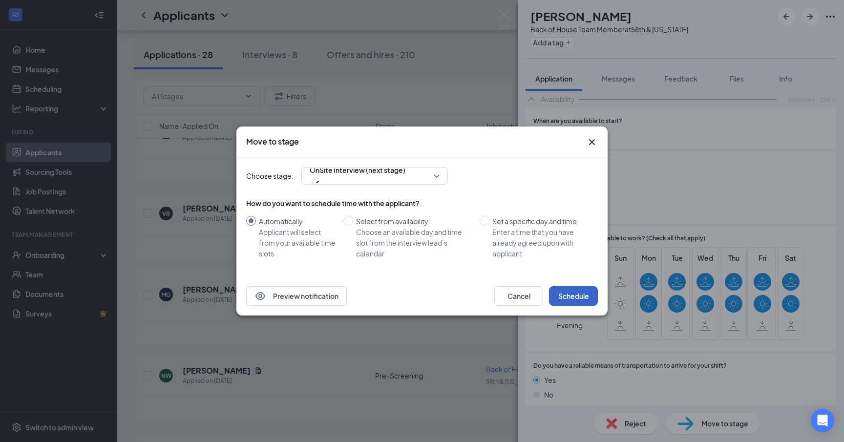
click at [579, 302] on button "Schedule" at bounding box center [573, 296] width 49 height 20
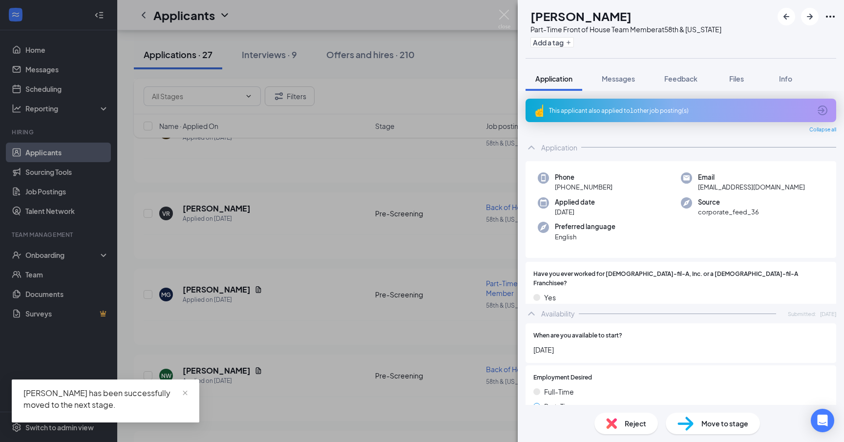
click at [337, 336] on div "MG Maricela Garza Part-Time Front of House Team Member at 58th & Georgia Add a …" at bounding box center [422, 221] width 844 height 442
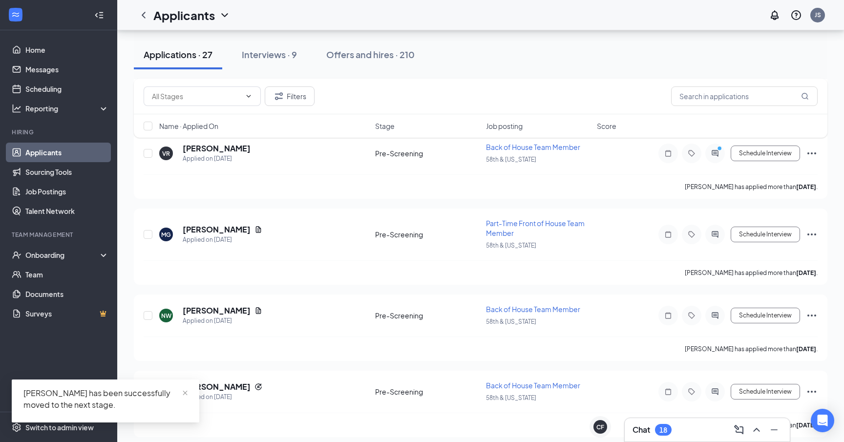
scroll to position [1921, 0]
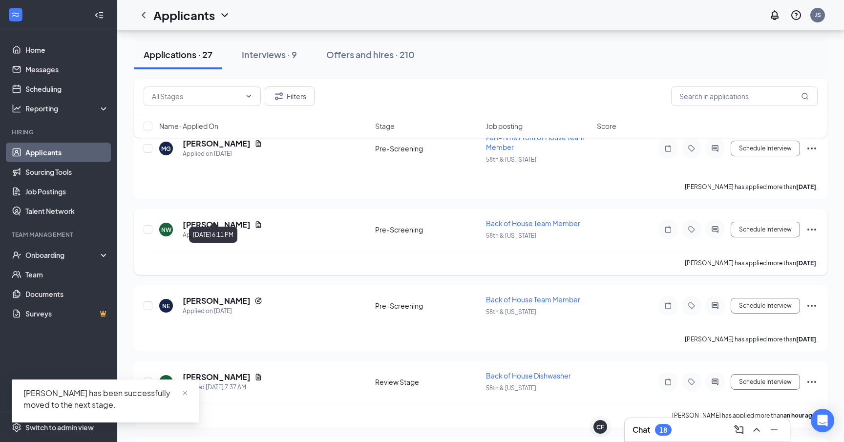
click at [221, 219] on h5 "[PERSON_NAME]" at bounding box center [217, 224] width 68 height 11
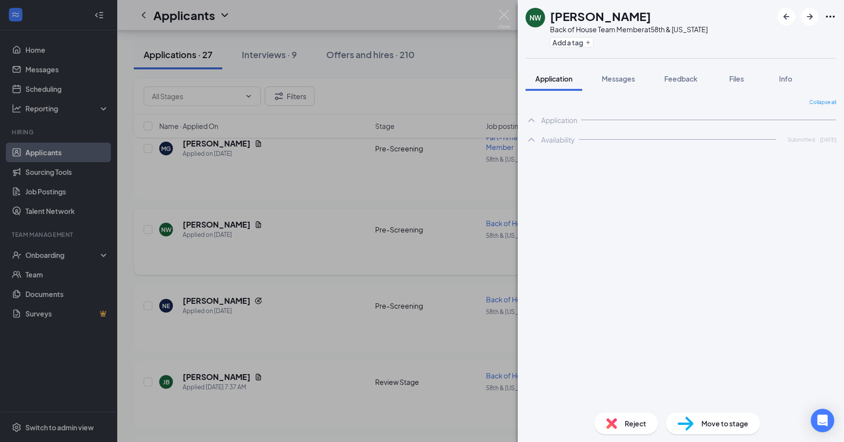
click at [221, 201] on div "NW [PERSON_NAME] Back of House Team Member at 58th & [US_STATE] Add a tag Appli…" at bounding box center [422, 221] width 844 height 442
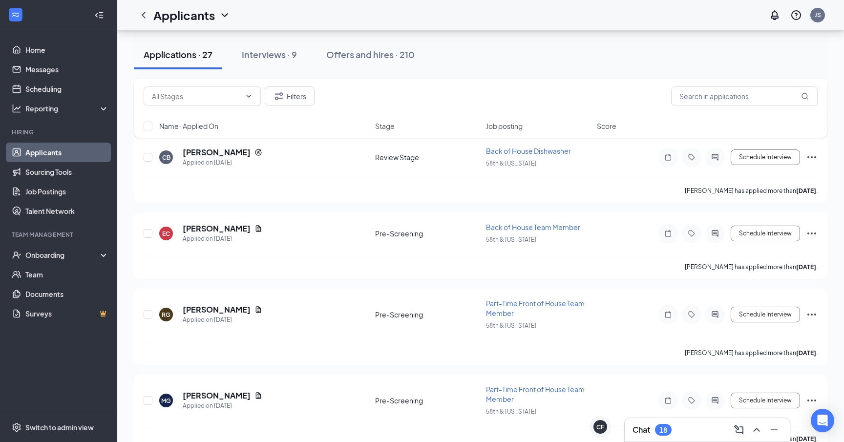
scroll to position [3764, 0]
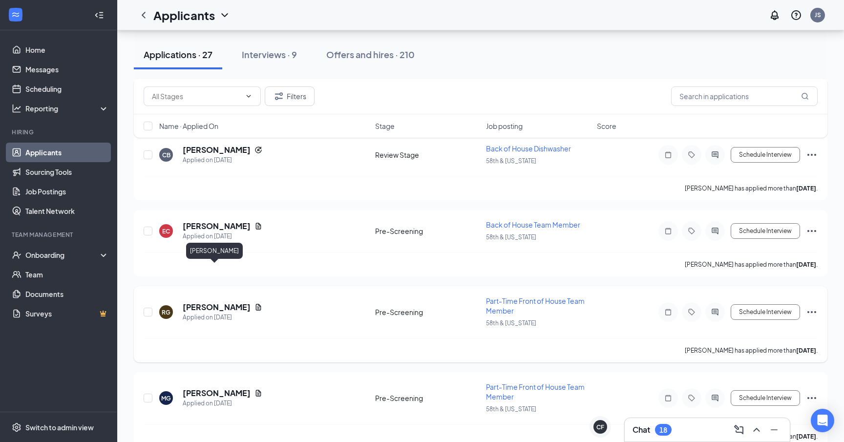
click at [222, 302] on h5 "Rachel Gardea" at bounding box center [217, 307] width 68 height 11
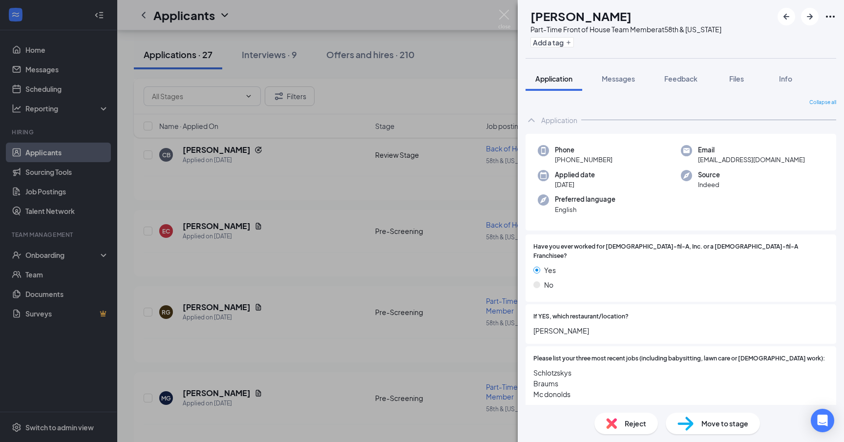
click at [701, 419] on span "Move to stage" at bounding box center [724, 423] width 47 height 11
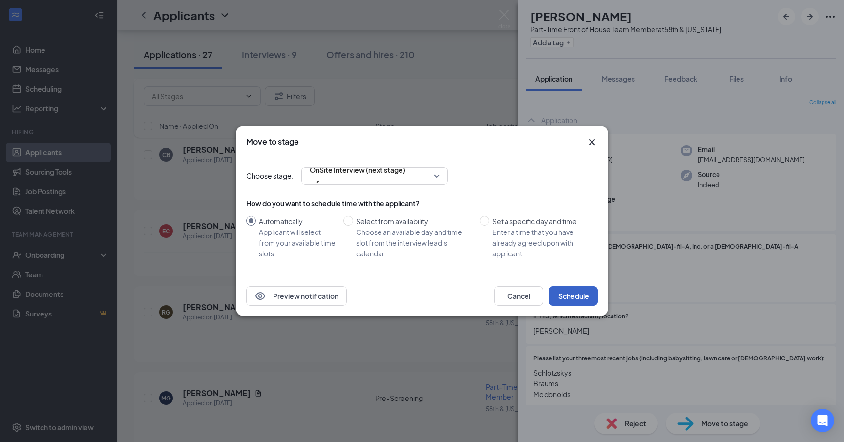
click at [561, 295] on button "Schedule" at bounding box center [573, 296] width 49 height 20
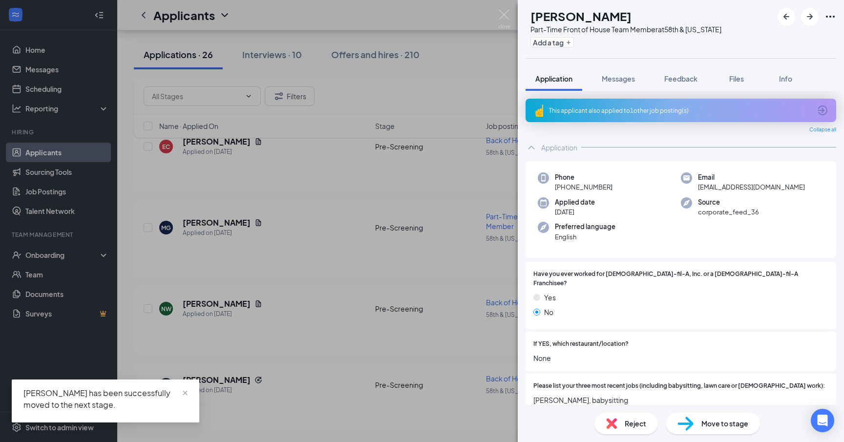
scroll to position [3725, 0]
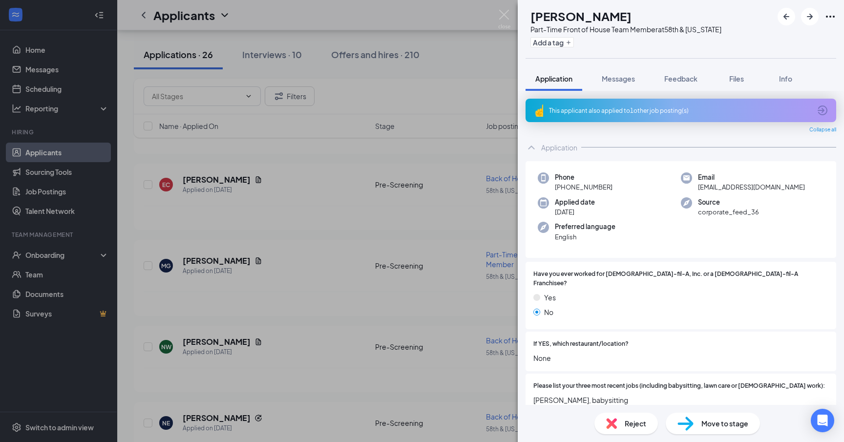
click at [289, 292] on div "MG Maricela Garza Part-Time Front of House Team Member at 58th & Georgia Add a …" at bounding box center [422, 221] width 844 height 442
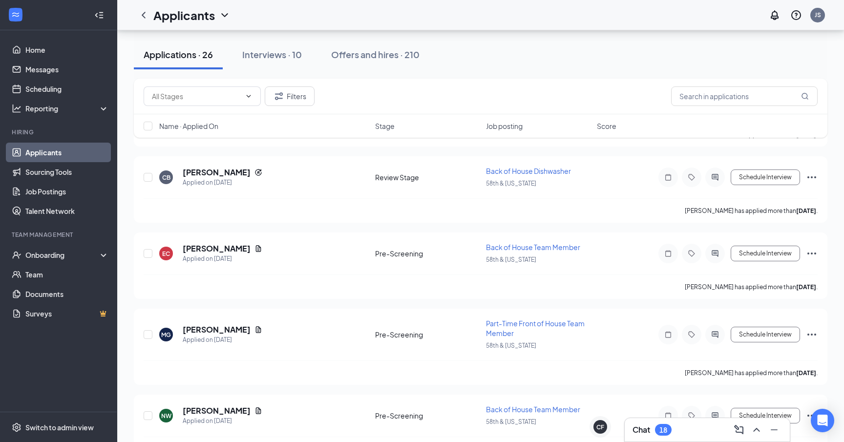
scroll to position [1647, 0]
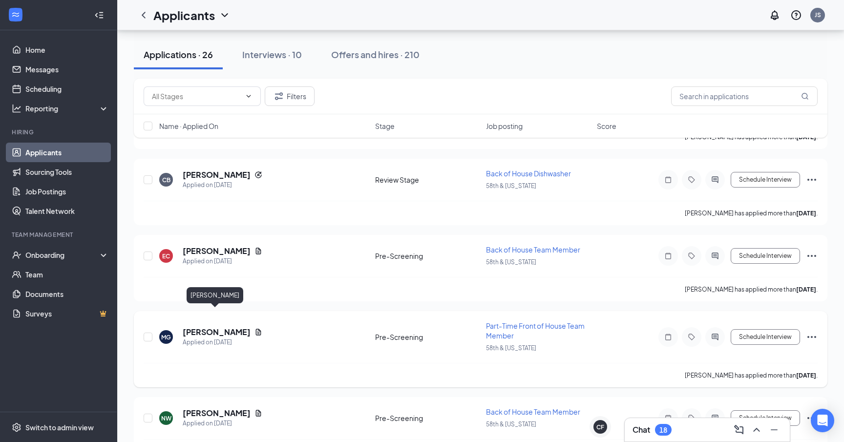
click at [205, 327] on h5 "[PERSON_NAME]" at bounding box center [217, 332] width 68 height 11
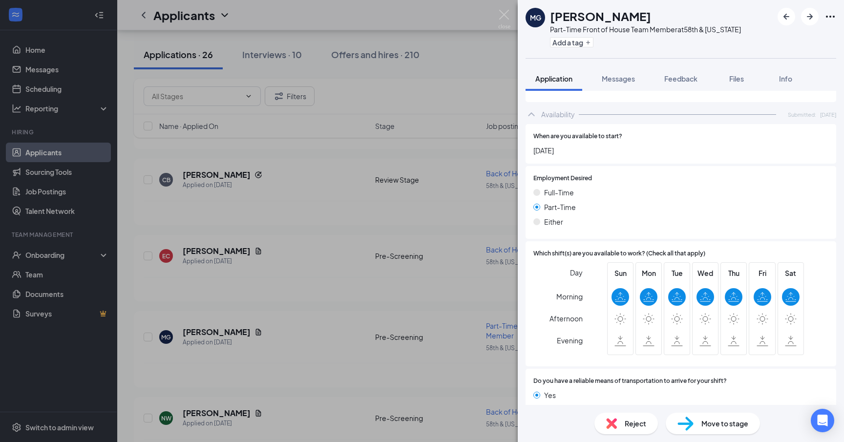
scroll to position [597, 0]
click at [727, 422] on span "Move to stage" at bounding box center [724, 423] width 47 height 11
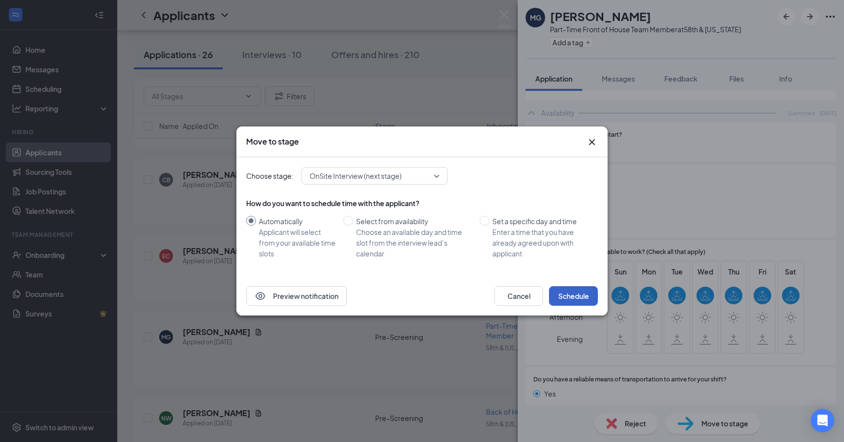
click at [569, 296] on button "Schedule" at bounding box center [573, 296] width 49 height 20
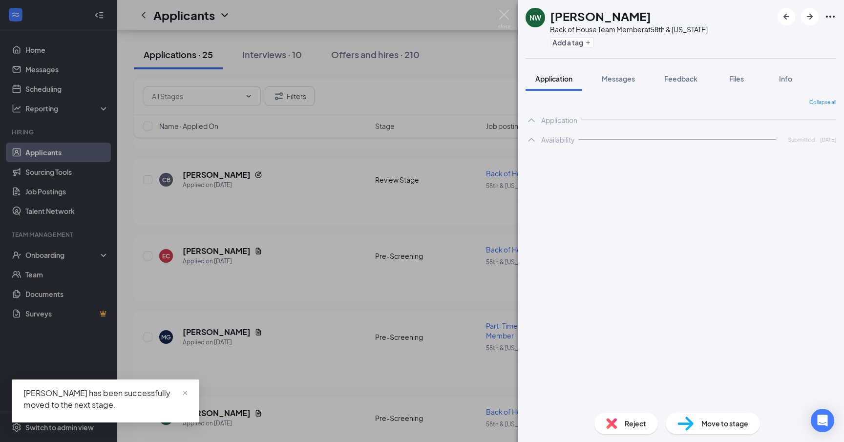
click at [375, 282] on div "NW [PERSON_NAME] Back of House Team Member at 58th & [US_STATE] Add a tag Appli…" at bounding box center [422, 221] width 844 height 442
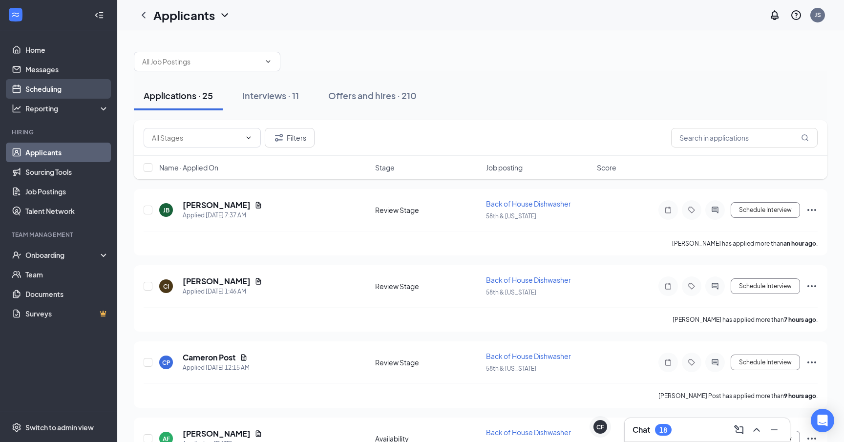
click at [51, 94] on link "Scheduling" at bounding box center [67, 89] width 84 height 20
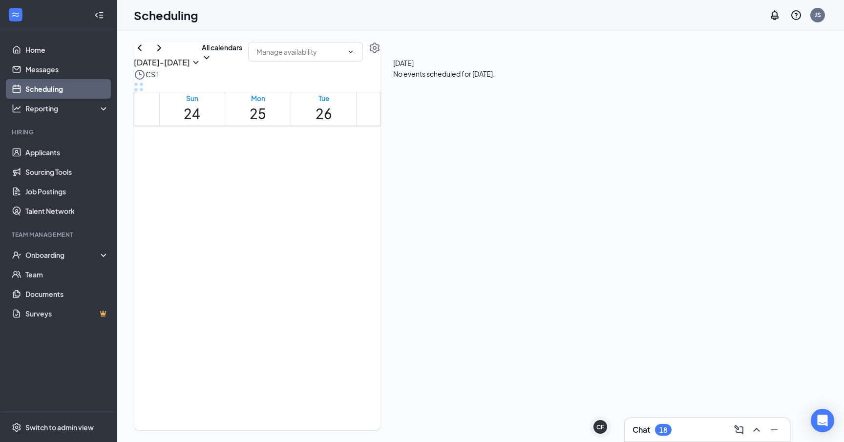
scroll to position [480, 0]
click at [211, 63] on icon "ChevronDown" at bounding box center [207, 58] width 10 height 10
click at [472, 203] on div "[PERSON_NAME]" at bounding box center [459, 212] width 88 height 19
checkbox input "true"
click at [350, 66] on div "[DATE] - [DATE] Calendars (2)" at bounding box center [258, 55] width 249 height 27
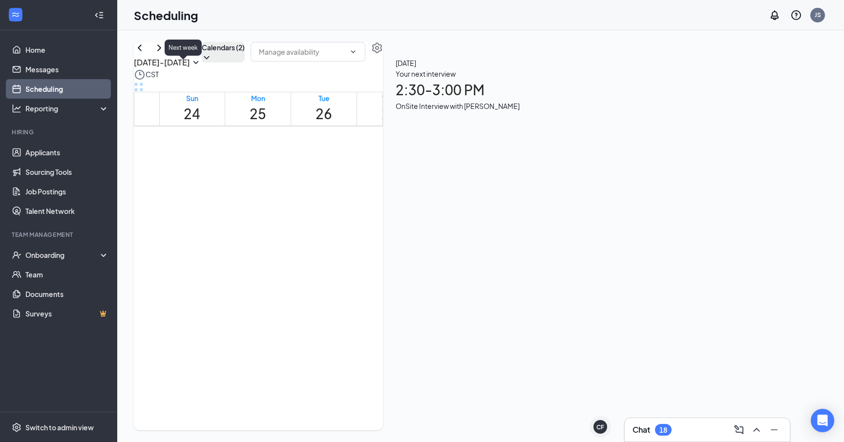
click at [165, 54] on icon "ChevronRight" at bounding box center [159, 48] width 12 height 12
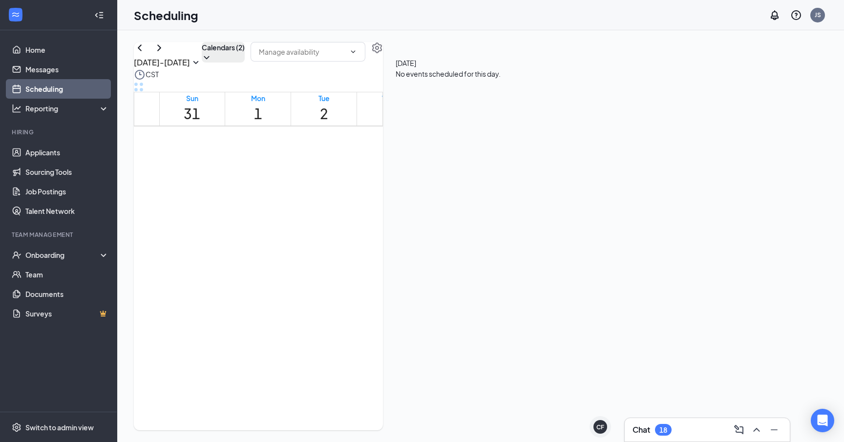
scroll to position [565, 0]
click at [345, 57] on input "text" at bounding box center [302, 51] width 86 height 11
click at [165, 54] on icon "ChevronRight" at bounding box center [159, 48] width 12 height 12
click at [146, 54] on icon "ChevronLeft" at bounding box center [140, 48] width 12 height 12
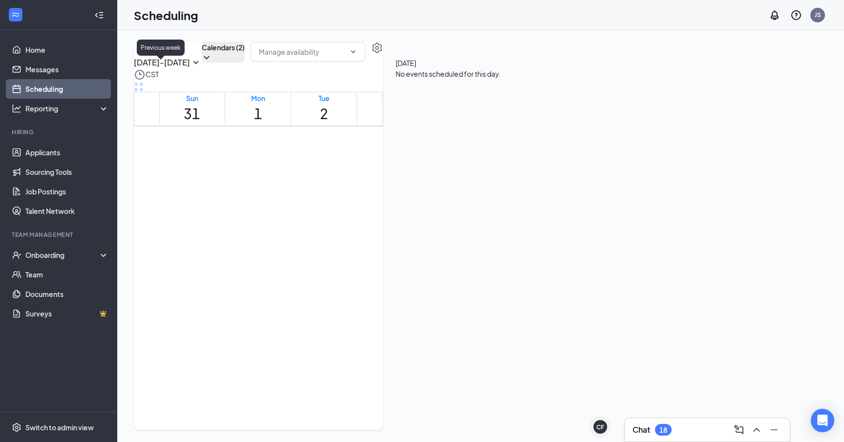
click at [146, 54] on icon "ChevronLeft" at bounding box center [140, 48] width 12 height 12
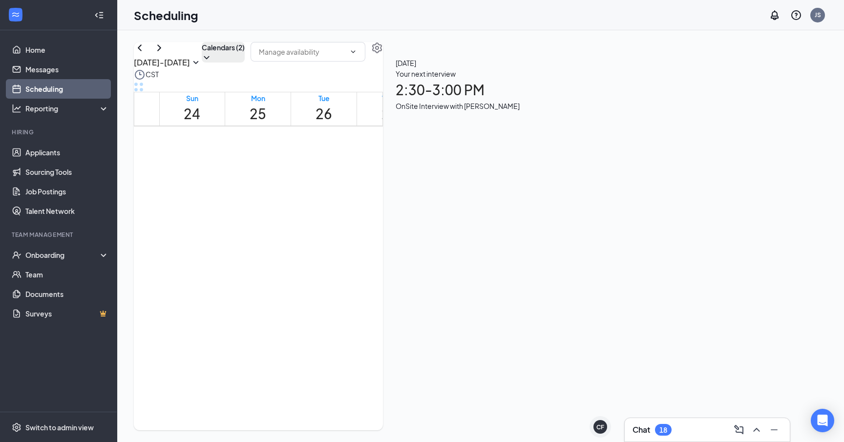
scroll to position [812, 0]
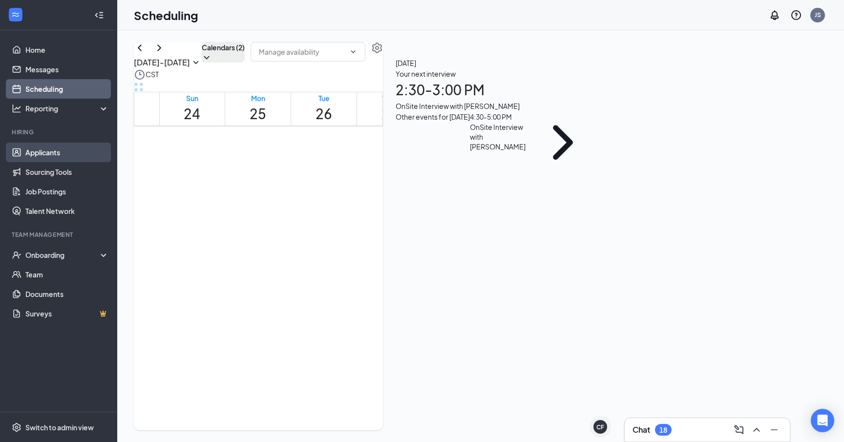
click at [46, 152] on link "Applicants" at bounding box center [67, 153] width 84 height 20
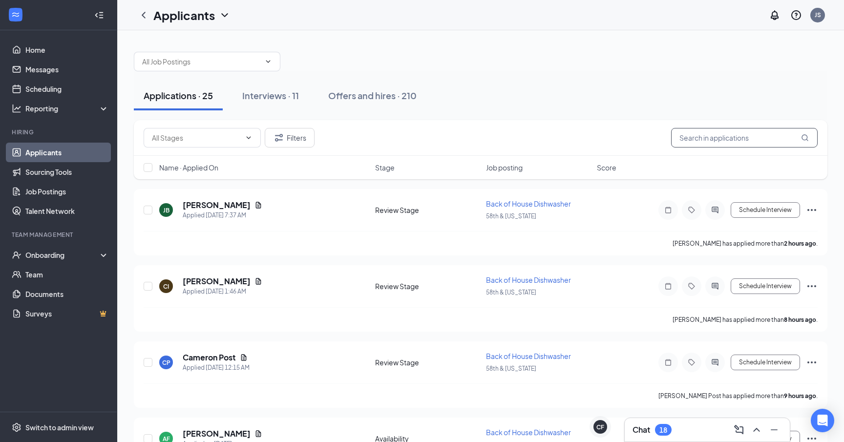
click at [693, 134] on input "text" at bounding box center [744, 138] width 147 height 20
type input "n"
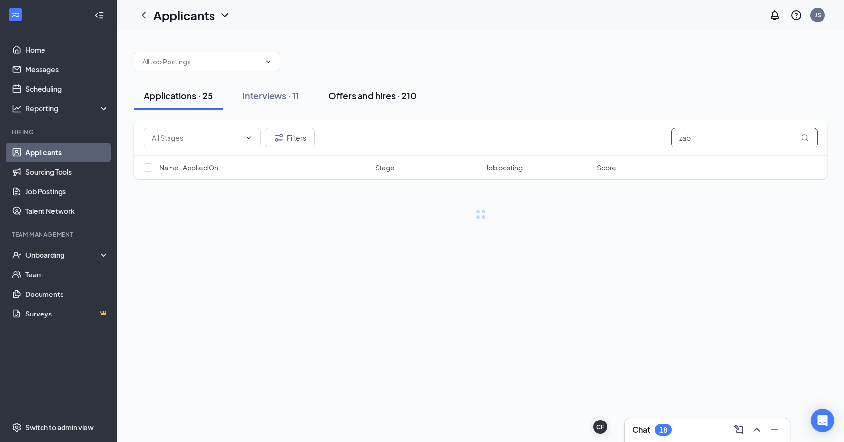
type input "zab"
click at [374, 94] on div "Offers and hires · 210" at bounding box center [372, 95] width 88 height 12
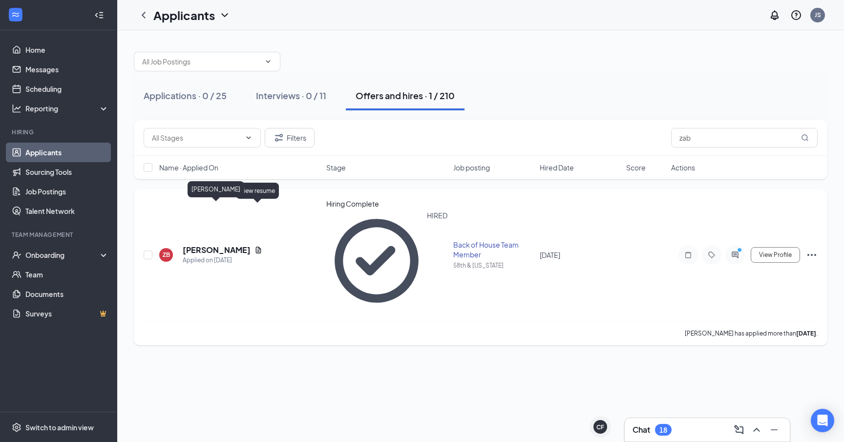
click at [230, 203] on div "ZB [PERSON_NAME] Applied on [DATE] Hiring Complete HIRED Back of House Team Mem…" at bounding box center [481, 260] width 674 height 122
click at [228, 245] on h5 "[PERSON_NAME]" at bounding box center [217, 250] width 68 height 11
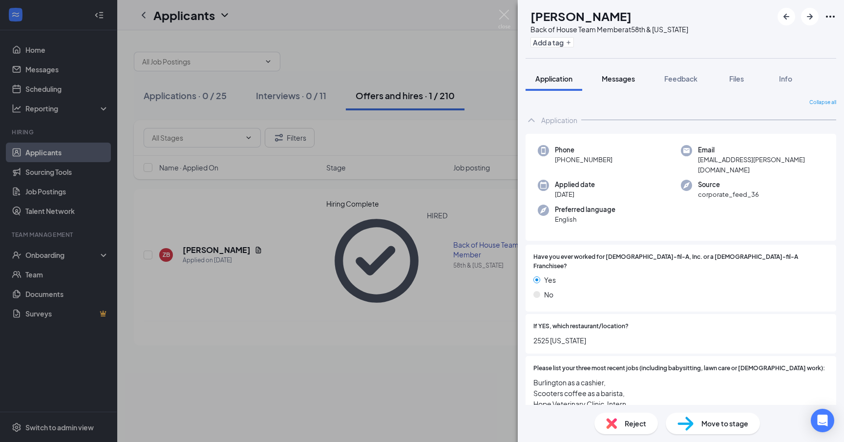
click at [621, 81] on span "Messages" at bounding box center [618, 78] width 33 height 9
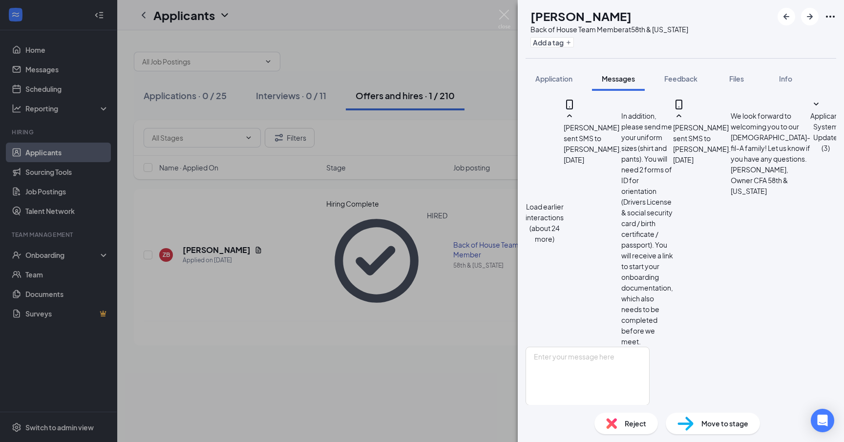
click at [564, 201] on button "Load earlier interactions (about 24 more)" at bounding box center [545, 222] width 38 height 43
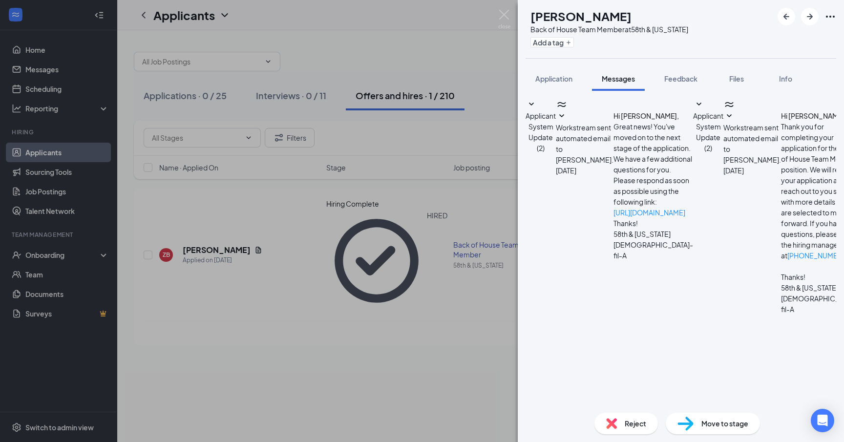
scroll to position [690, 0]
drag, startPoint x: 597, startPoint y: 189, endPoint x: 707, endPoint y: 216, distance: 112.8
copy span "Hi [PERSON_NAME]! We are excited to extend an offer to join our Back of House t…"
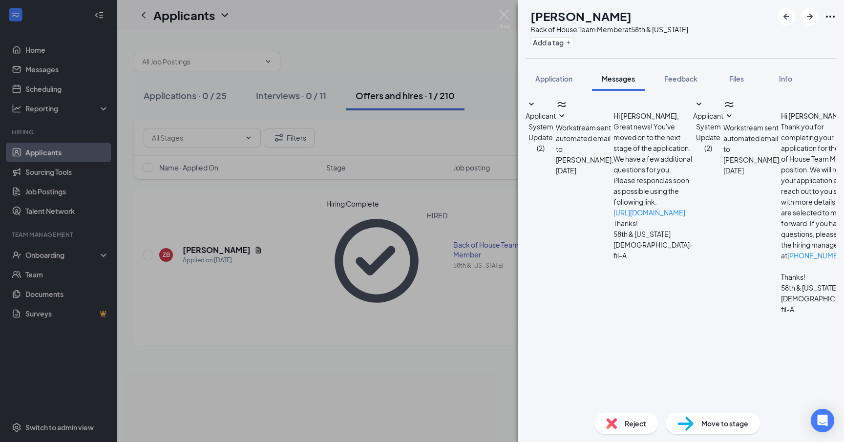
drag, startPoint x: 599, startPoint y: 133, endPoint x: 721, endPoint y: 148, distance: 123.0
copy span "Prior to orientation, you will need to obtain your Food Handlers License. Link …"
drag, startPoint x: 691, startPoint y: 264, endPoint x: 594, endPoint y: 204, distance: 114.0
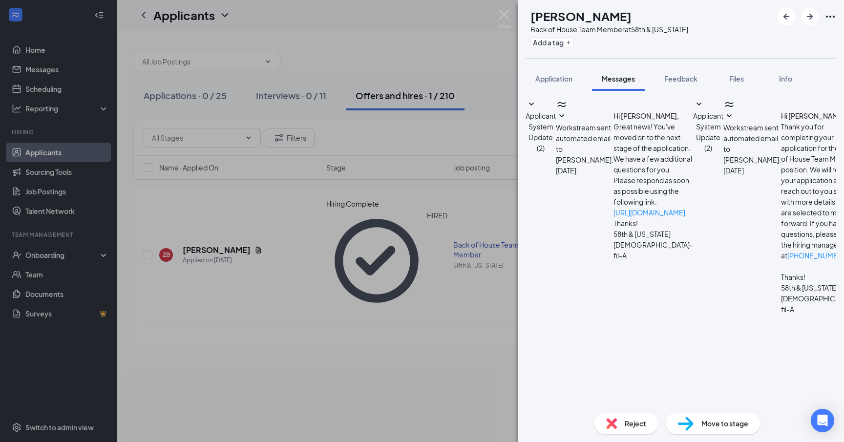
copy span "[URL][DOMAIN_NAME][US_STATE][US_STATE] food handlers license&gad_source=1"
drag, startPoint x: 598, startPoint y: 141, endPoint x: 660, endPoint y: 217, distance: 98.6
copy span "In addition, please send me your uniform sizes (shirt and pants). You will need…"
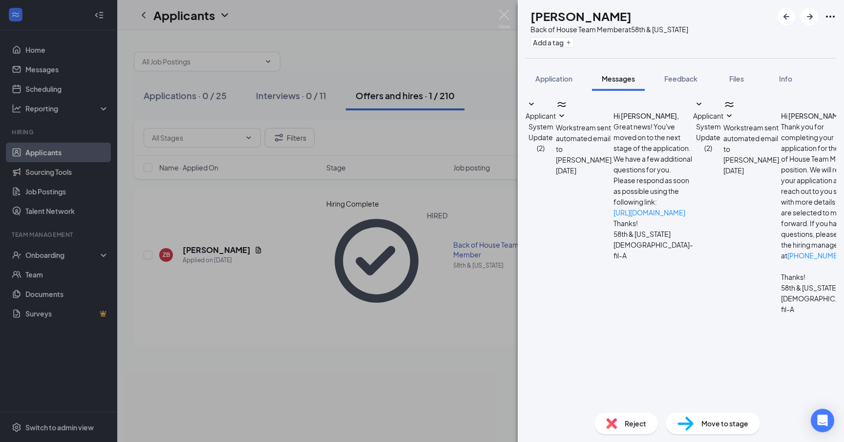
scroll to position [1106, 0]
drag, startPoint x: 743, startPoint y: 220, endPoint x: 595, endPoint y: 177, distance: 154.0
copy span "We look forward to welcoming you to our [DEMOGRAPHIC_DATA]-fil-A family! Let us…"
click at [501, 15] on img at bounding box center [504, 19] width 12 height 19
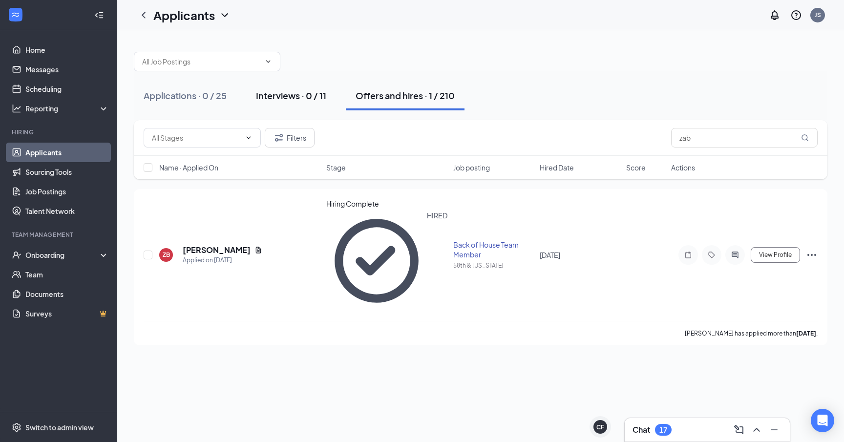
click at [300, 93] on div "Interviews · 0 / 11" at bounding box center [291, 95] width 70 height 12
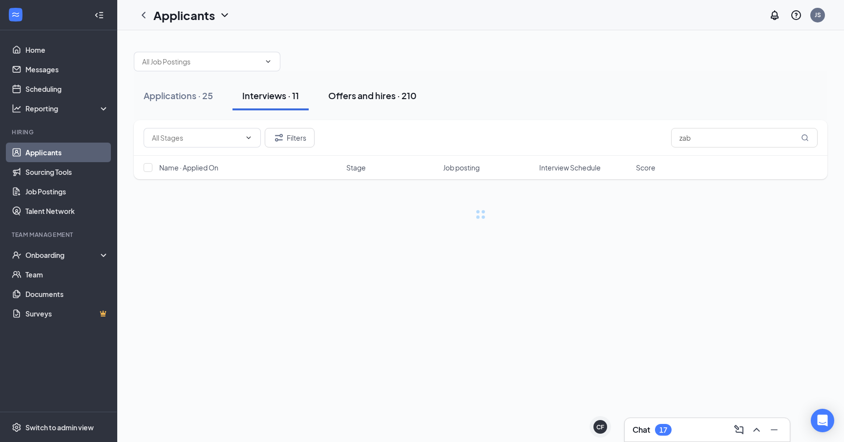
click at [367, 92] on div "Offers and hires · 210" at bounding box center [372, 95] width 88 height 12
click at [256, 91] on div "Interviews · 11" at bounding box center [270, 95] width 57 height 12
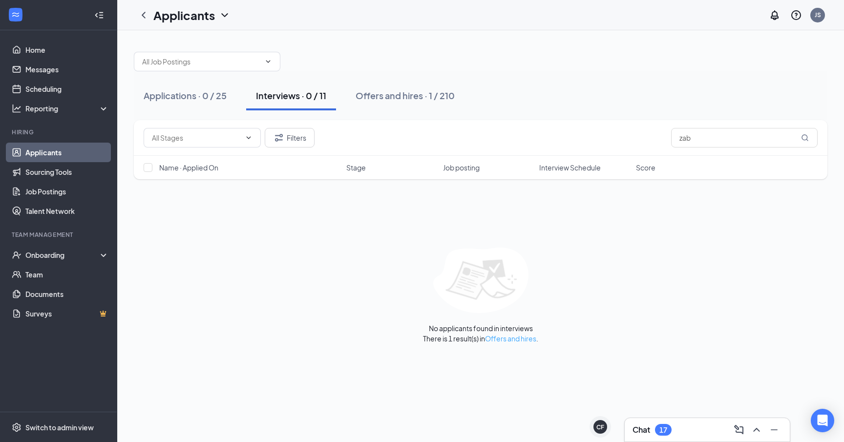
click at [523, 334] on link "Offers and hires" at bounding box center [510, 338] width 51 height 9
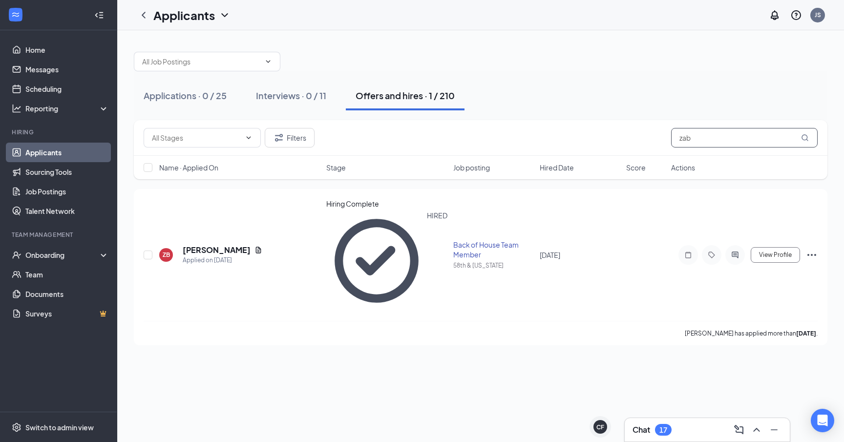
drag, startPoint x: 699, startPoint y: 136, endPoint x: 476, endPoint y: 140, distance: 223.7
click at [486, 138] on div "Filters zab" at bounding box center [481, 138] width 674 height 20
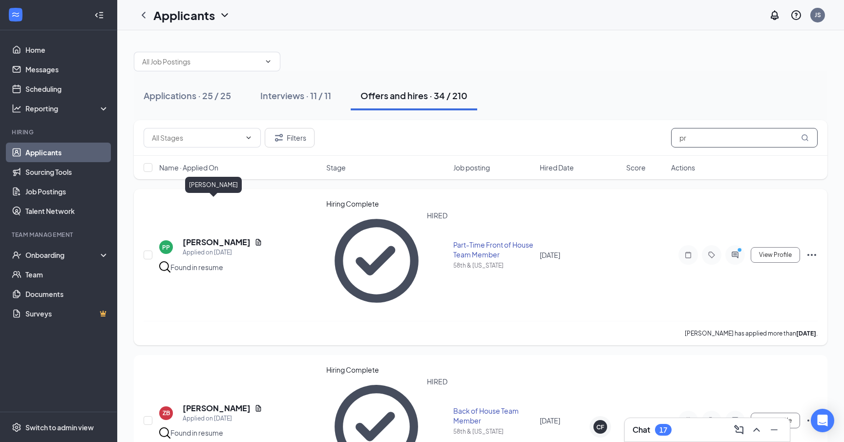
type input "pr"
click at [201, 237] on h5 "[PERSON_NAME]" at bounding box center [217, 242] width 68 height 11
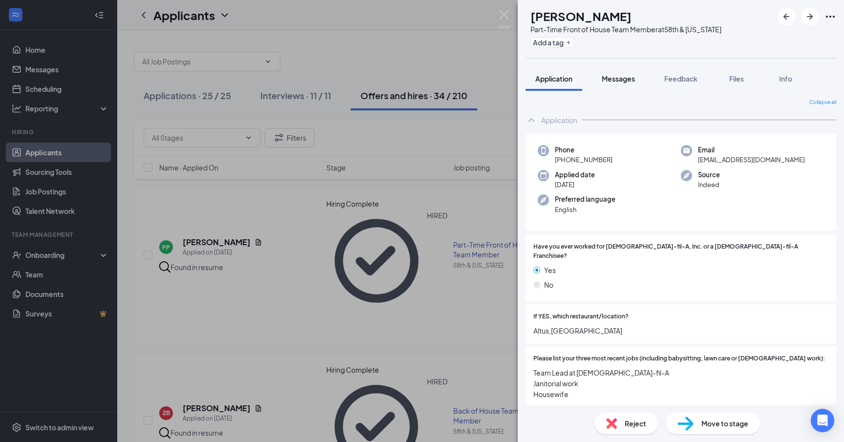
click at [625, 81] on span "Messages" at bounding box center [618, 78] width 33 height 9
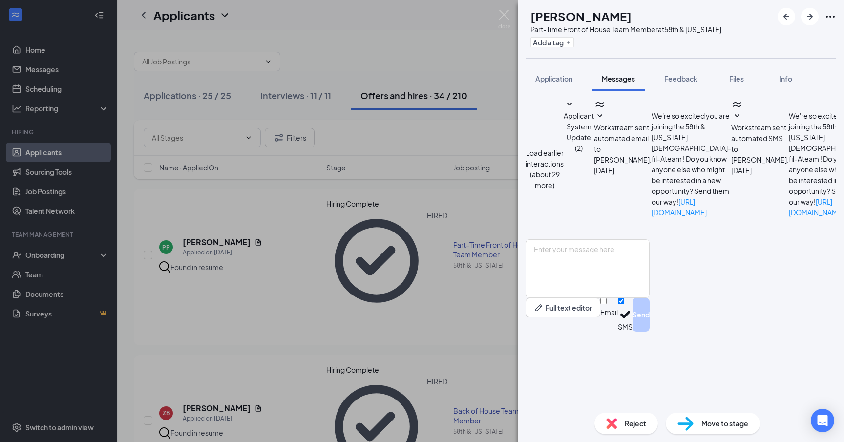
scroll to position [345, 0]
click at [627, 298] on textarea at bounding box center [588, 268] width 124 height 59
drag, startPoint x: 561, startPoint y: 348, endPoint x: 548, endPoint y: 347, distance: 13.2
click at [548, 298] on textarea "Hi [PERSON_NAME], Will you please come in [DATE][DATE] 9:00am for orientation" at bounding box center [588, 268] width 124 height 59
click at [590, 298] on textarea "Hi [PERSON_NAME], Are you please come in [DATE][DATE] 9:00am for orientation" at bounding box center [588, 268] width 124 height 59
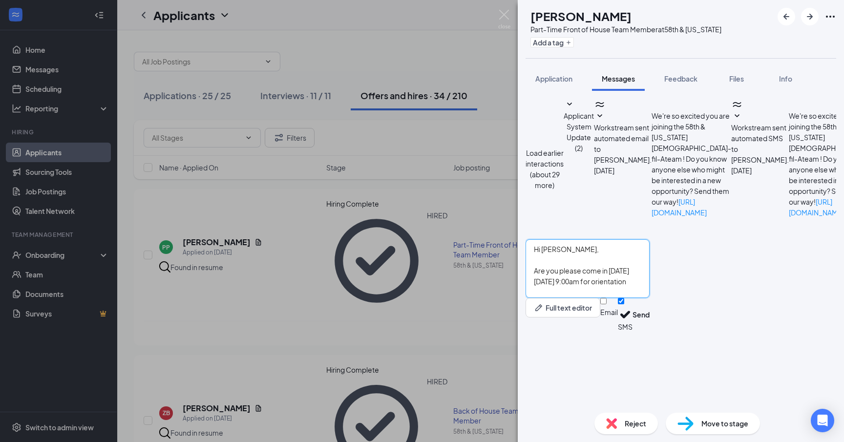
click at [590, 298] on textarea "Hi [PERSON_NAME], Are you please come in [DATE][DATE] 9:00am for orientation" at bounding box center [588, 268] width 124 height 59
drag, startPoint x: 795, startPoint y: 346, endPoint x: 737, endPoint y: 346, distance: 58.1
click at [650, 298] on textarea "Hi [PERSON_NAME], Are you available come in [DATE][DATE] 9:00am for orientation" at bounding box center [588, 268] width 124 height 59
type textarea "Hi [PERSON_NAME], Are you available come in [DATE][DATE] 9:00am or 10:00am for …"
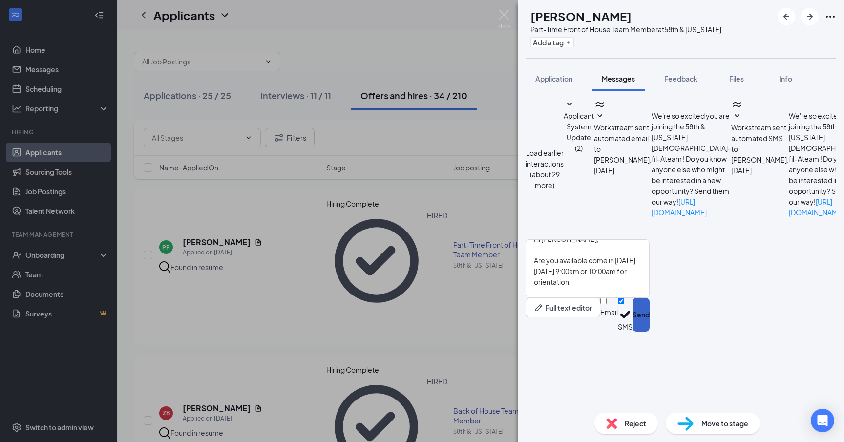
click at [650, 332] on button "Send" at bounding box center [641, 315] width 17 height 34
click at [291, 269] on div "PP [PERSON_NAME] Part-Time Front of House Team Member at 58th & [US_STATE] Add …" at bounding box center [422, 221] width 844 height 442
